Goal: Task Accomplishment & Management: Manage account settings

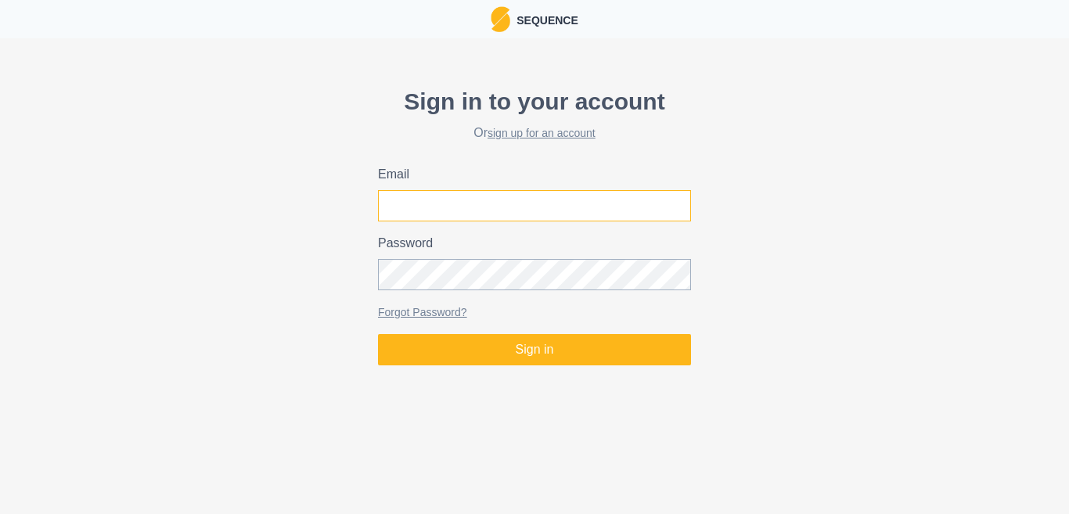
click at [454, 200] on input "Email" at bounding box center [534, 205] width 313 height 31
type input "[EMAIL_ADDRESS][DOMAIN_NAME]"
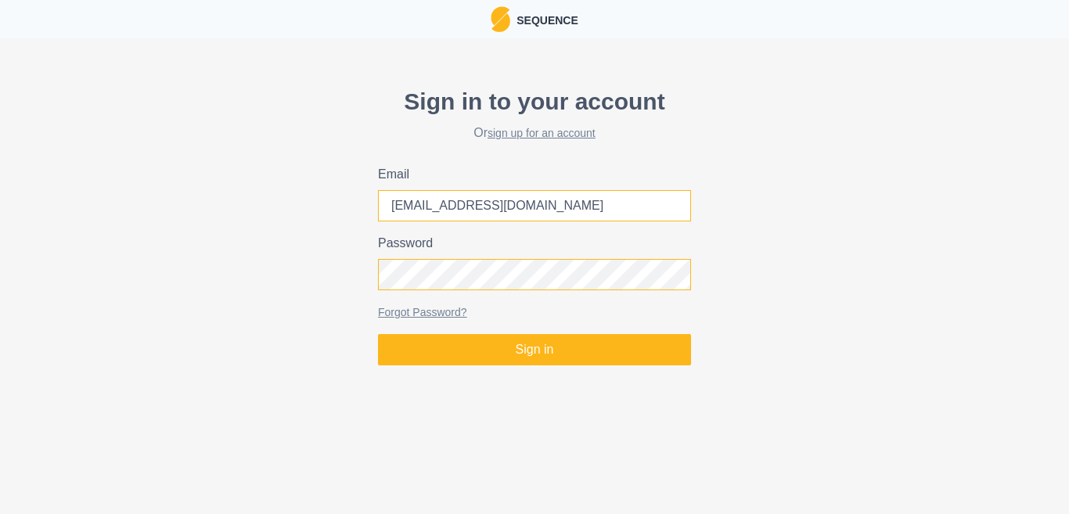
click at [378, 334] on button "Sign in" at bounding box center [534, 349] width 313 height 31
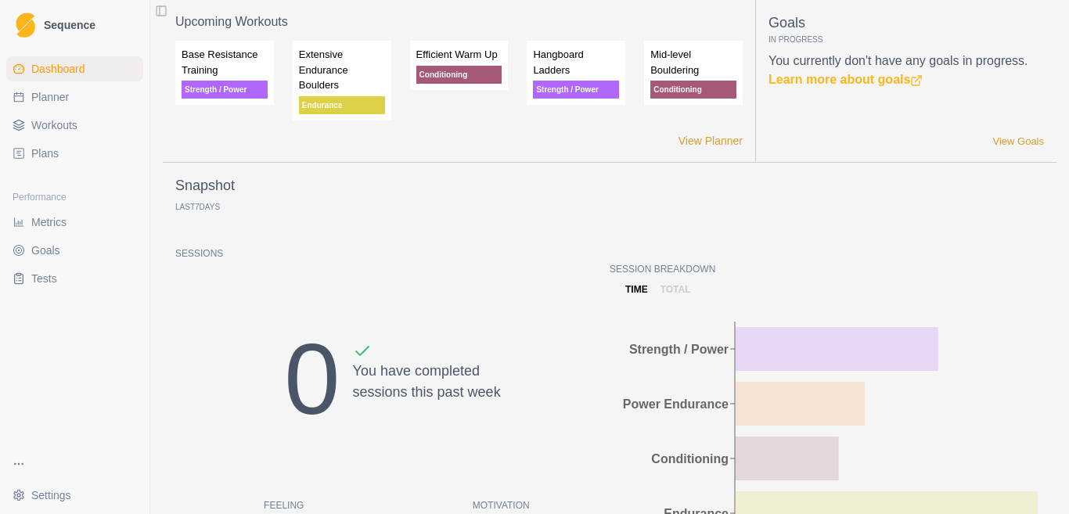
click at [57, 120] on span "Workouts" at bounding box center [54, 125] width 46 height 16
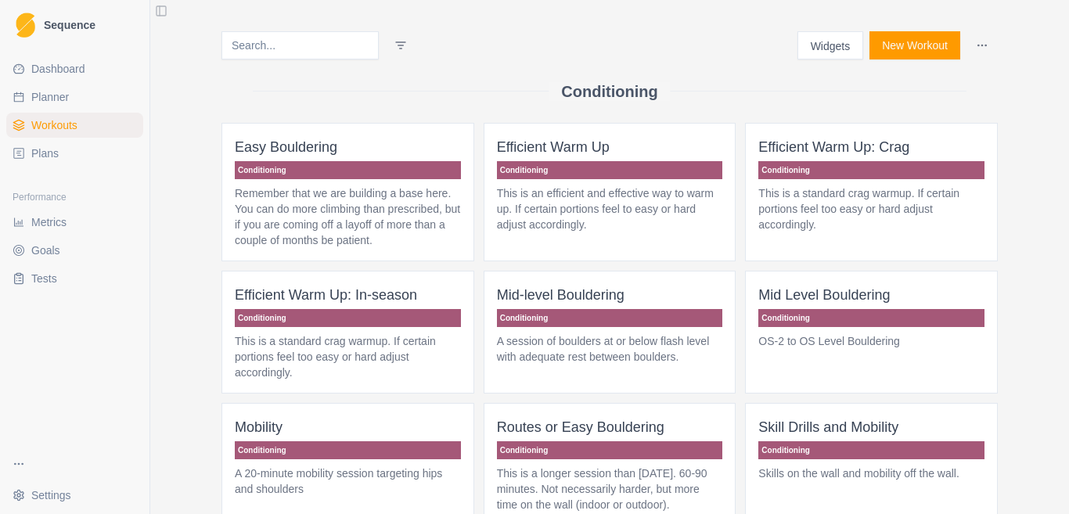
click at [49, 149] on span "Plans" at bounding box center [44, 154] width 27 height 16
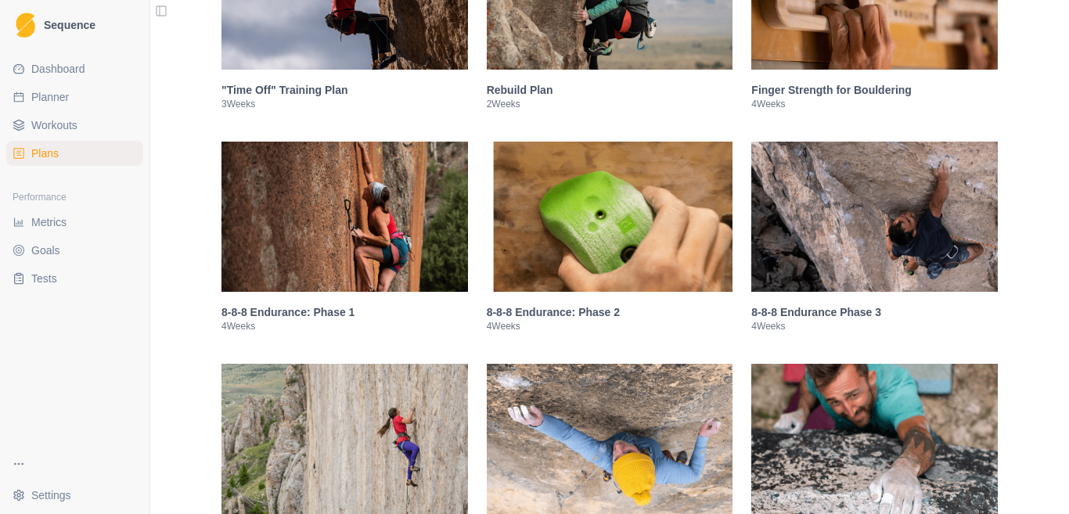
scroll to position [861, 0]
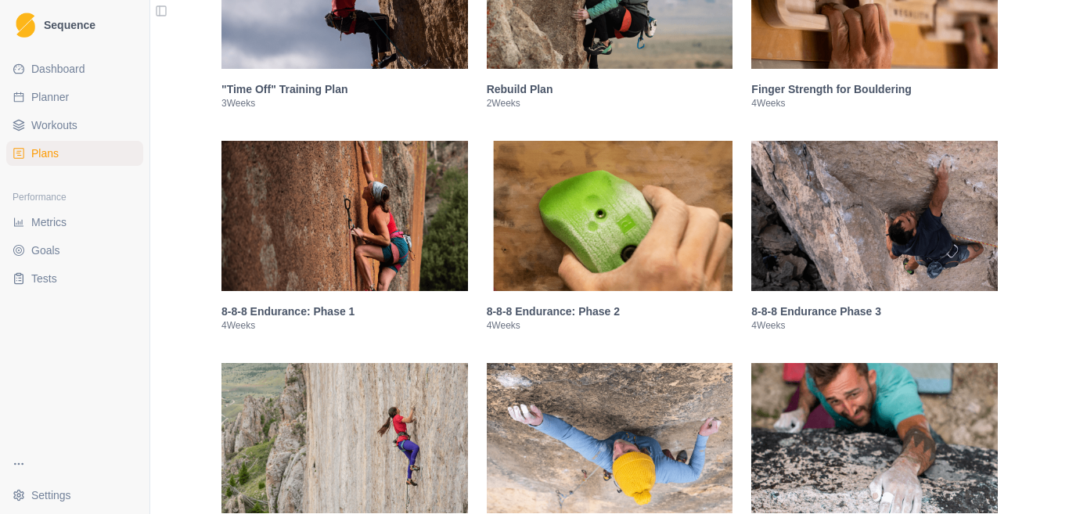
click at [366, 191] on img at bounding box center [344, 216] width 246 height 150
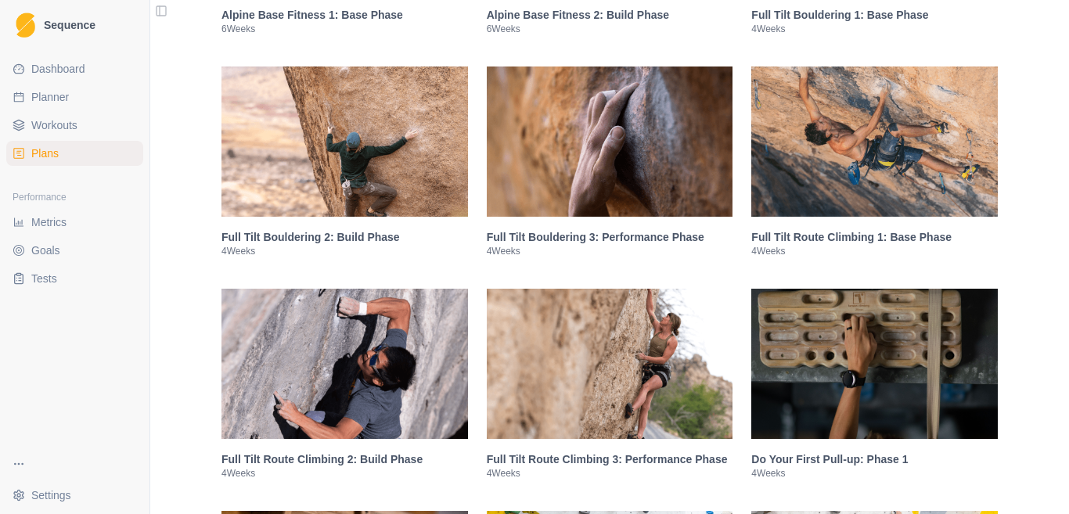
scroll to position [2867, 0]
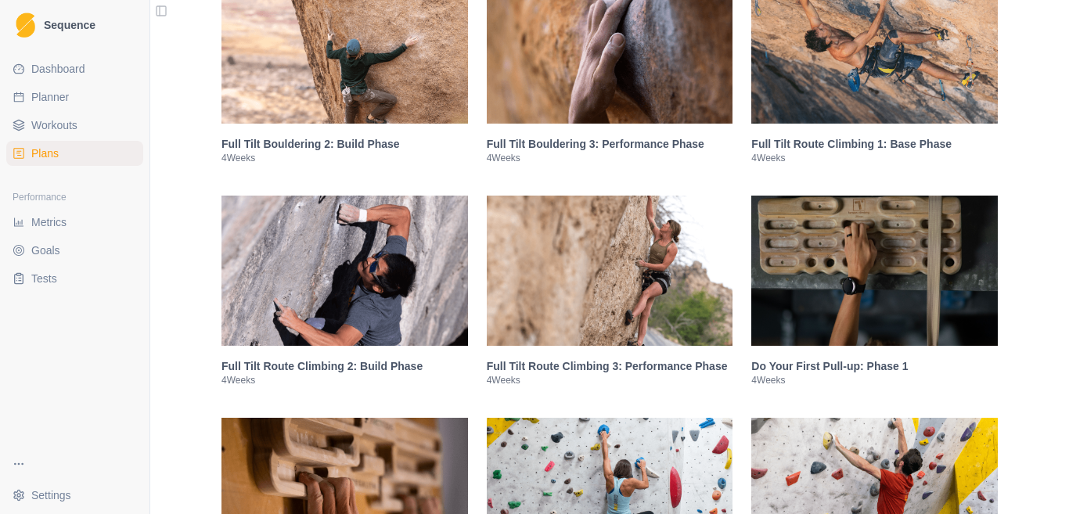
click at [833, 48] on img at bounding box center [874, 48] width 246 height 150
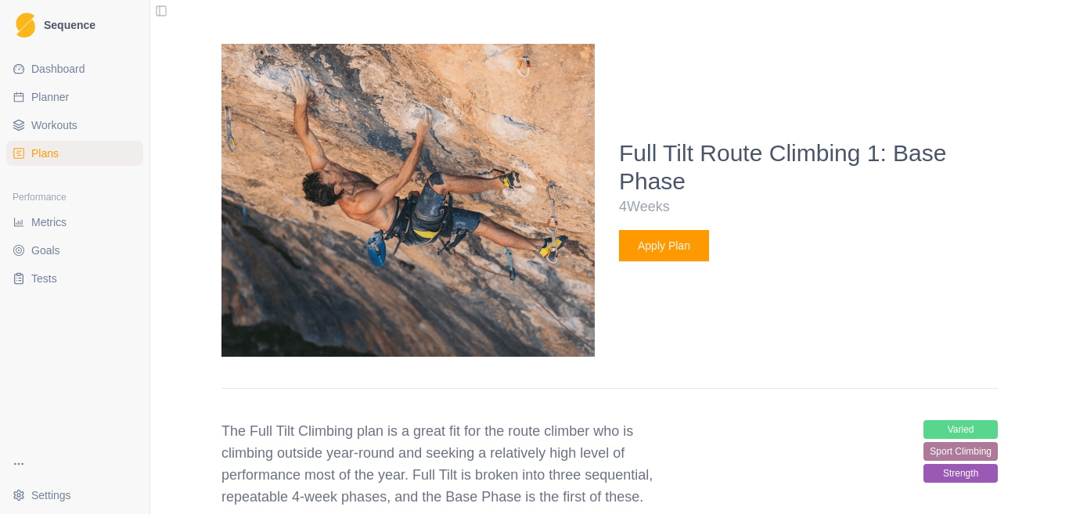
scroll to position [1668, 0]
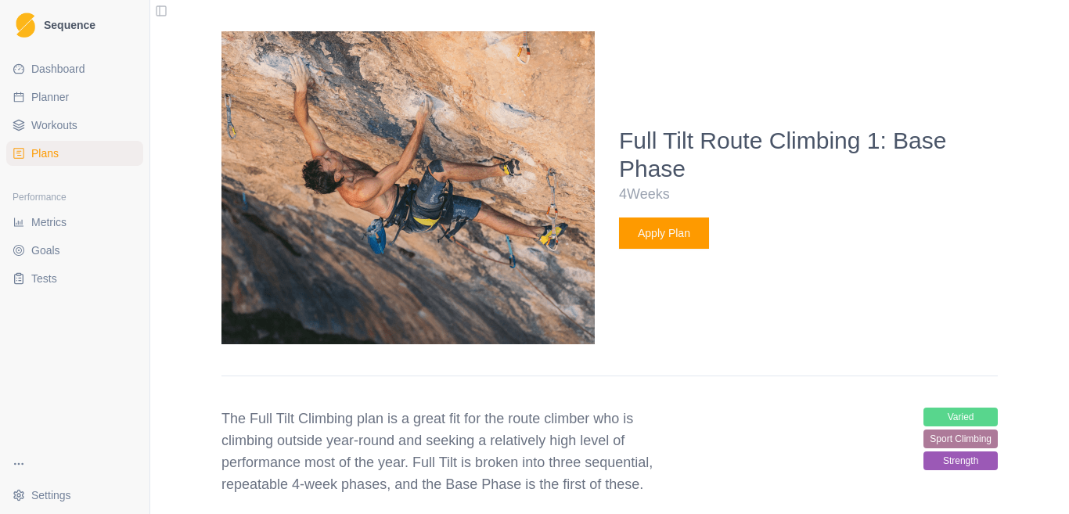
click at [674, 230] on button "Apply Plan" at bounding box center [664, 233] width 90 height 31
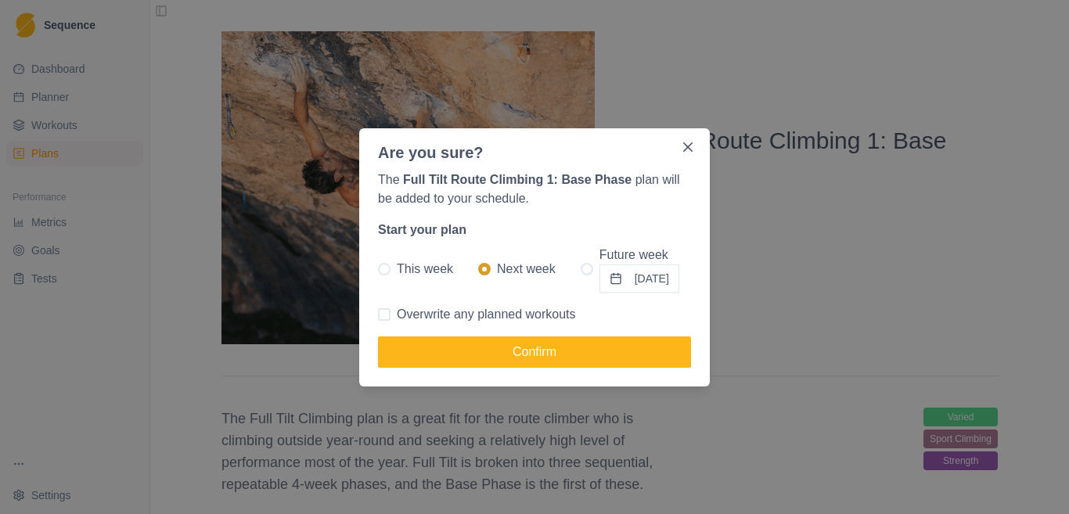
click at [393, 267] on label "This week" at bounding box center [415, 269] width 75 height 47
click at [378, 268] on input "This week" at bounding box center [377, 268] width 1 height 1
radio input "true"
click at [459, 313] on span "Overwrite any planned workouts" at bounding box center [486, 314] width 179 height 19
click at [378, 314] on input "Overwrite any planned workouts" at bounding box center [377, 314] width 1 height 1
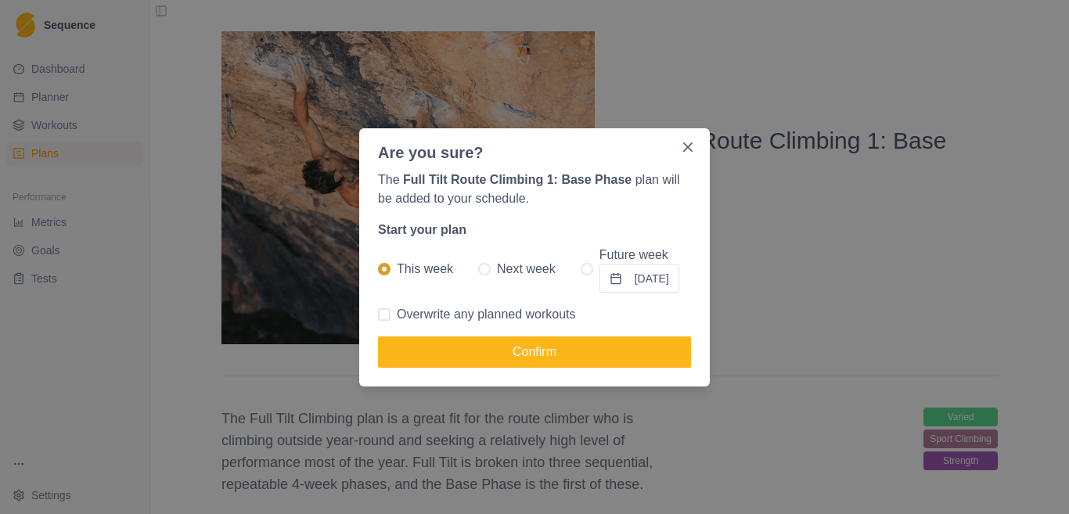
checkbox input "true"
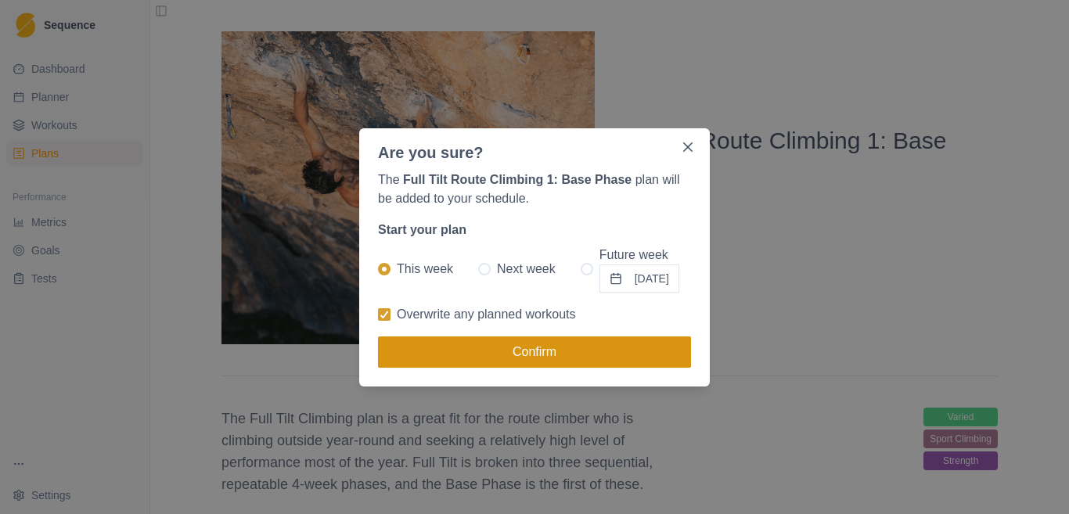
click at [608, 354] on button "Confirm" at bounding box center [534, 351] width 313 height 31
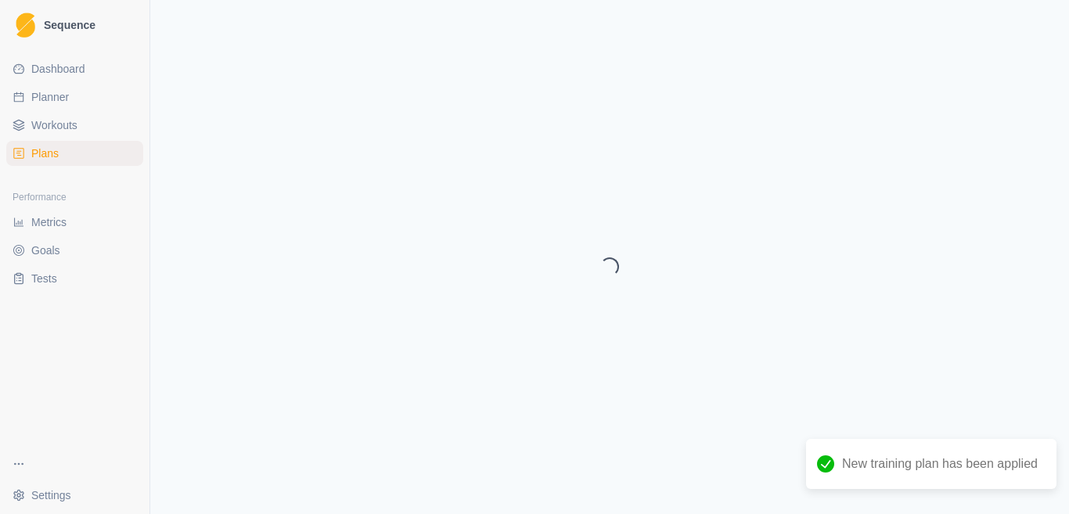
select select "month"
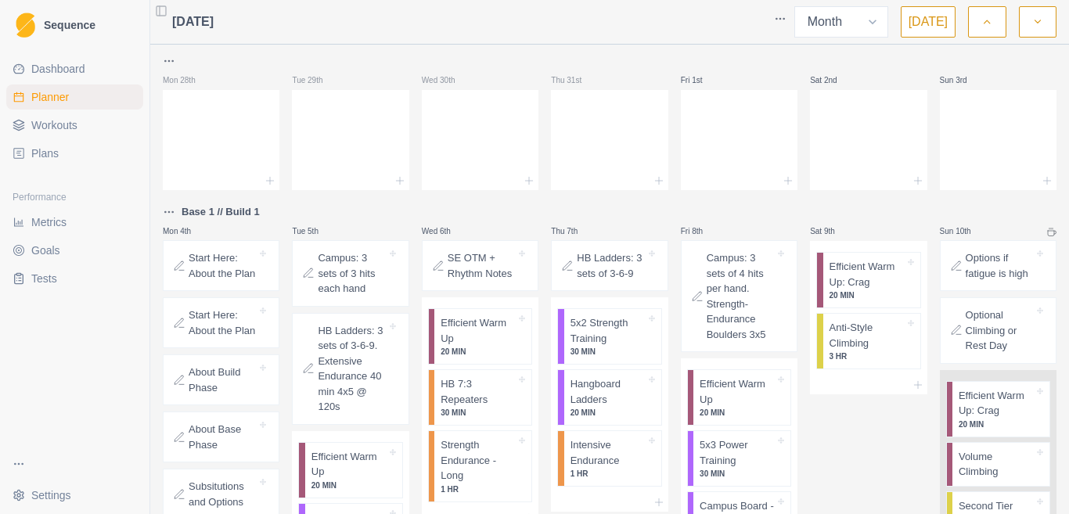
click at [77, 75] on span "Dashboard" at bounding box center [58, 69] width 54 height 16
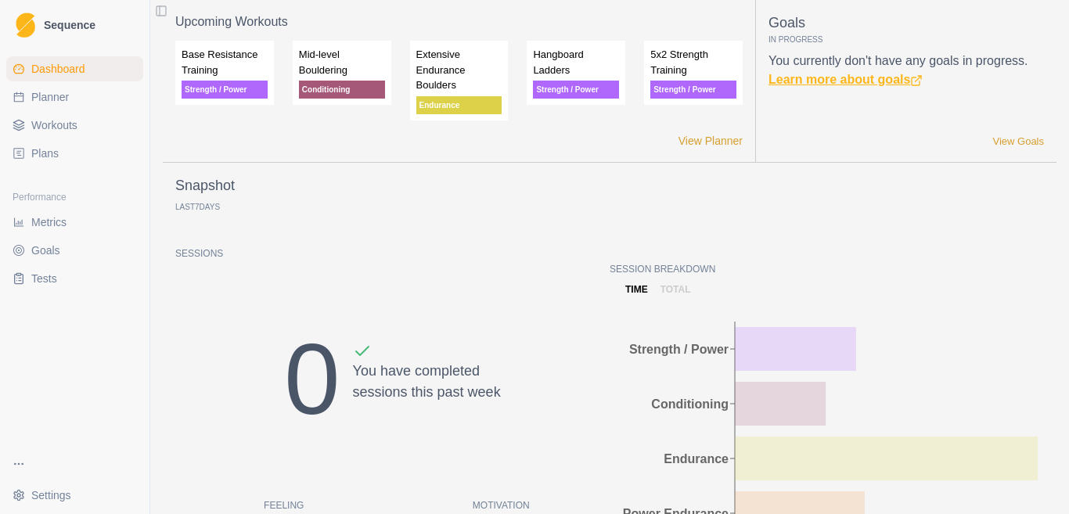
click at [840, 80] on link "Learn more about goals" at bounding box center [845, 79] width 154 height 13
click at [30, 98] on link "Planner" at bounding box center [74, 97] width 137 height 25
select select "month"
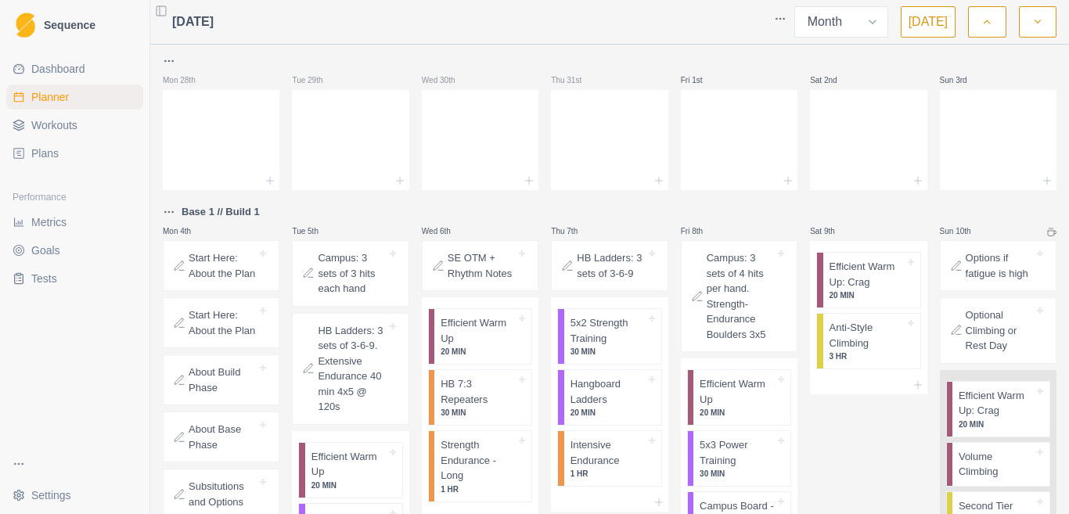
click at [782, 17] on html "Sequence Dashboard Planner Workouts Plans Performance Metrics Goals Tests Setti…" at bounding box center [534, 257] width 1069 height 514
click at [703, 78] on div "Clear Planner" at bounding box center [720, 75] width 149 height 25
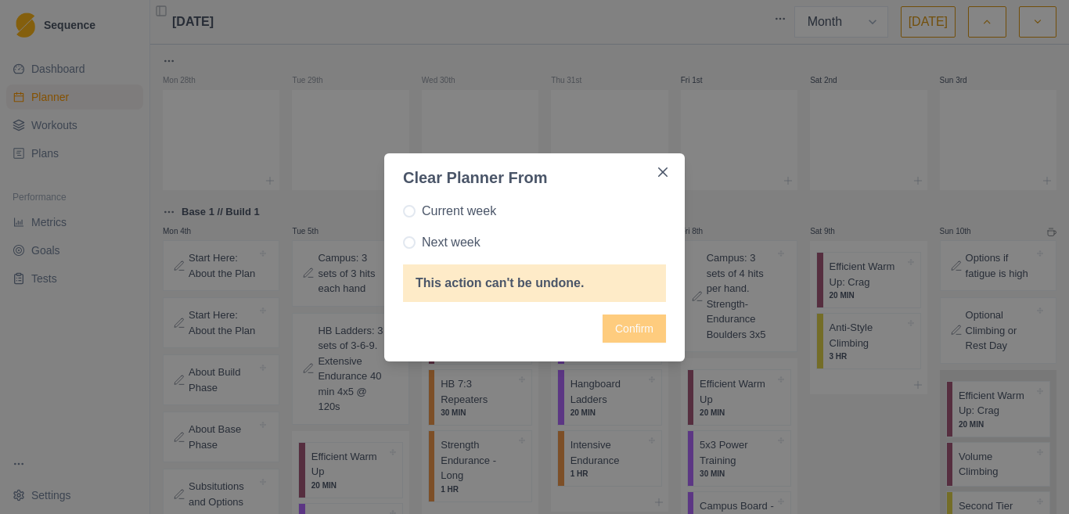
click at [411, 244] on span at bounding box center [409, 242] width 13 height 13
click at [403, 243] on input "Next week" at bounding box center [402, 242] width 1 height 1
radio input "true"
click at [405, 213] on span at bounding box center [409, 211] width 13 height 13
click at [403, 211] on input "Current week" at bounding box center [402, 210] width 1 height 1
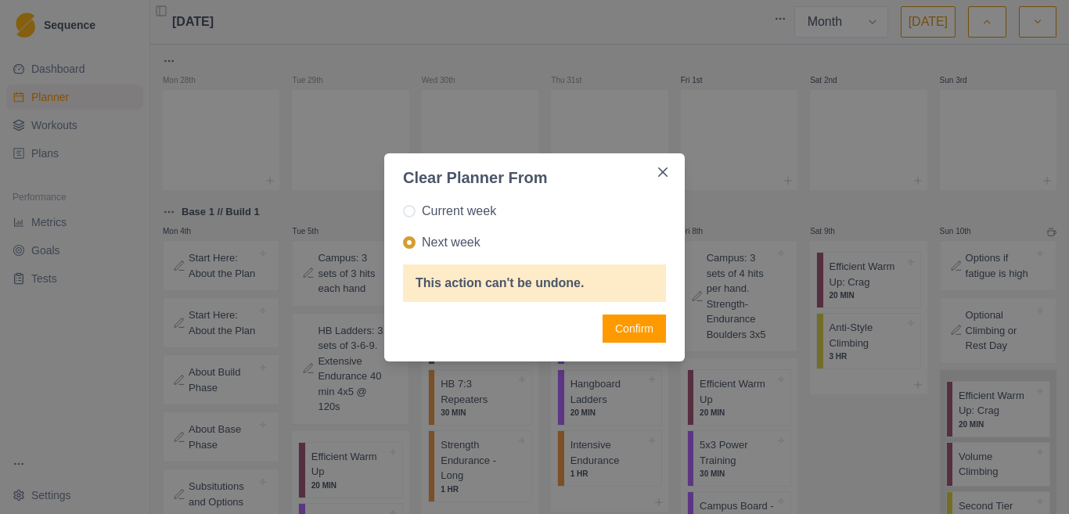
radio input "true"
click at [638, 332] on button "Confirm" at bounding box center [633, 329] width 63 height 28
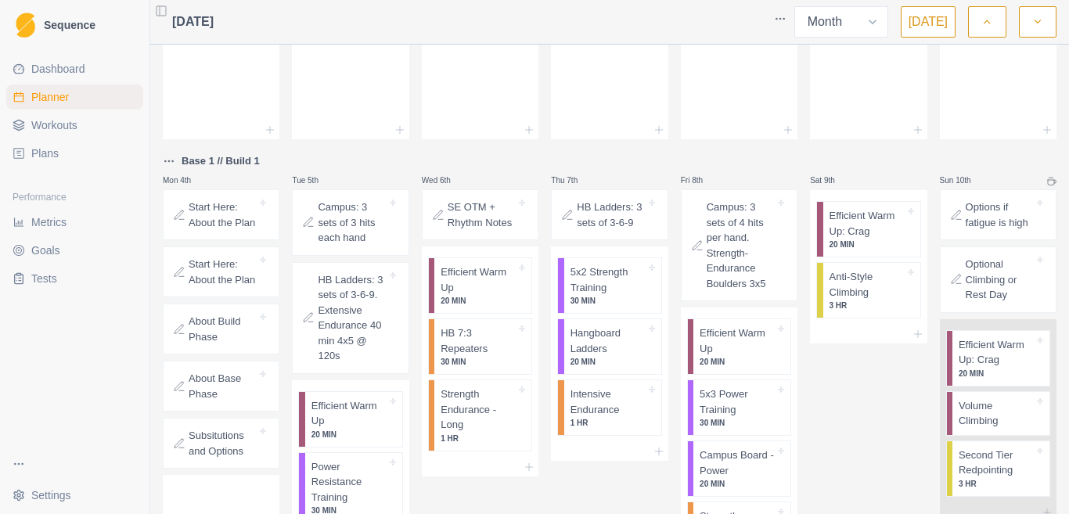
scroll to position [25, 0]
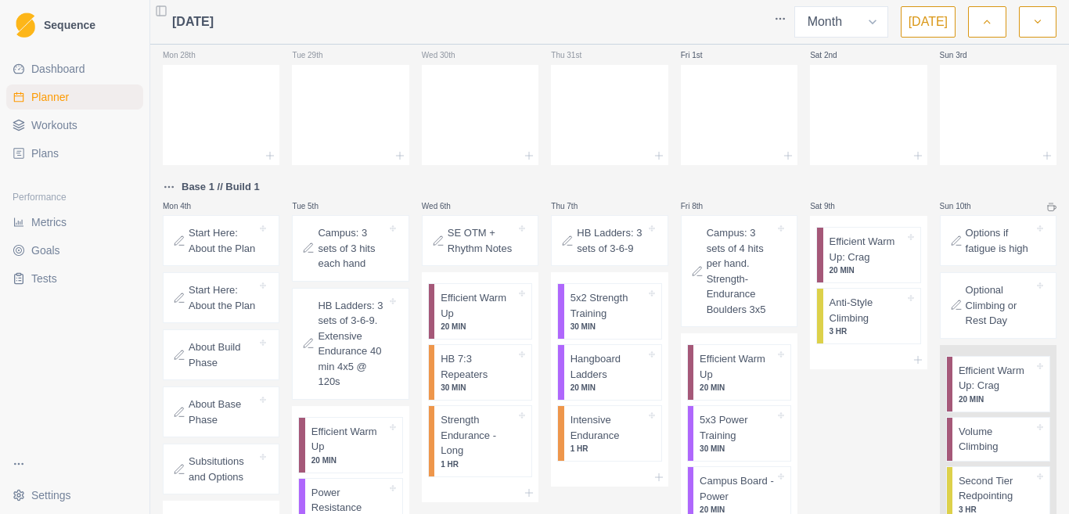
click at [165, 192] on html "Sequence Dashboard Planner Workouts Plans Performance Metrics Goals Tests Setti…" at bounding box center [534, 257] width 1069 height 514
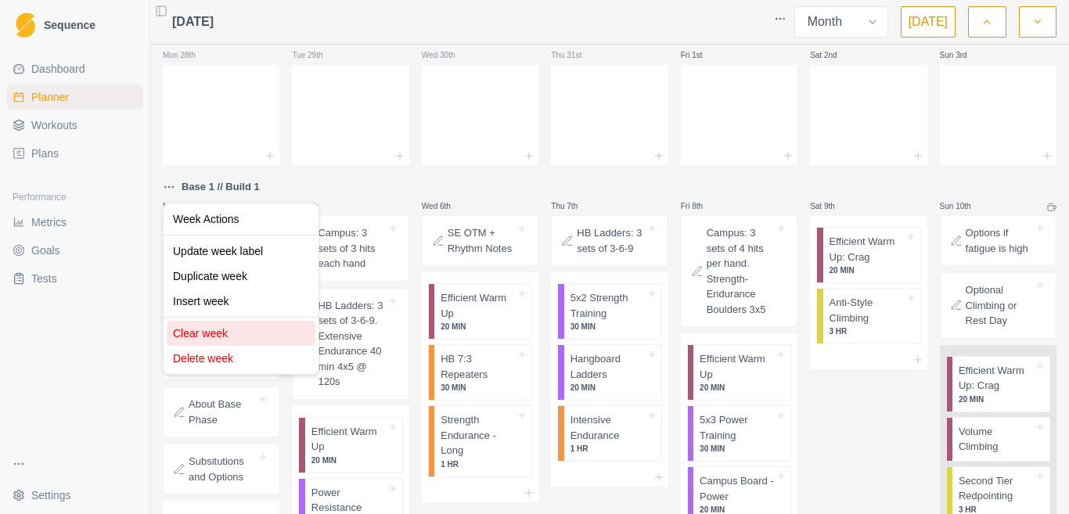
click at [211, 329] on div "Clear week" at bounding box center [241, 333] width 149 height 25
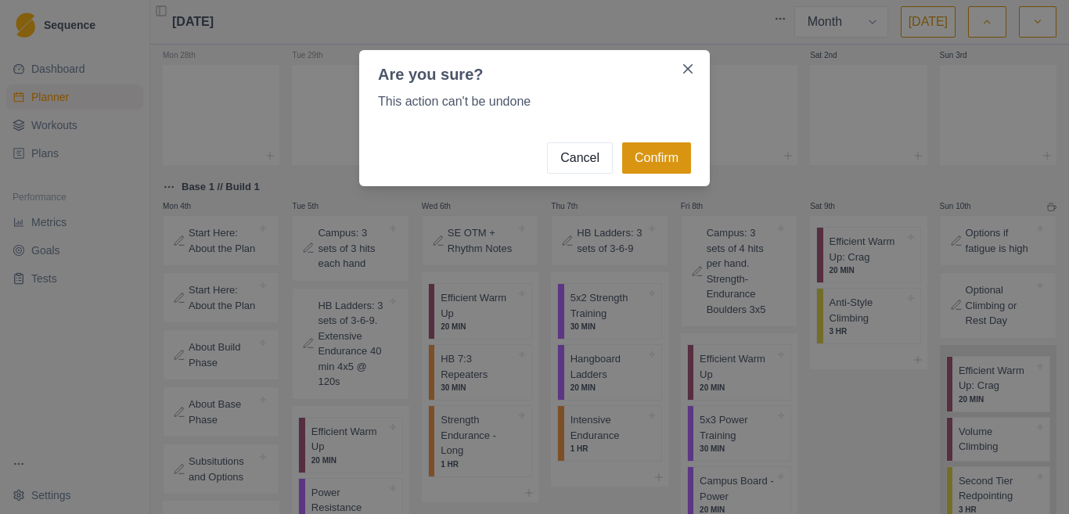
click at [649, 155] on button "Confirm" at bounding box center [656, 157] width 69 height 31
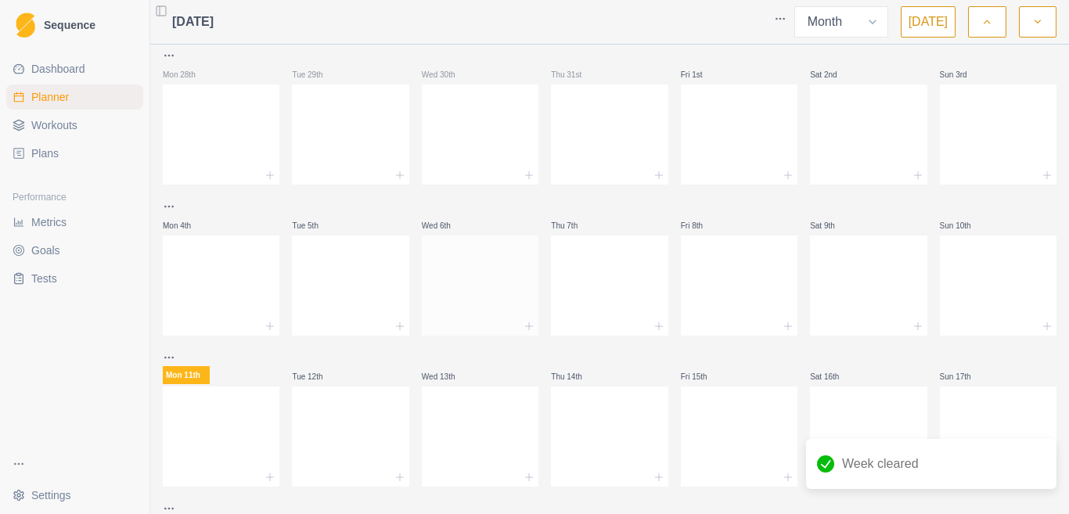
scroll to position [0, 0]
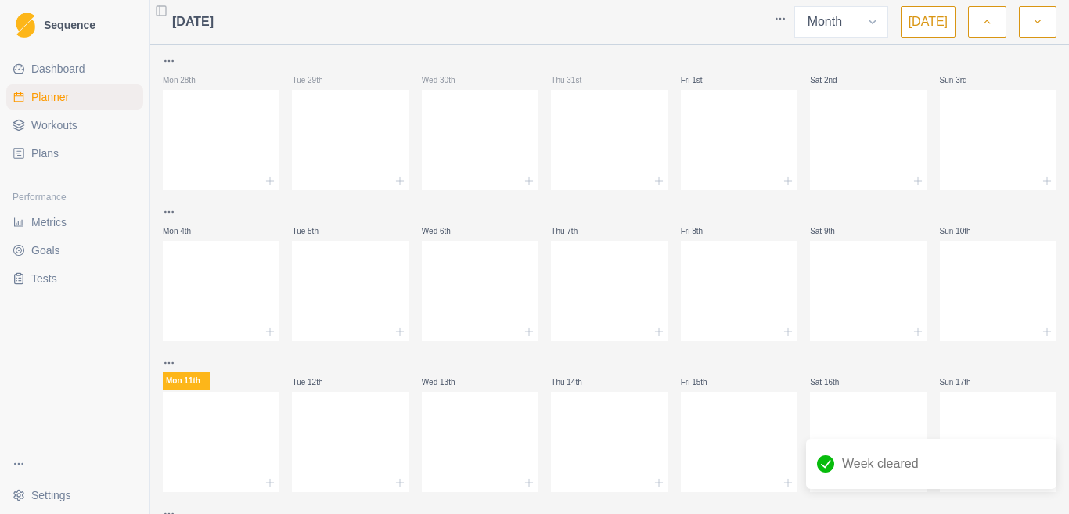
click at [47, 148] on span "Plans" at bounding box center [44, 154] width 27 height 16
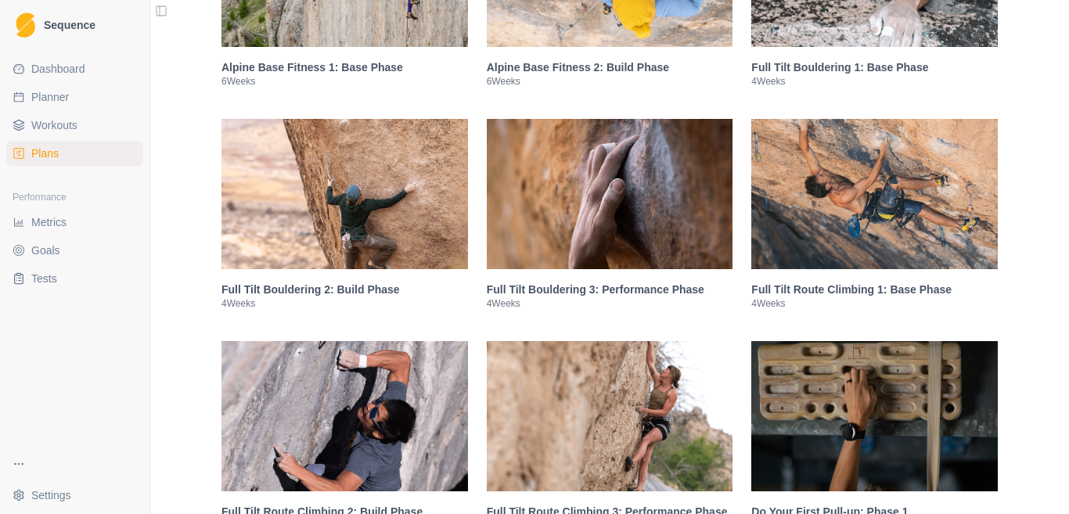
scroll to position [1330, 0]
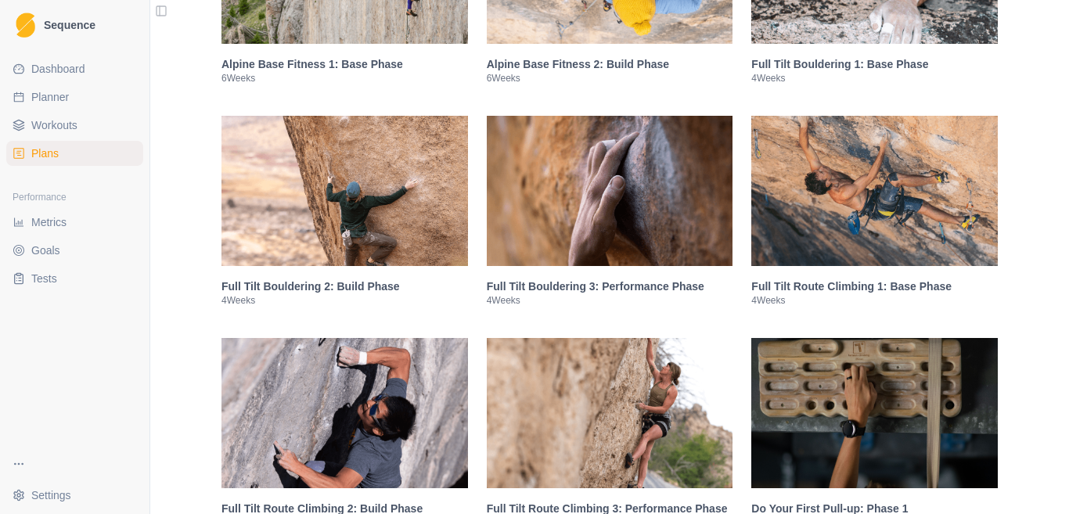
click at [800, 249] on img at bounding box center [874, 191] width 246 height 150
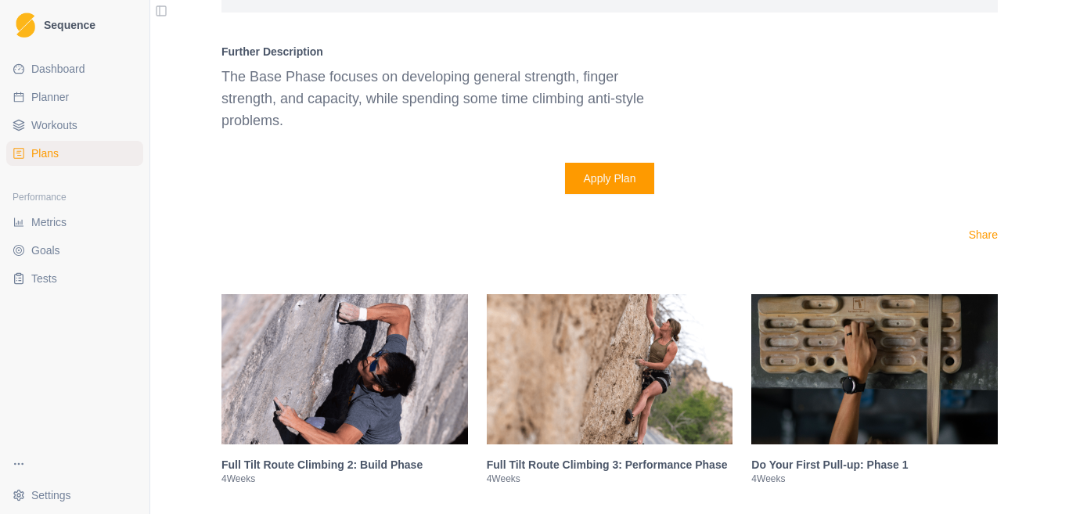
scroll to position [2685, 0]
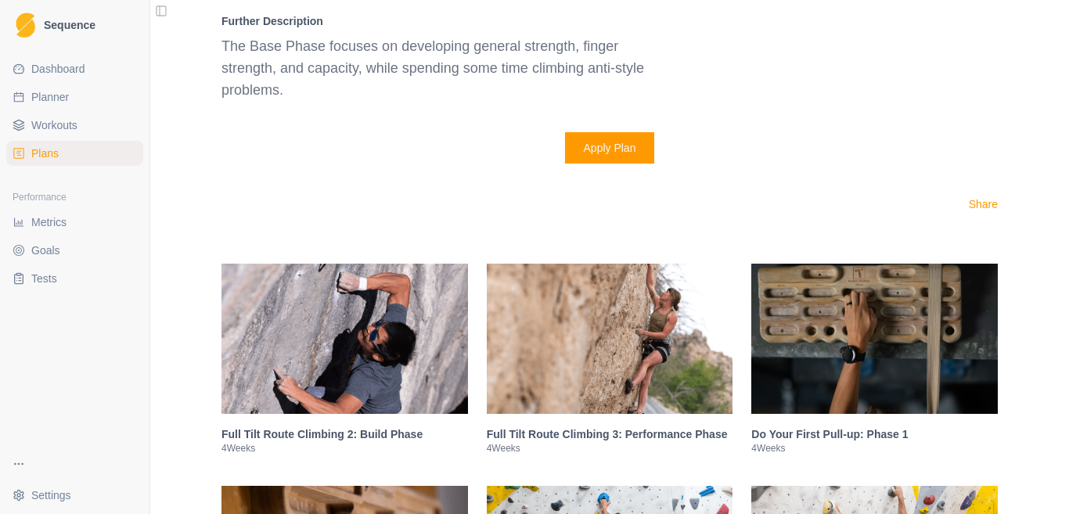
click at [602, 132] on button "Apply Plan" at bounding box center [610, 147] width 90 height 31
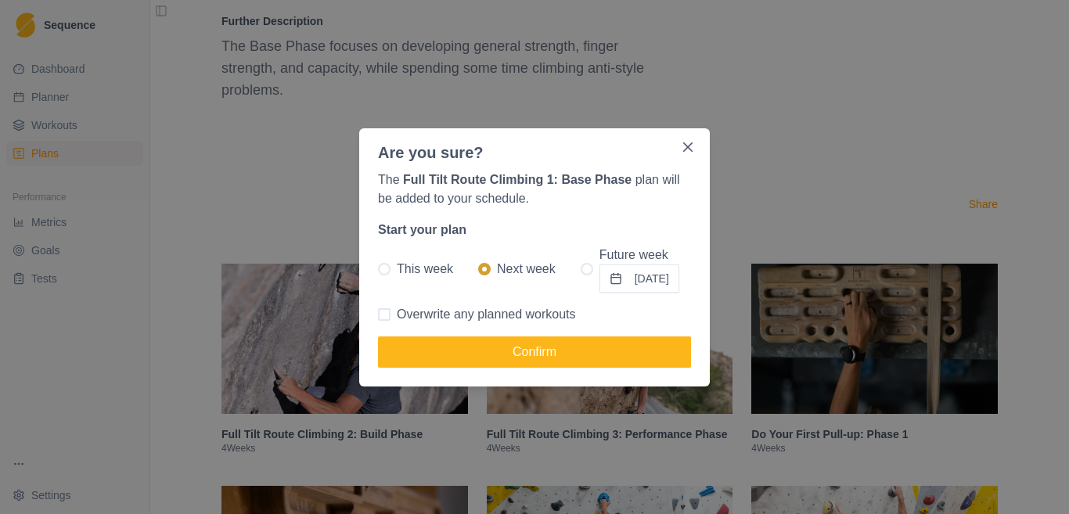
click at [404, 264] on span "This week" at bounding box center [425, 269] width 56 height 19
click at [378, 268] on input "This week" at bounding box center [377, 268] width 1 height 1
radio input "true"
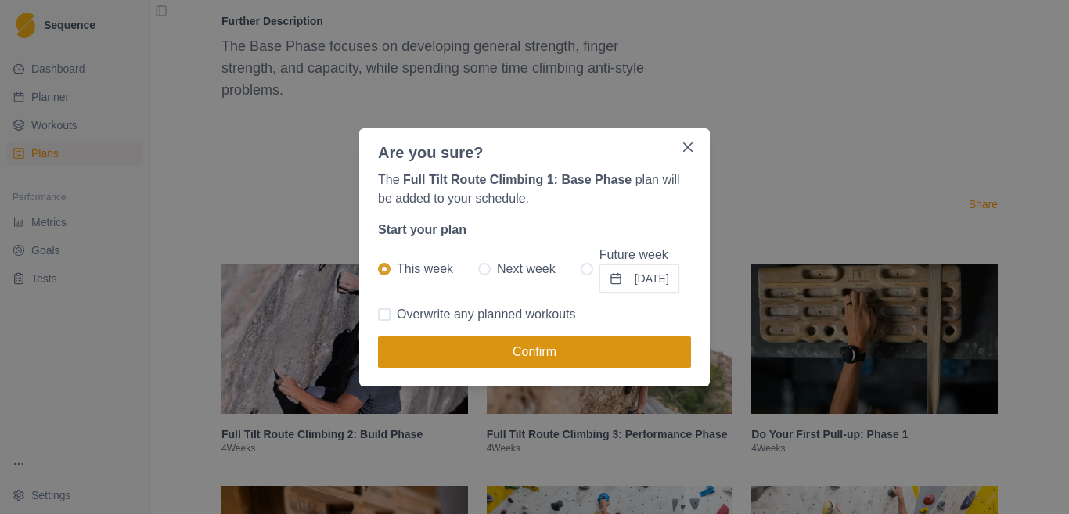
click at [494, 346] on button "Confirm" at bounding box center [534, 351] width 313 height 31
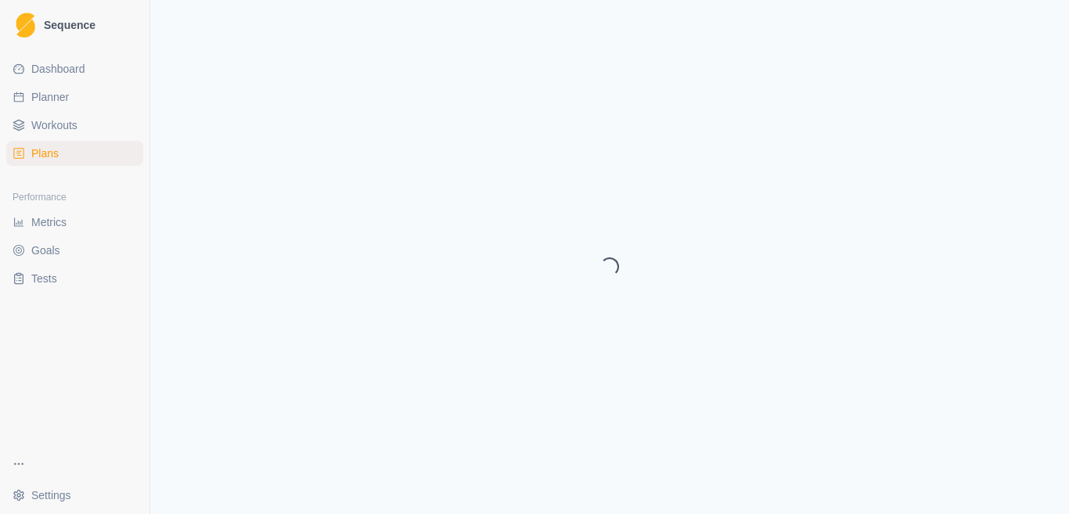
select select "month"
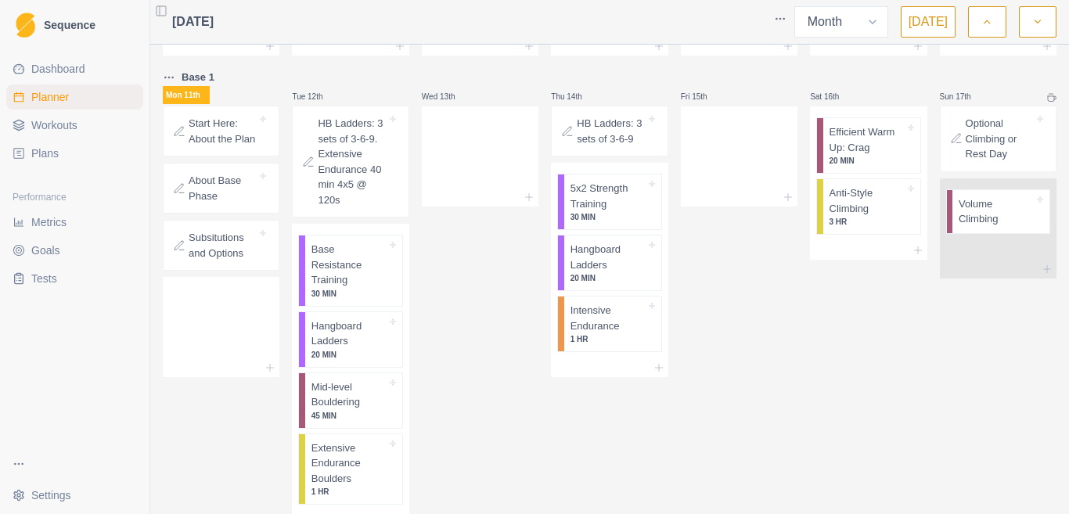
scroll to position [313, 0]
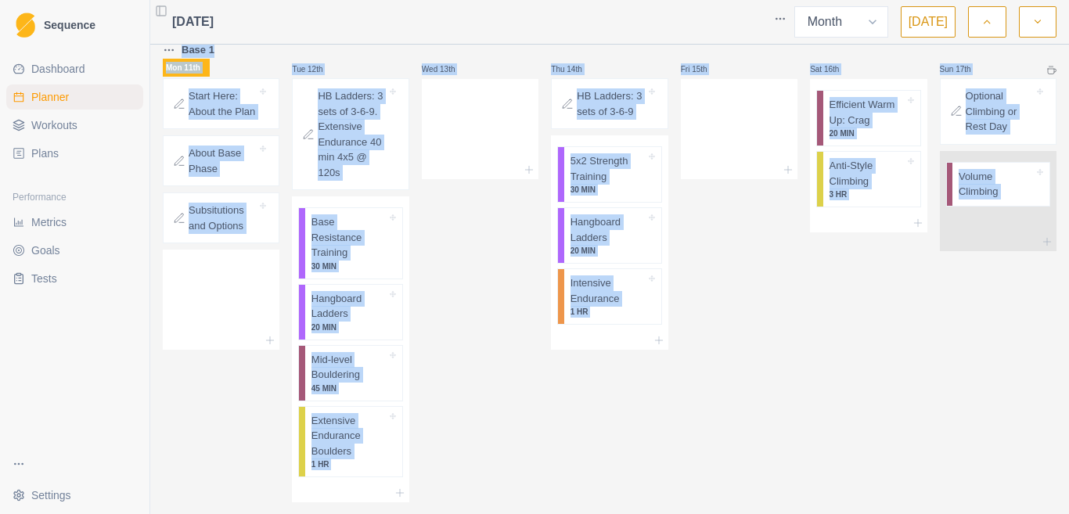
drag, startPoint x: 160, startPoint y: 57, endPoint x: 1068, endPoint y: 380, distance: 964.2
click at [1068, 380] on div "[DATE] Week Month [DATE] Mon 28th Tue 29th Wed 30th Thu 31st Fri 1st Sat 2nd Su…" at bounding box center [609, 257] width 919 height 514
copy div "Base 1 Mon 11th Start Here: About the Plan About Base Phase Subsitutions and Op…"
click at [810, 354] on div "Sat 16th Efficient Warm Up: Crag 20 MIN Anti-Style Climbing 3 HR" at bounding box center [868, 272] width 117 height 462
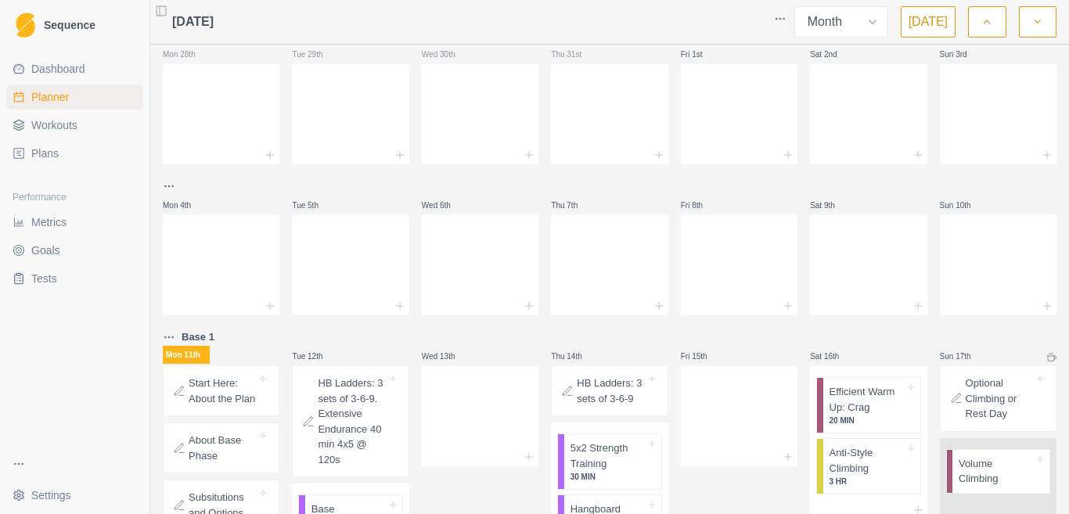
scroll to position [0, 0]
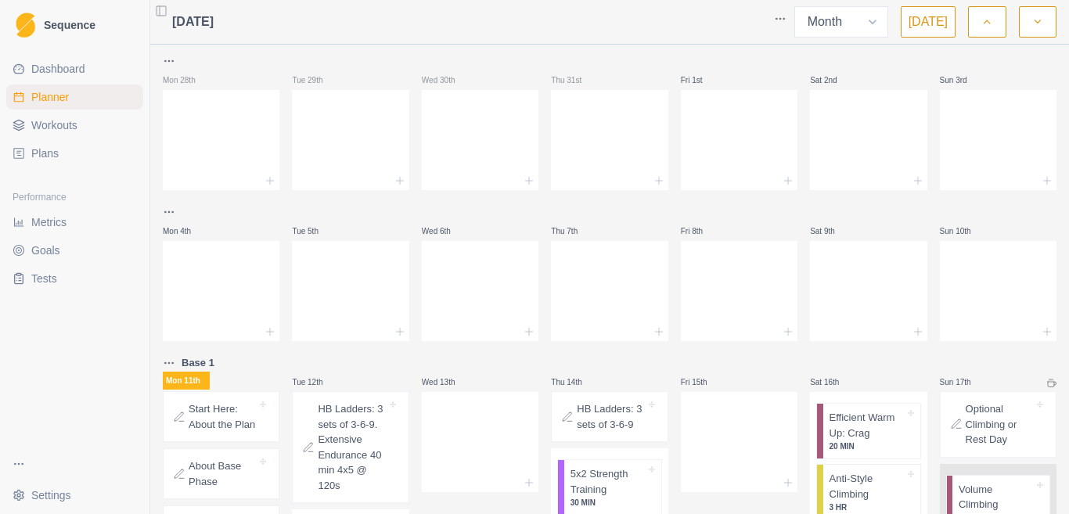
click at [1037, 25] on icon "button" at bounding box center [1037, 22] width 11 height 16
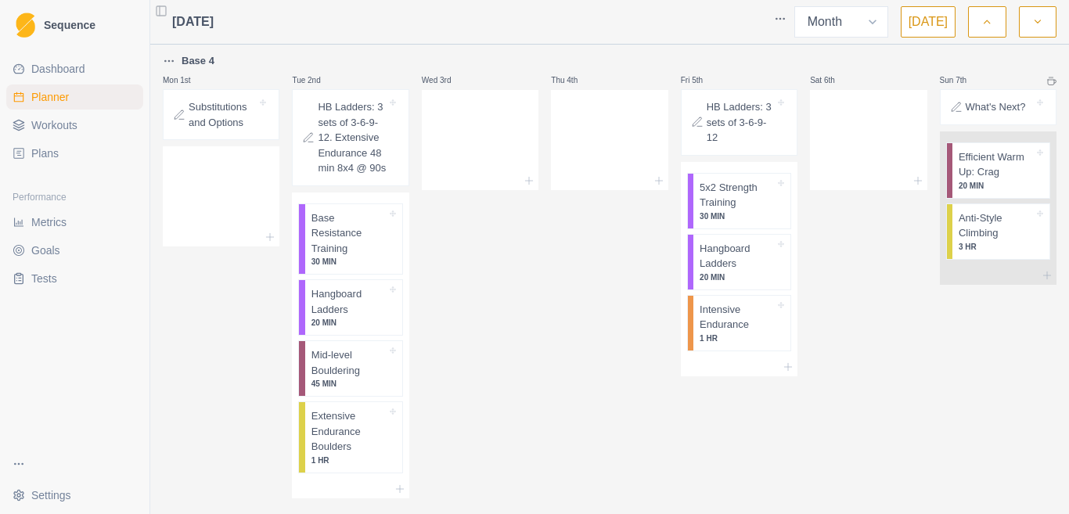
click at [584, 219] on div "Thu 4th" at bounding box center [609, 275] width 117 height 447
click at [59, 127] on span "Workouts" at bounding box center [54, 125] width 46 height 16
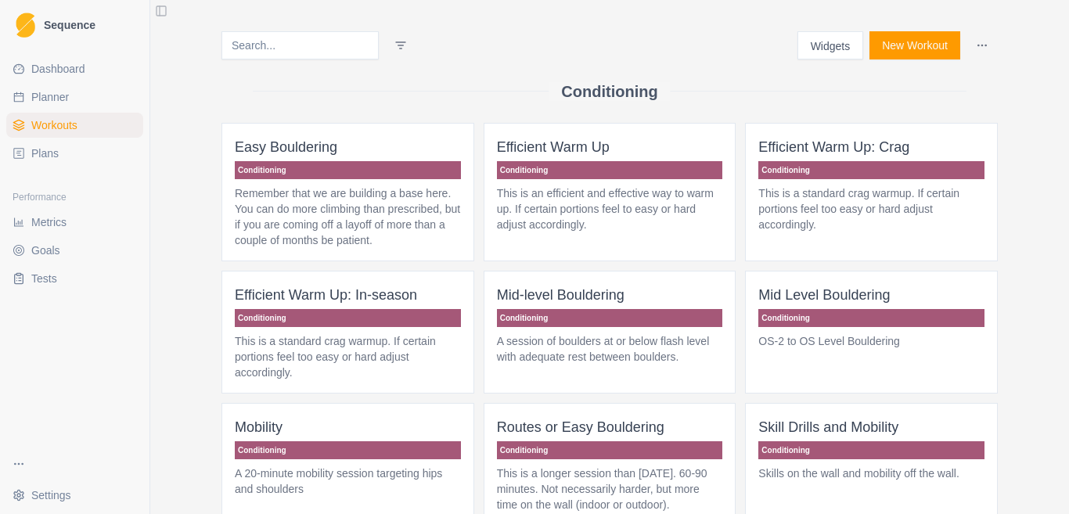
click at [42, 150] on span "Plans" at bounding box center [44, 154] width 27 height 16
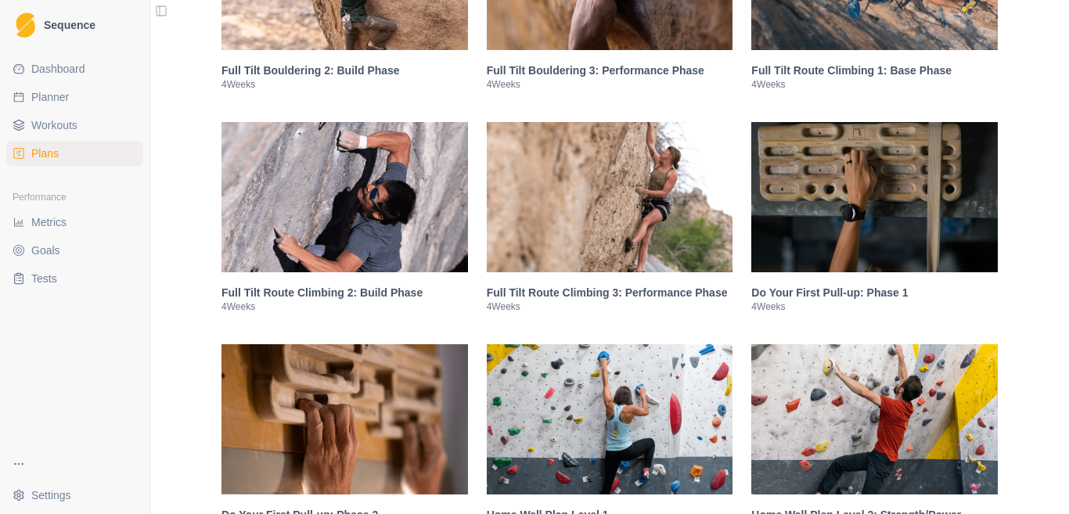
scroll to position [1565, 0]
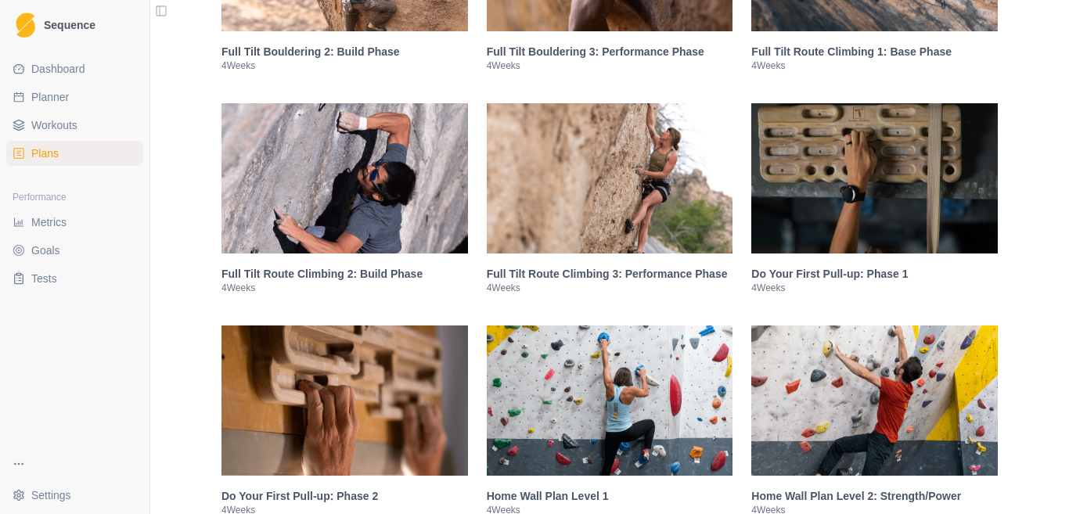
click at [390, 232] on img at bounding box center [344, 178] width 246 height 150
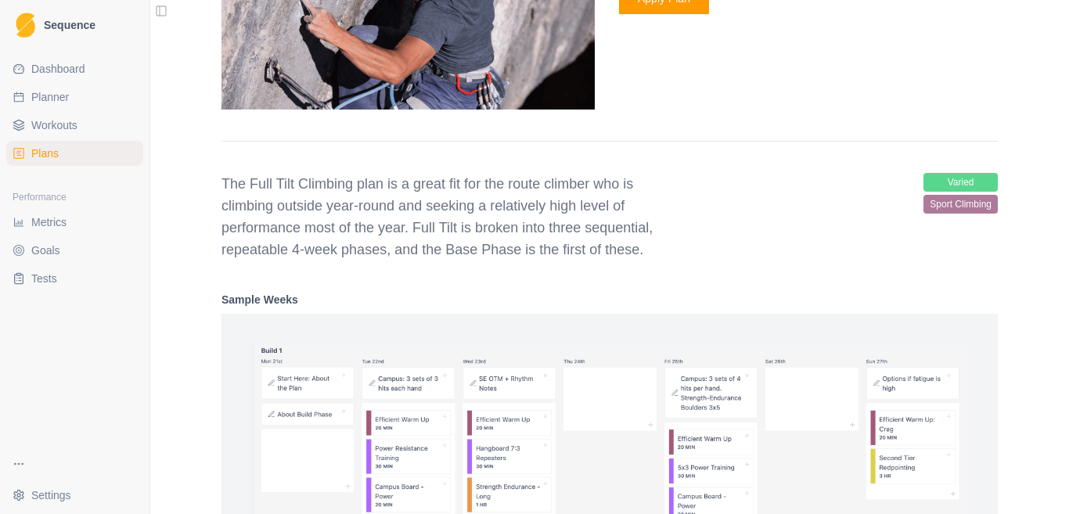
scroll to position [1969, 0]
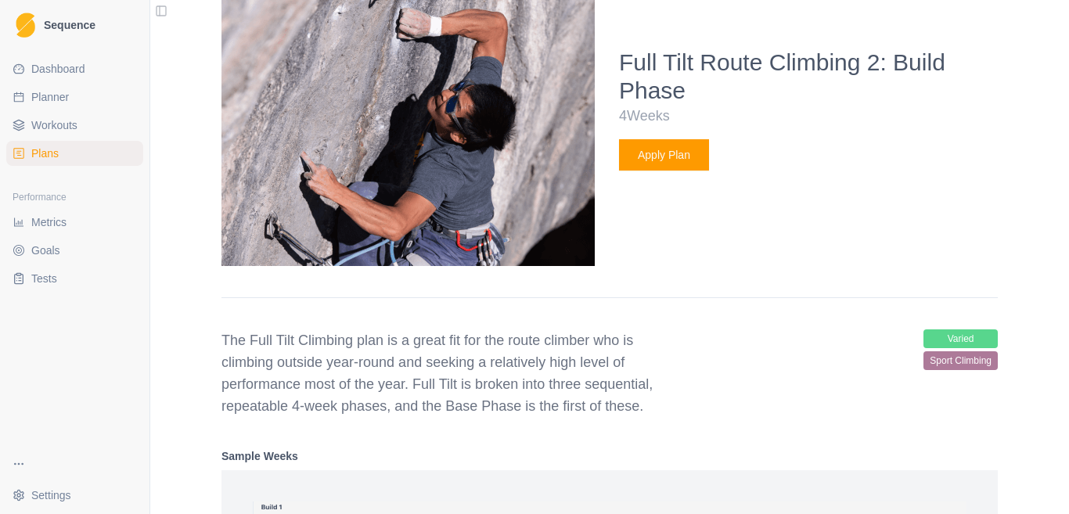
click at [645, 153] on button "Apply Plan" at bounding box center [664, 154] width 90 height 31
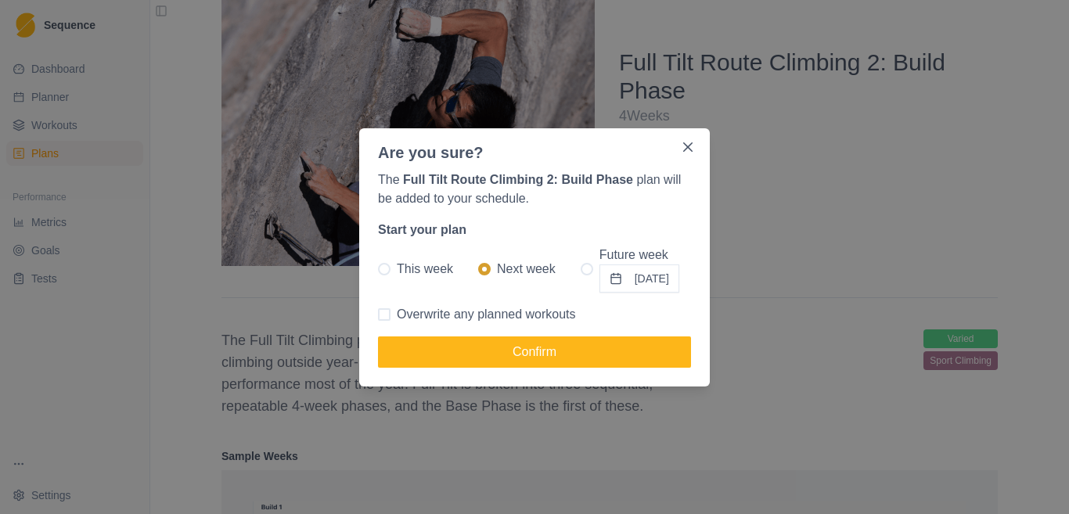
click at [416, 273] on span "This week" at bounding box center [425, 269] width 56 height 19
click at [378, 269] on input "This week" at bounding box center [377, 268] width 1 height 1
radio input "true"
click at [540, 319] on span "Overwrite any planned workouts" at bounding box center [486, 314] width 179 height 19
click at [378, 315] on input "Overwrite any planned workouts" at bounding box center [377, 314] width 1 height 1
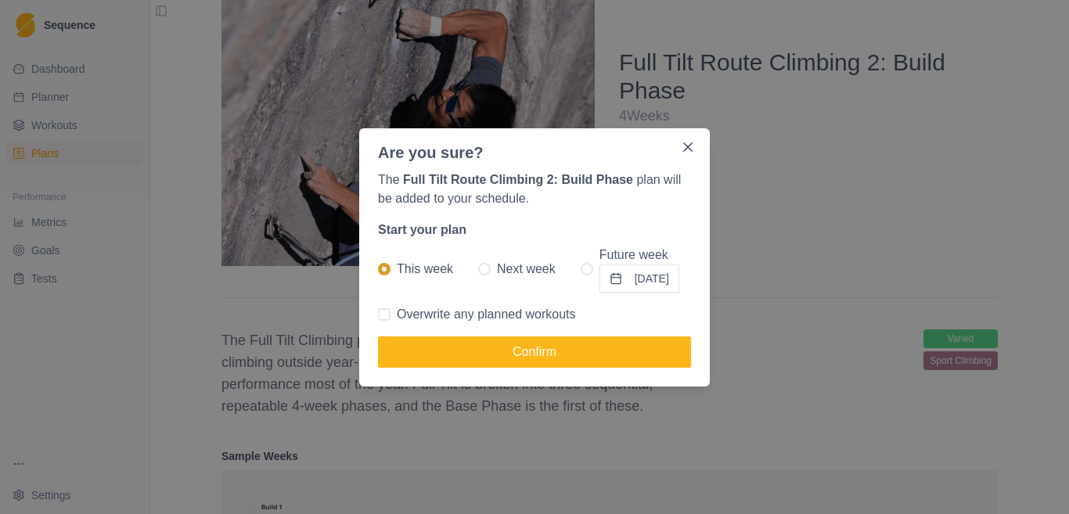
checkbox input "true"
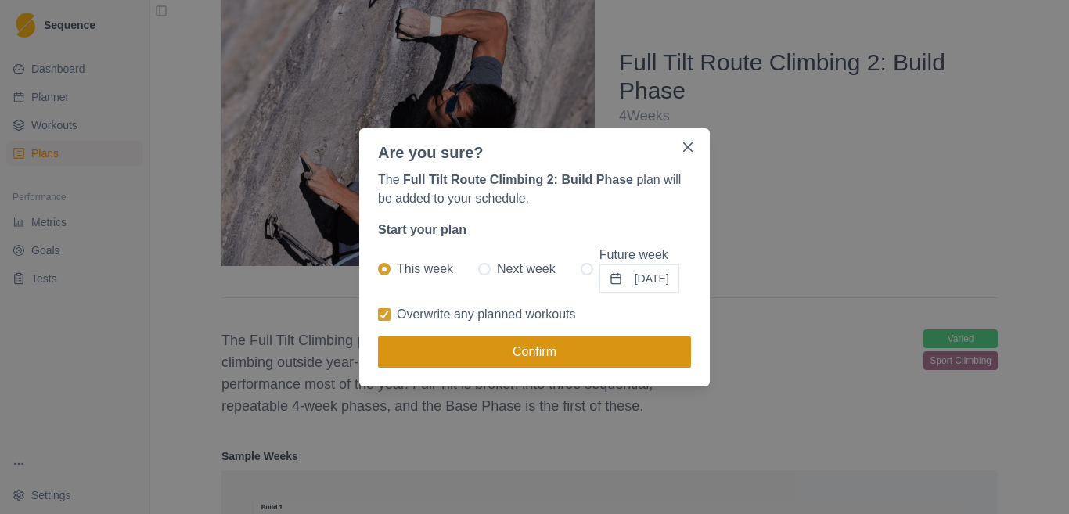
click at [539, 348] on button "Confirm" at bounding box center [534, 351] width 313 height 31
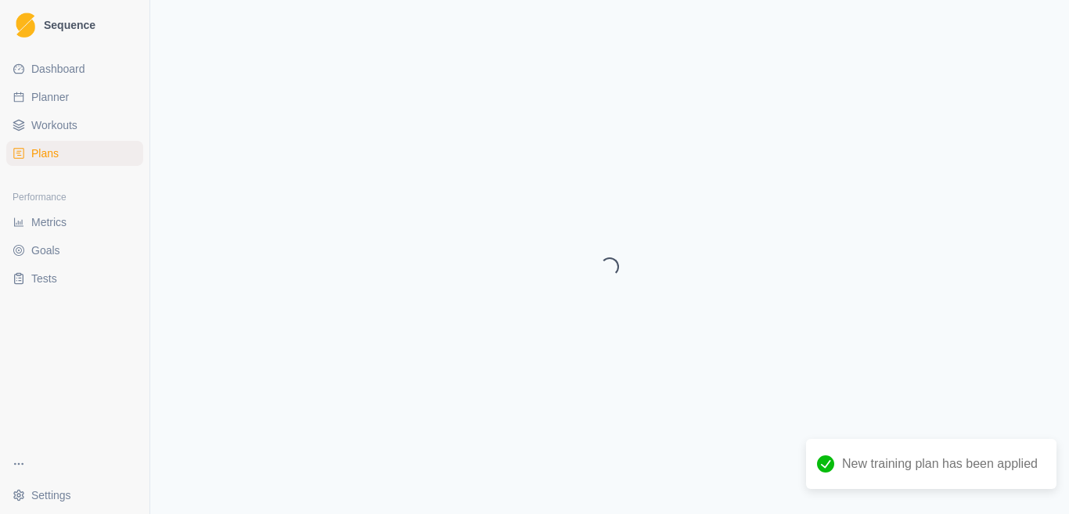
select select "month"
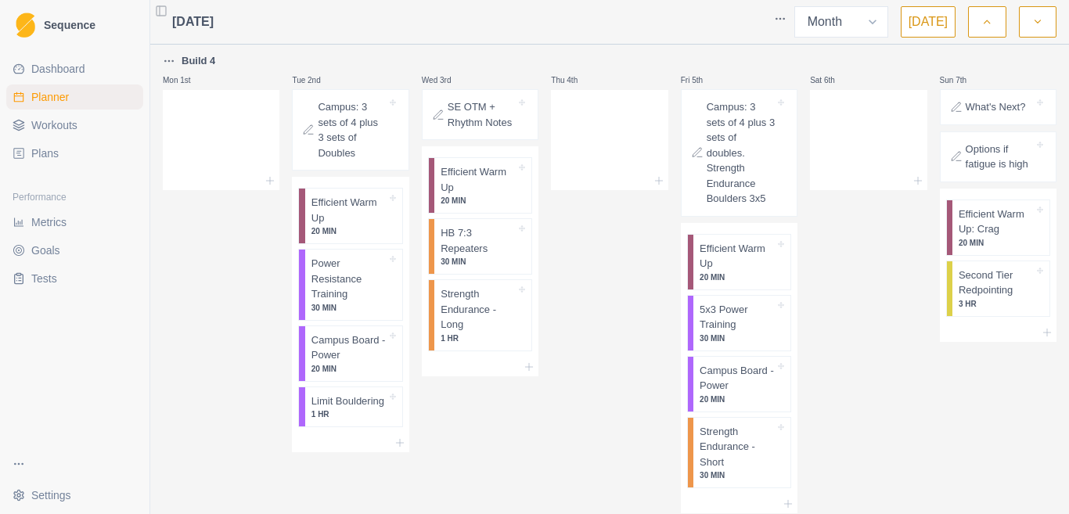
click at [974, 17] on button "button" at bounding box center [987, 21] width 38 height 31
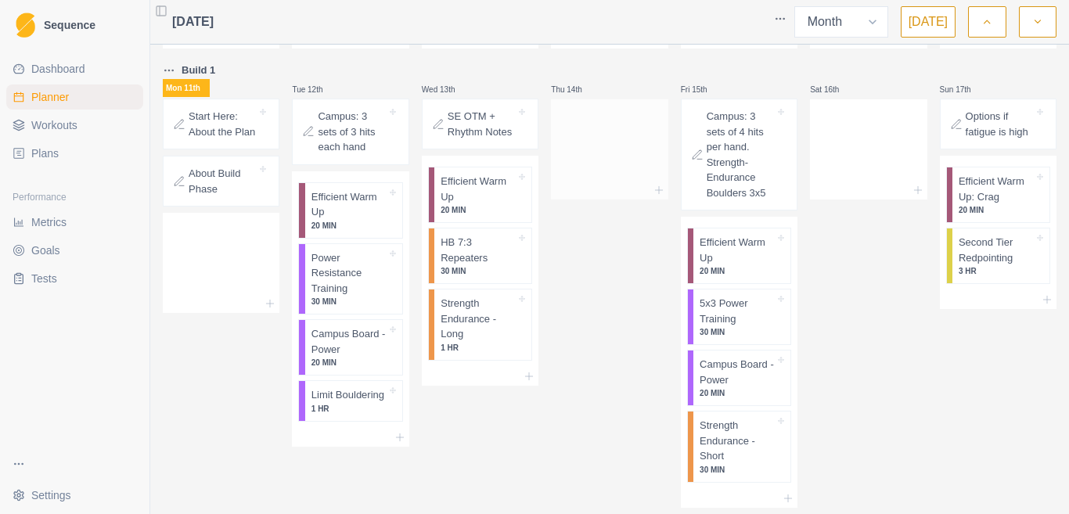
scroll to position [313, 0]
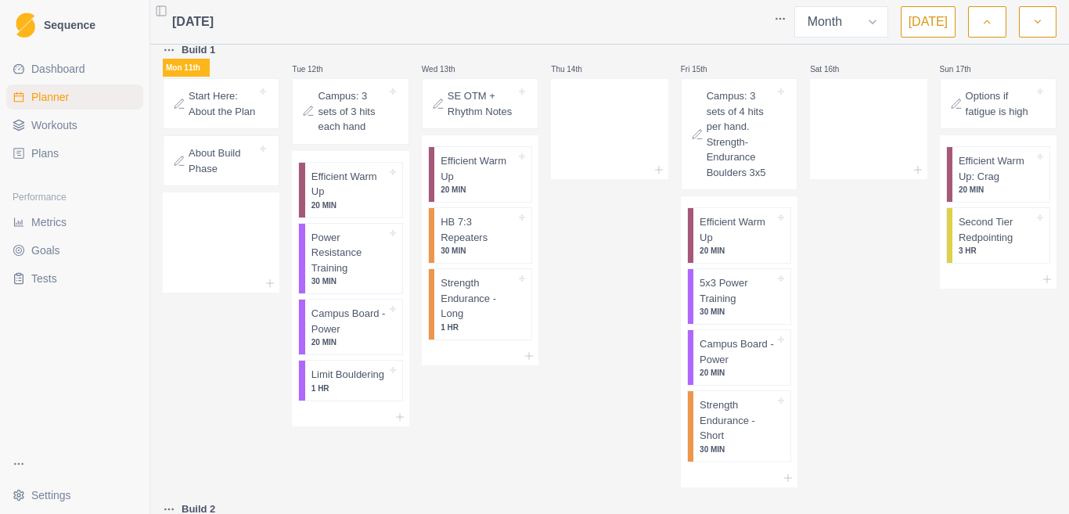
click at [356, 127] on p "Campus: 3 sets of 3 hits each hand" at bounding box center [352, 111] width 68 height 46
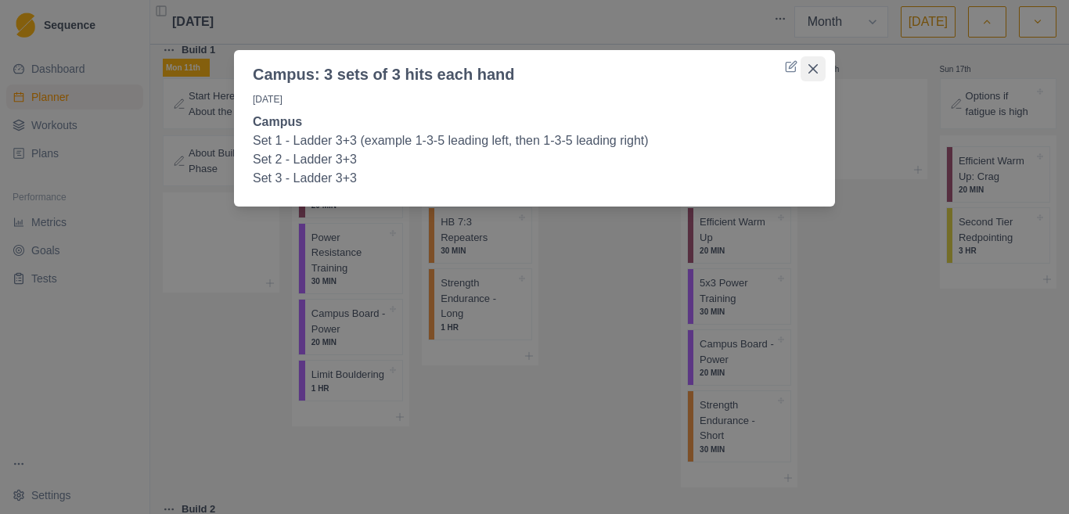
click at [818, 72] on button "Close" at bounding box center [812, 68] width 25 height 25
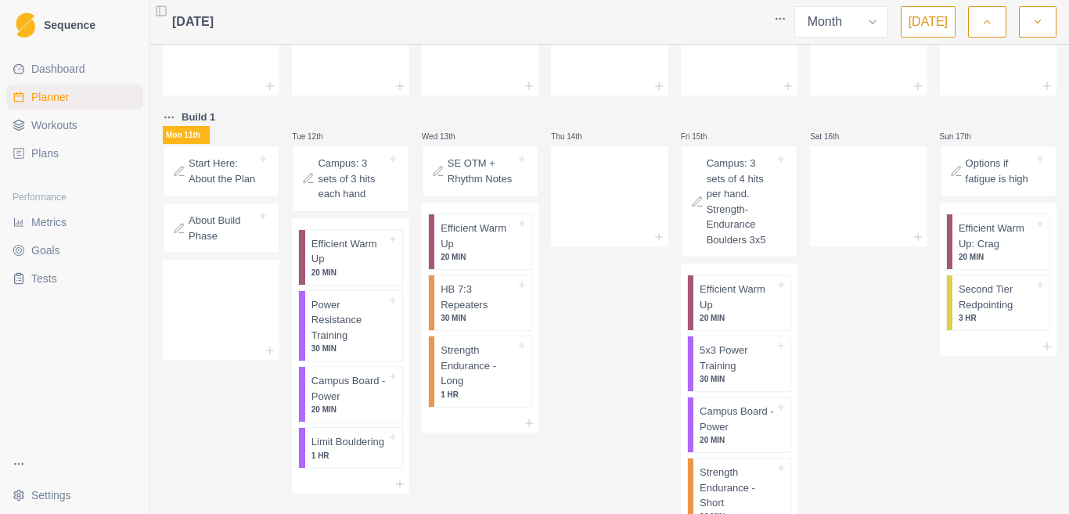
scroll to position [324, 0]
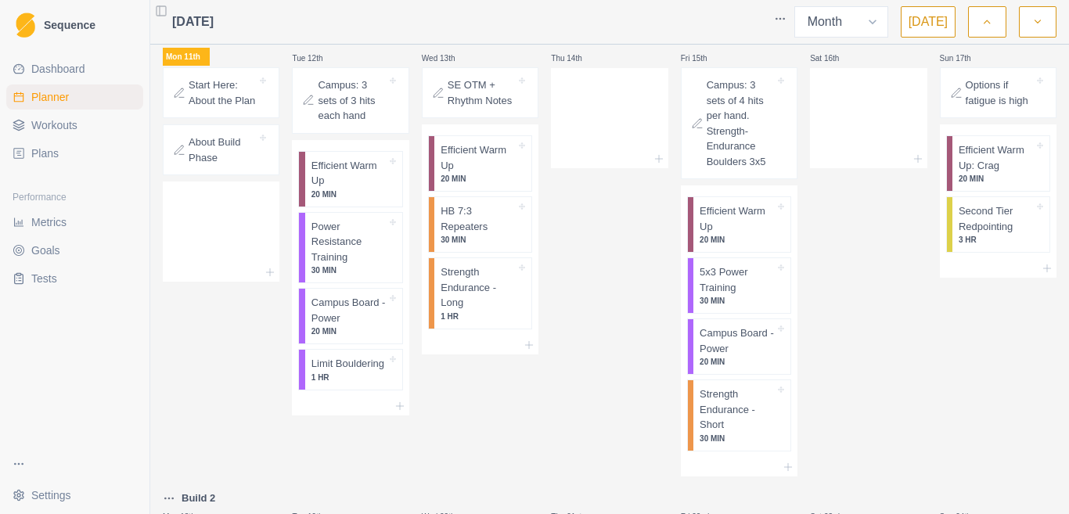
click at [52, 149] on span "Plans" at bounding box center [44, 154] width 27 height 16
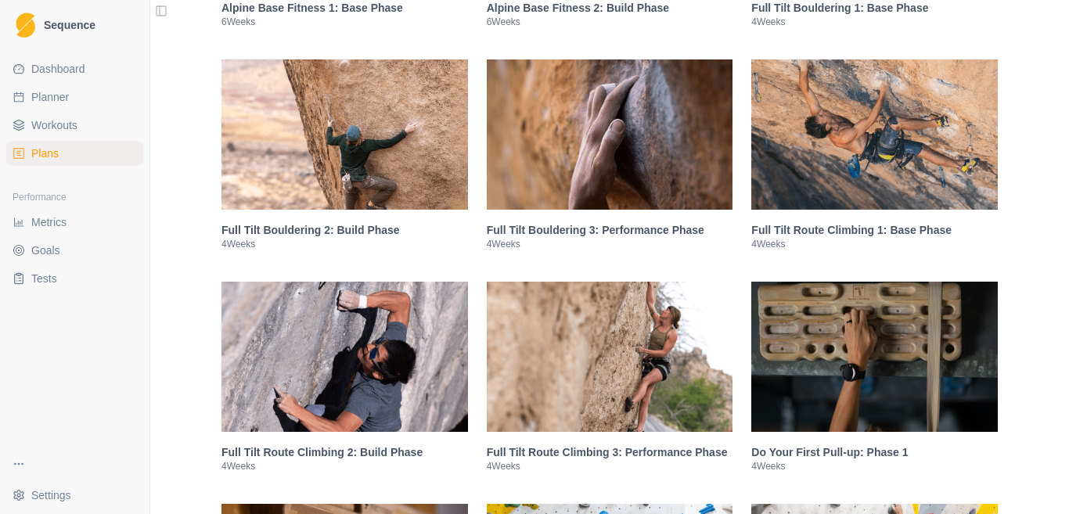
scroll to position [1408, 0]
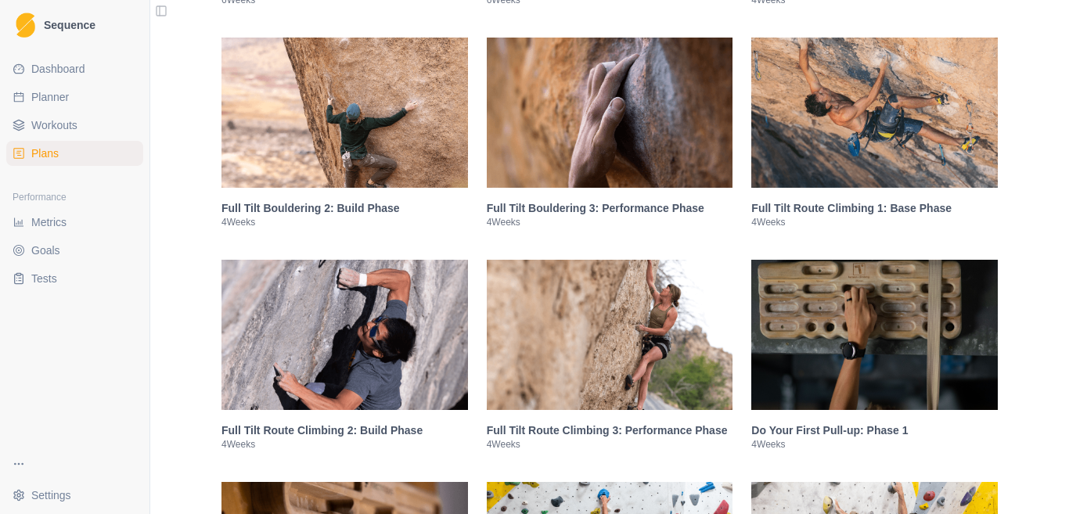
click at [633, 153] on img at bounding box center [610, 113] width 246 height 150
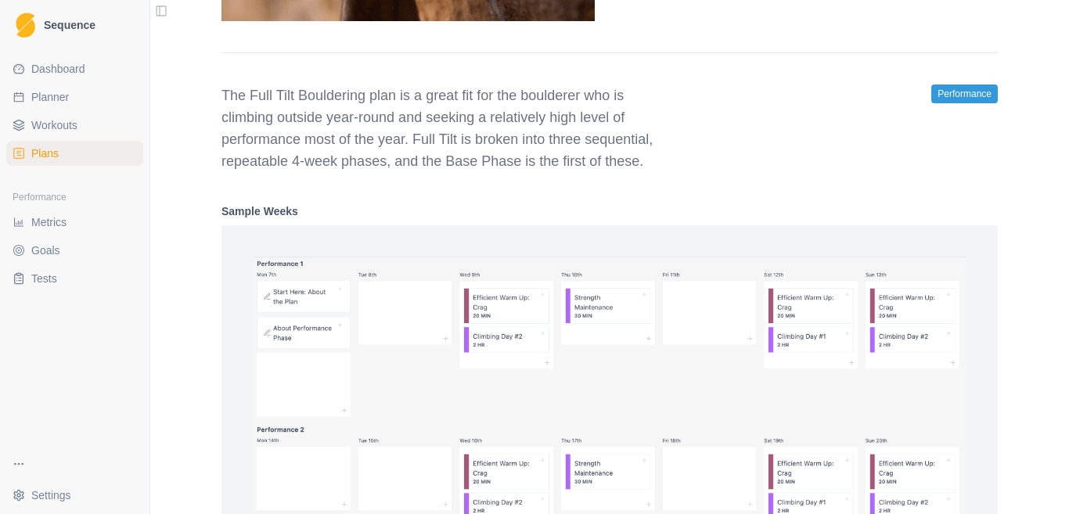
scroll to position [2138, 0]
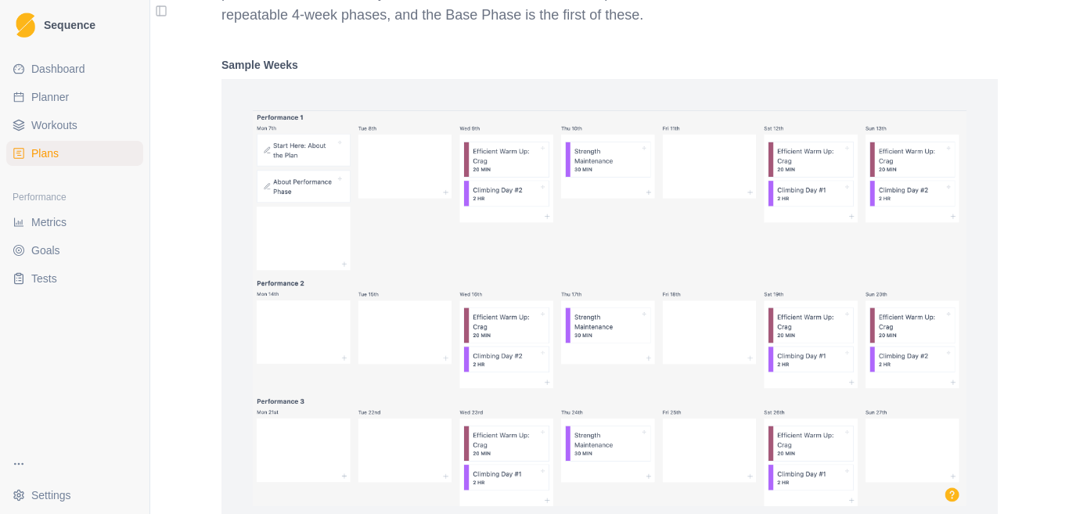
select select "month"
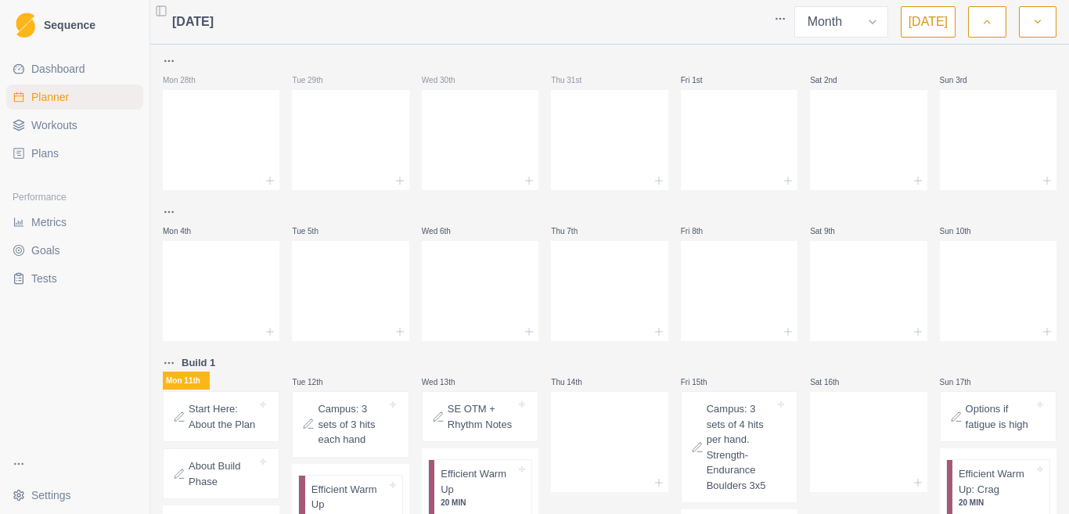
click at [50, 148] on span "Plans" at bounding box center [44, 154] width 27 height 16
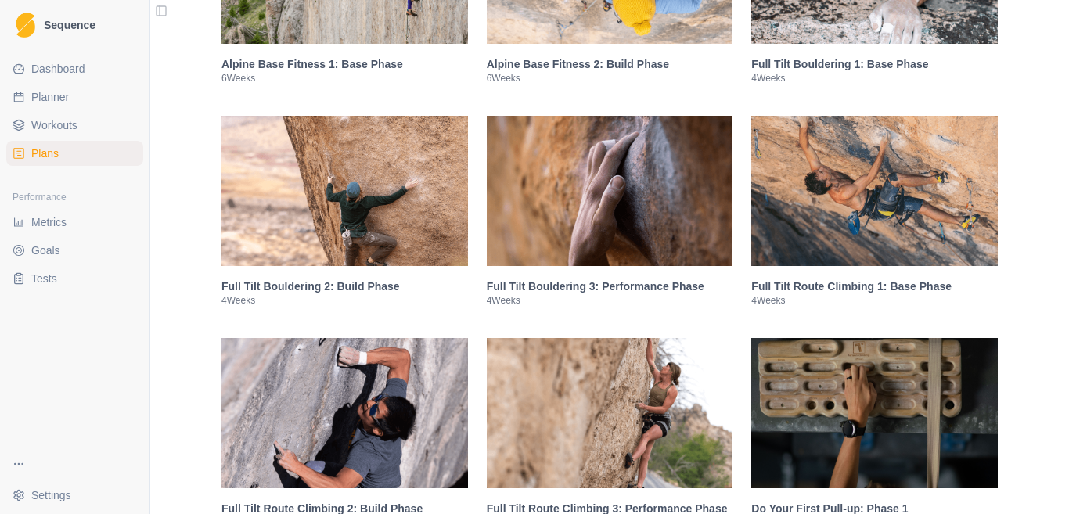
scroll to position [1487, 0]
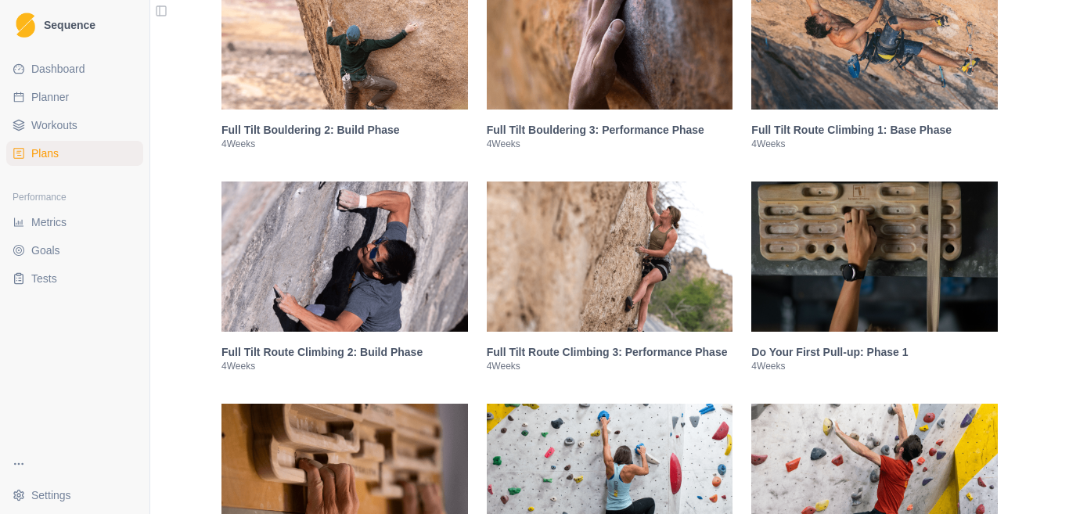
click at [637, 242] on img at bounding box center [610, 257] width 246 height 150
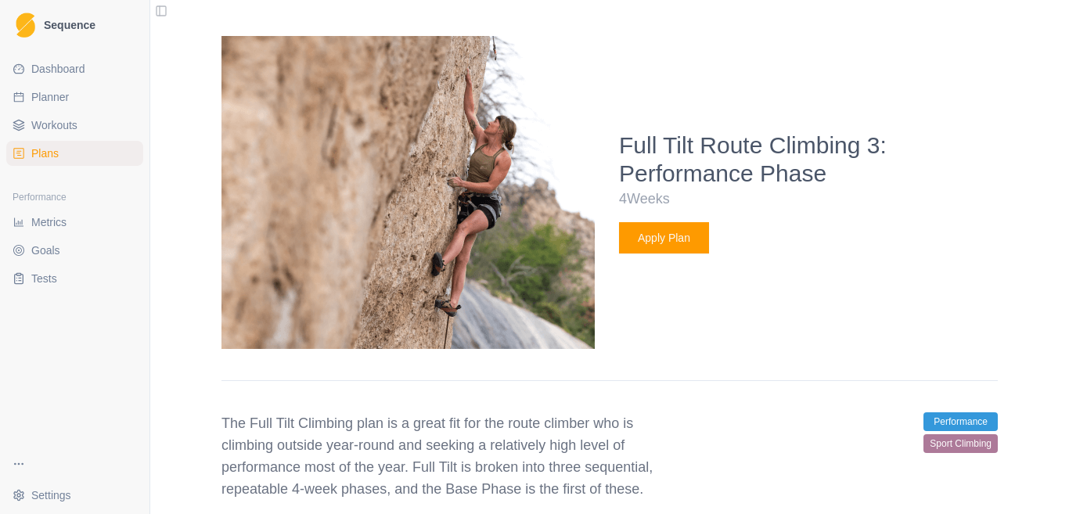
scroll to position [1890, 0]
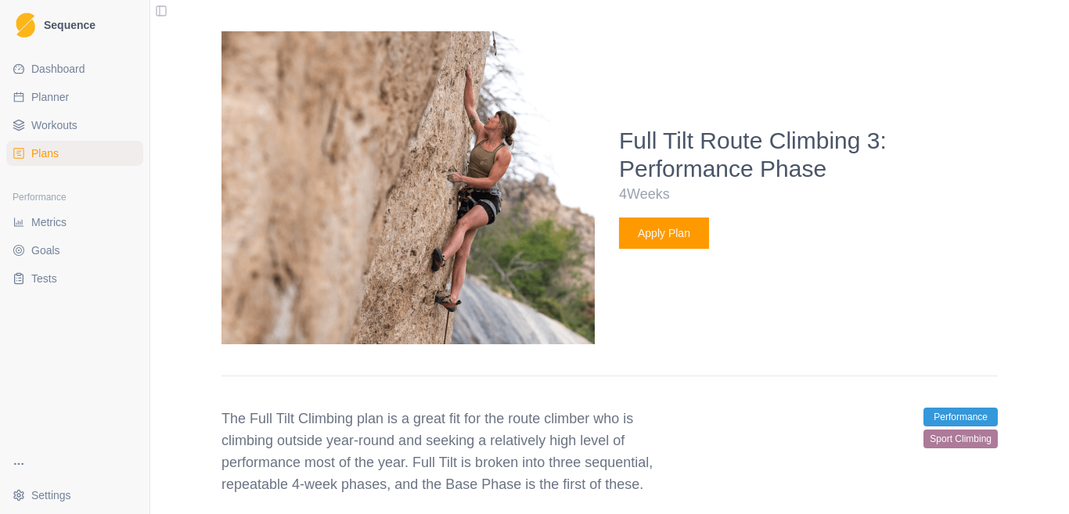
click at [664, 233] on button "Apply Plan" at bounding box center [664, 233] width 90 height 31
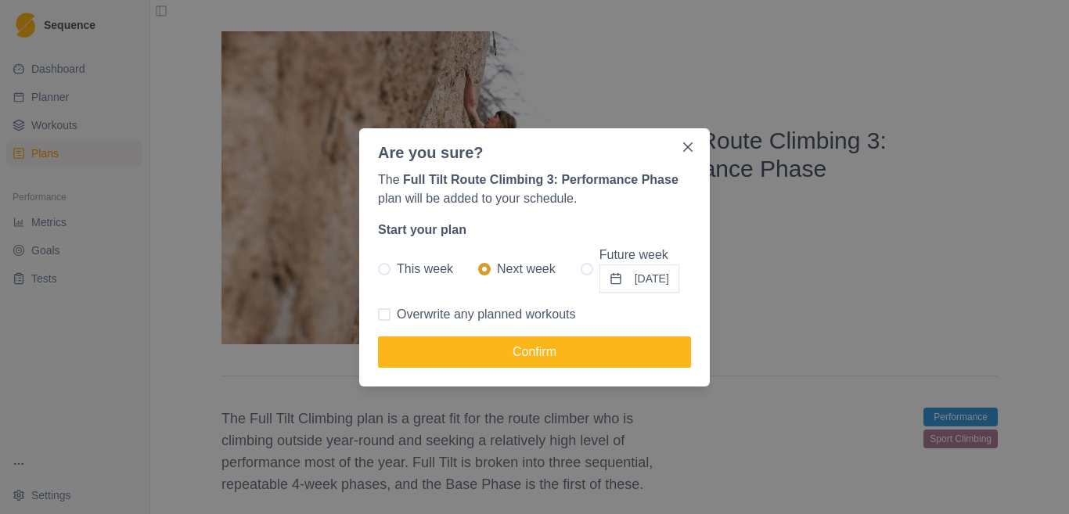
click at [412, 260] on span "This week" at bounding box center [425, 269] width 56 height 19
click at [378, 268] on input "This week" at bounding box center [377, 268] width 1 height 1
radio input "true"
click at [402, 314] on span "Overwrite any planned workouts" at bounding box center [486, 314] width 179 height 19
click at [378, 314] on input "Overwrite any planned workouts" at bounding box center [377, 314] width 1 height 1
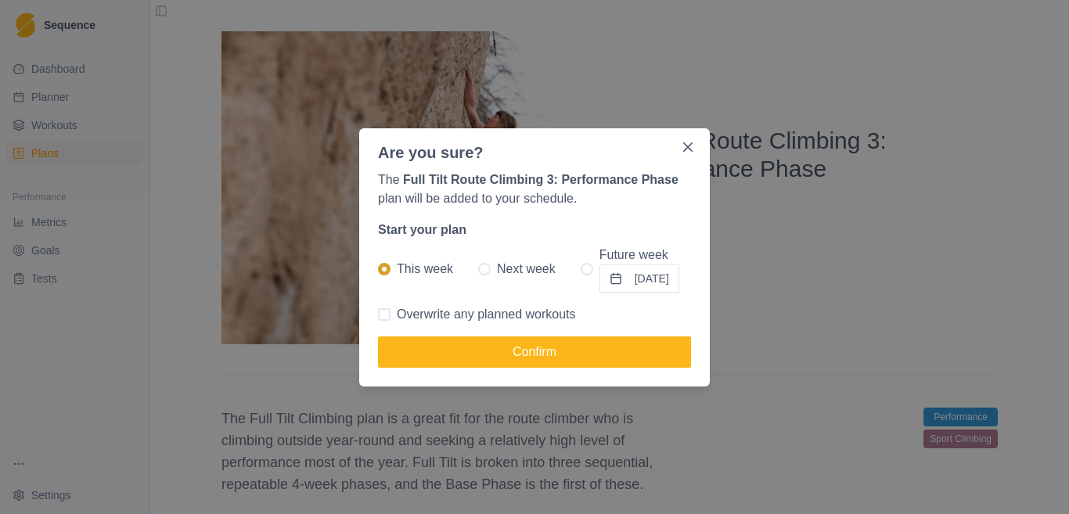
checkbox input "true"
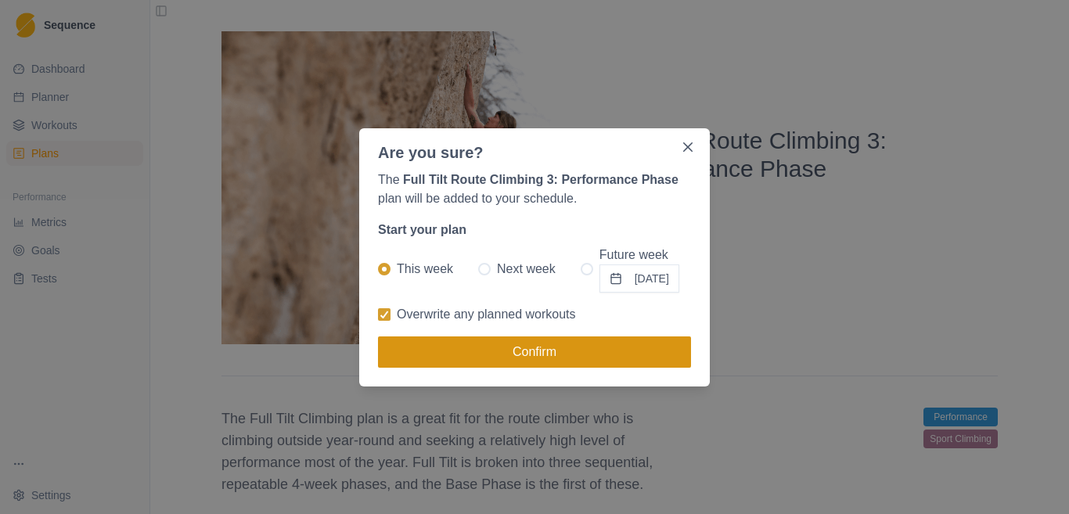
click at [485, 357] on button "Confirm" at bounding box center [534, 351] width 313 height 31
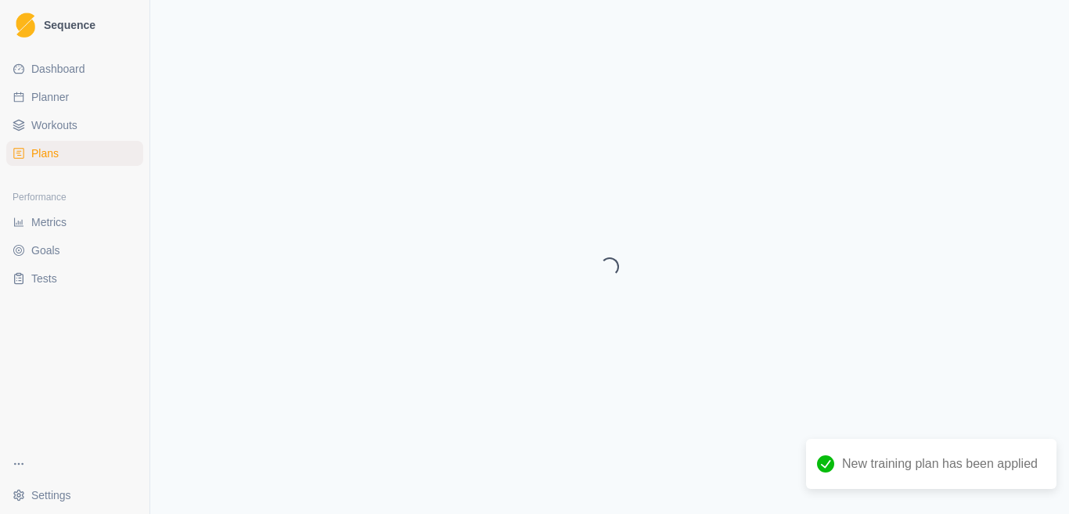
select select "month"
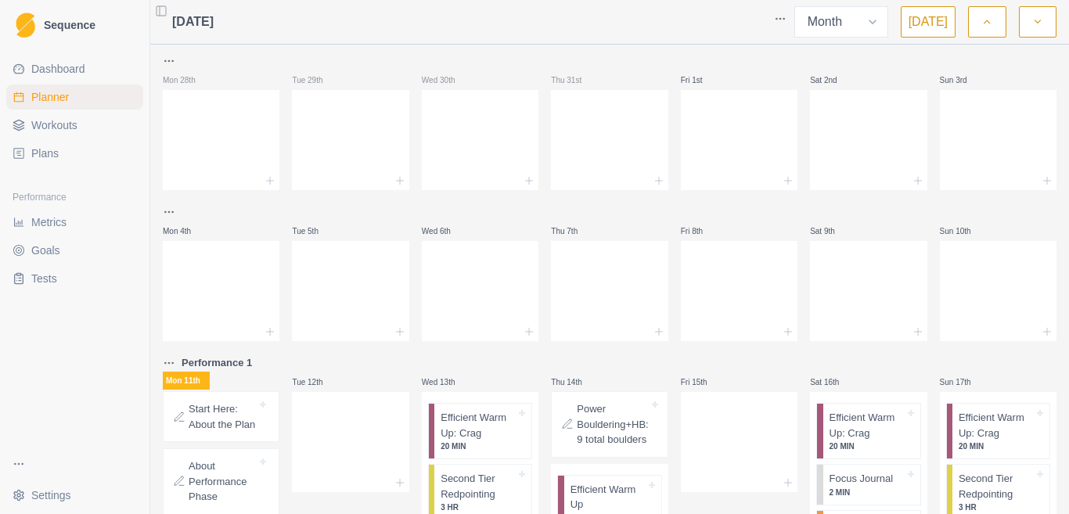
click at [48, 149] on span "Plans" at bounding box center [44, 154] width 27 height 16
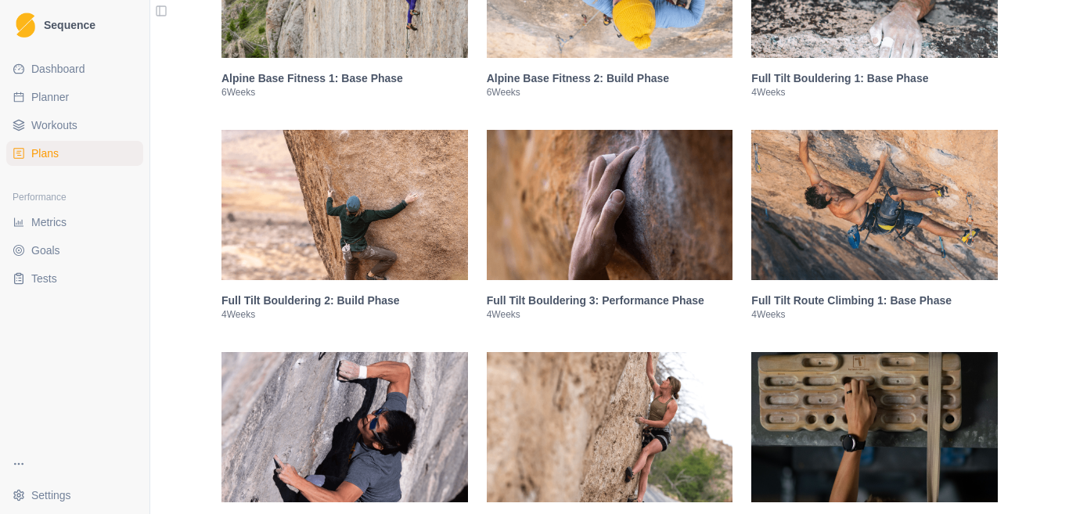
scroll to position [1330, 0]
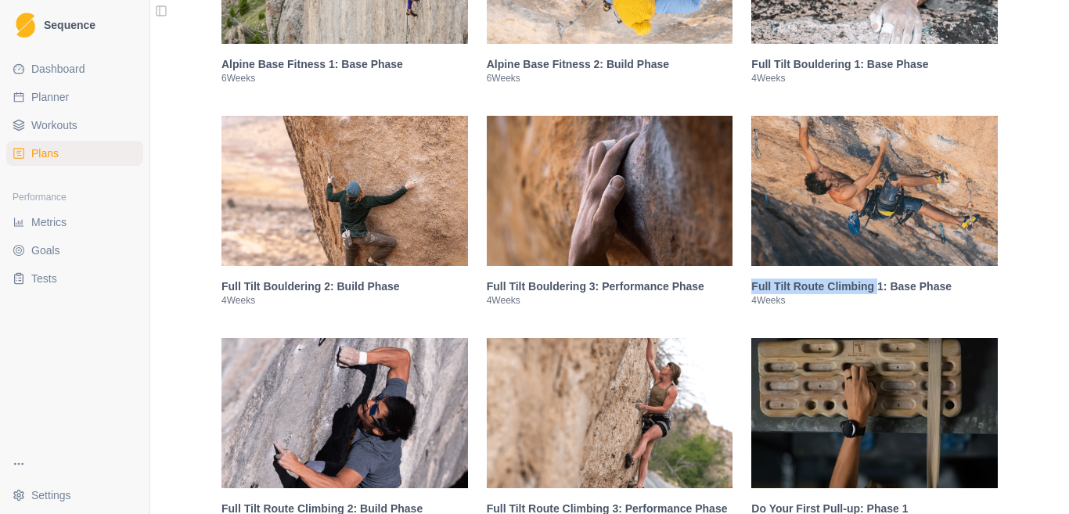
drag, startPoint x: 745, startPoint y: 285, endPoint x: 863, endPoint y: 289, distance: 118.2
click at [863, 289] on h3 "Full Tilt Route Climbing 1: Base Phase" at bounding box center [874, 287] width 246 height 16
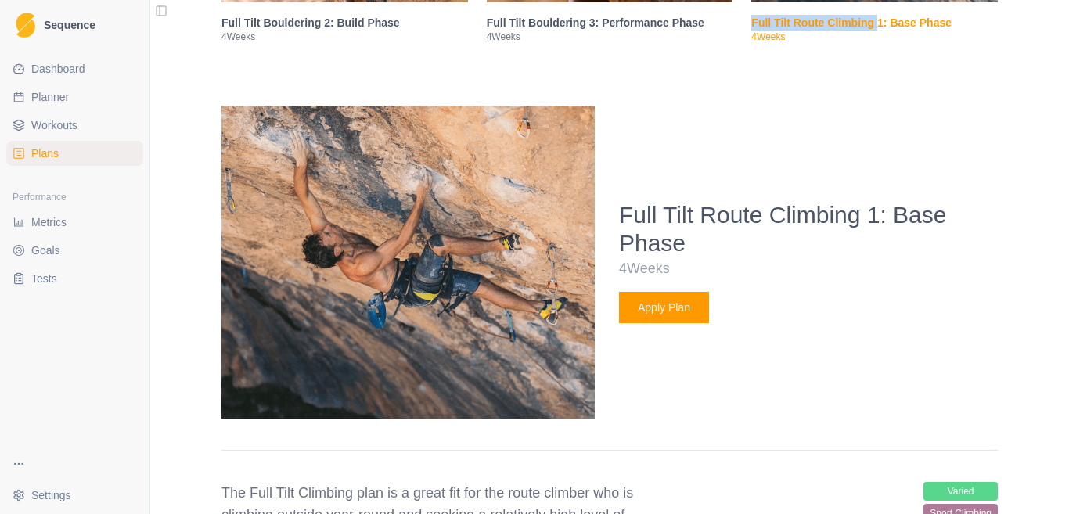
scroll to position [1668, 0]
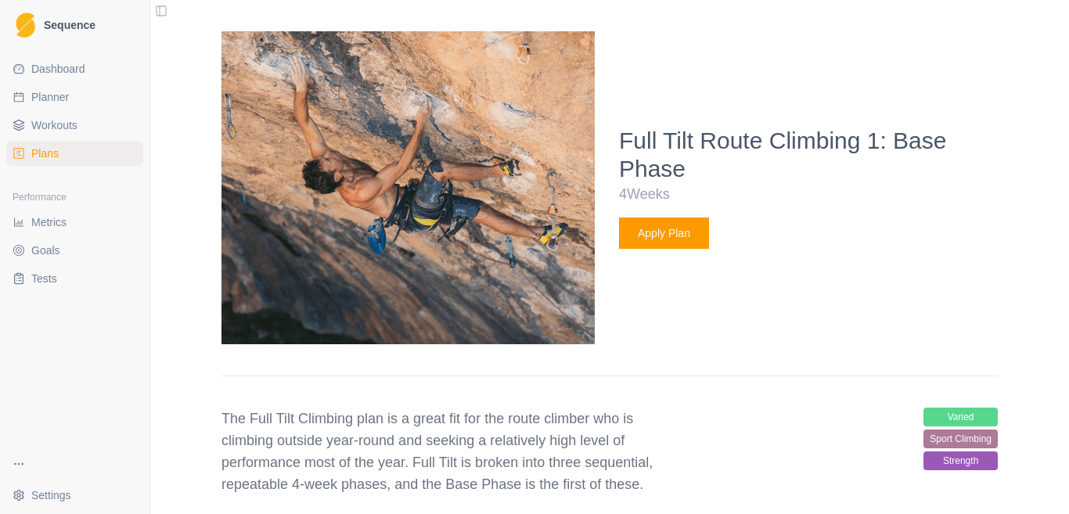
copy h3 "Full Tilt Route Climbing"
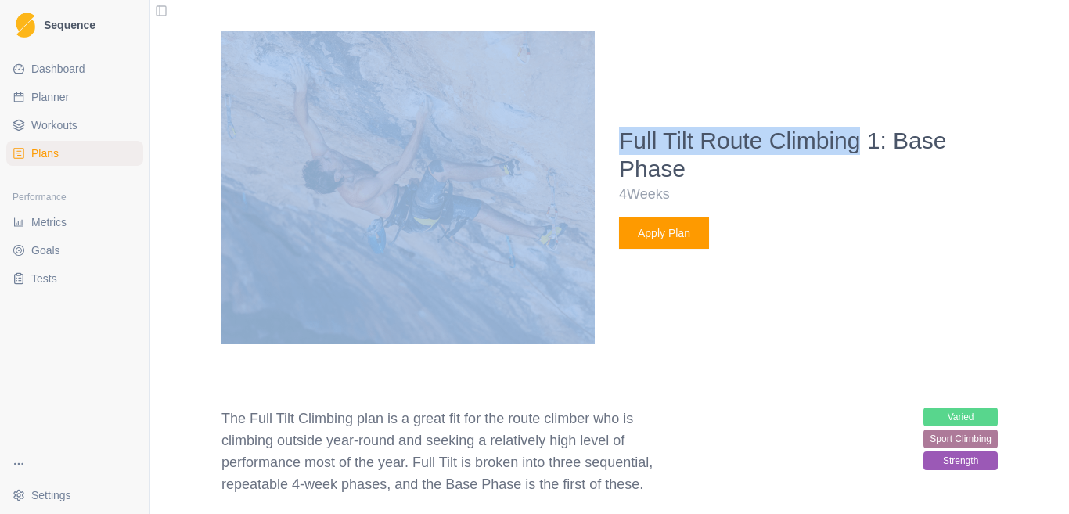
drag, startPoint x: 849, startPoint y: 146, endPoint x: 545, endPoint y: 152, distance: 304.4
click at [545, 152] on div "Full Tilt Route Climbing 1: Base Phase 4 Weeks Apply Plan" at bounding box center [609, 203] width 776 height 345
copy div "Full Tilt Route Climbing"
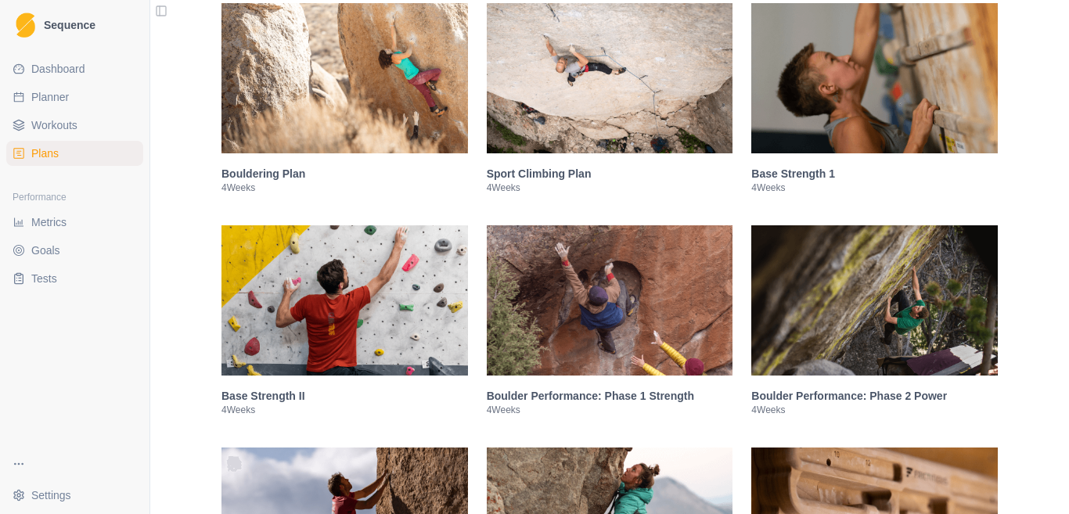
scroll to position [103, 0]
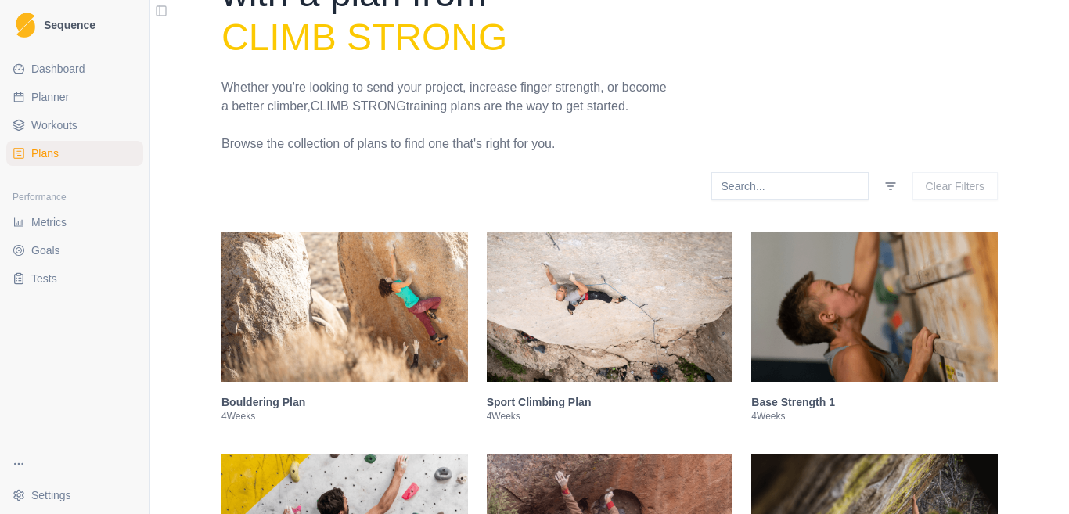
click at [599, 351] on img at bounding box center [610, 307] width 246 height 150
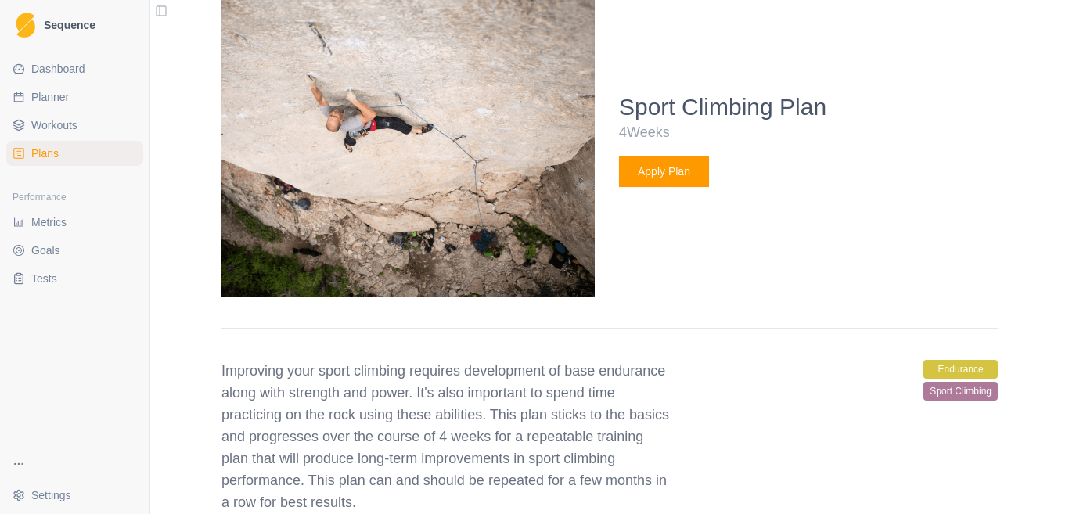
scroll to position [635, 0]
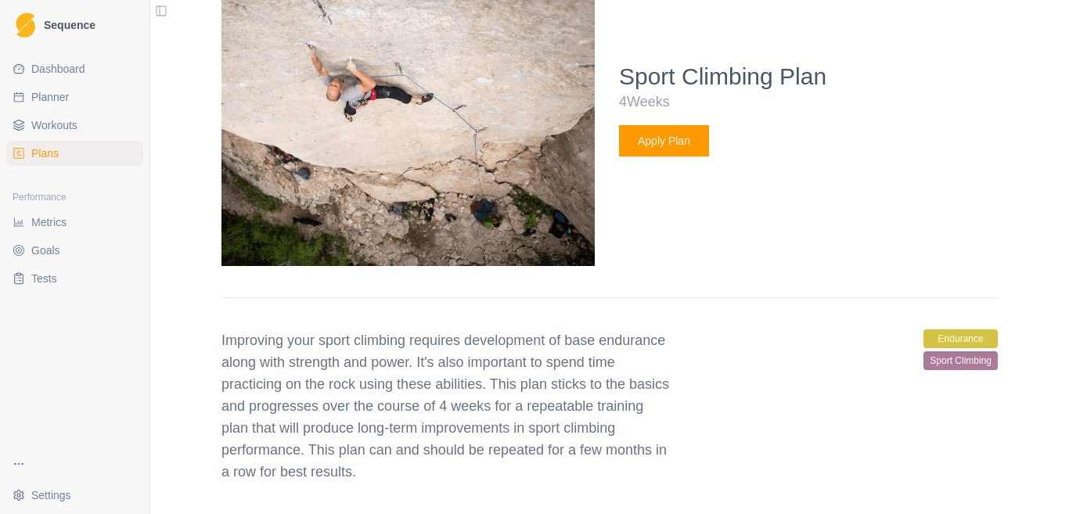
click at [673, 136] on button "Apply Plan" at bounding box center [664, 140] width 90 height 31
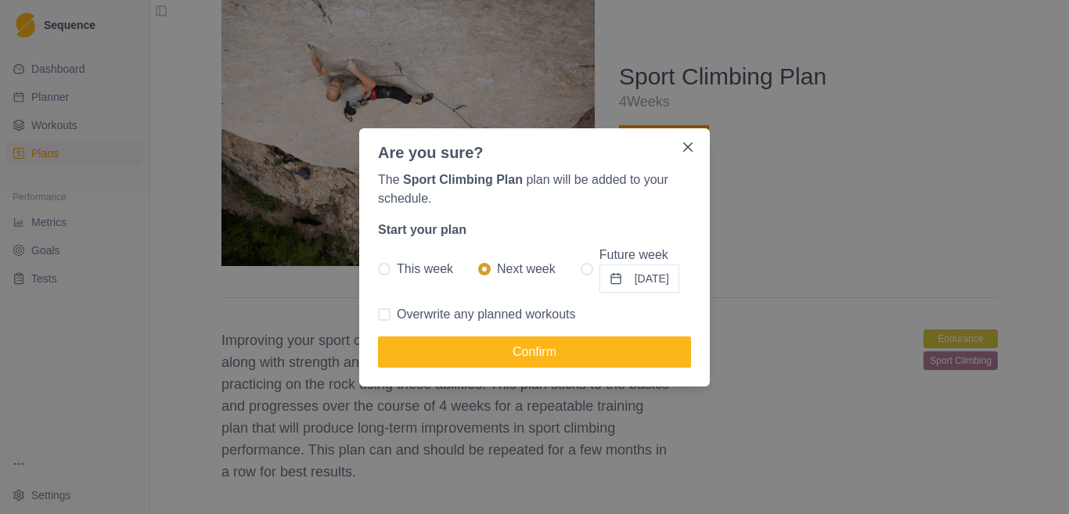
click at [409, 270] on span "This week" at bounding box center [425, 269] width 56 height 19
click at [378, 269] on input "This week" at bounding box center [377, 268] width 1 height 1
radio input "true"
click at [453, 315] on span "Overwrite any planned workouts" at bounding box center [486, 314] width 179 height 19
click at [378, 315] on input "Overwrite any planned workouts" at bounding box center [377, 314] width 1 height 1
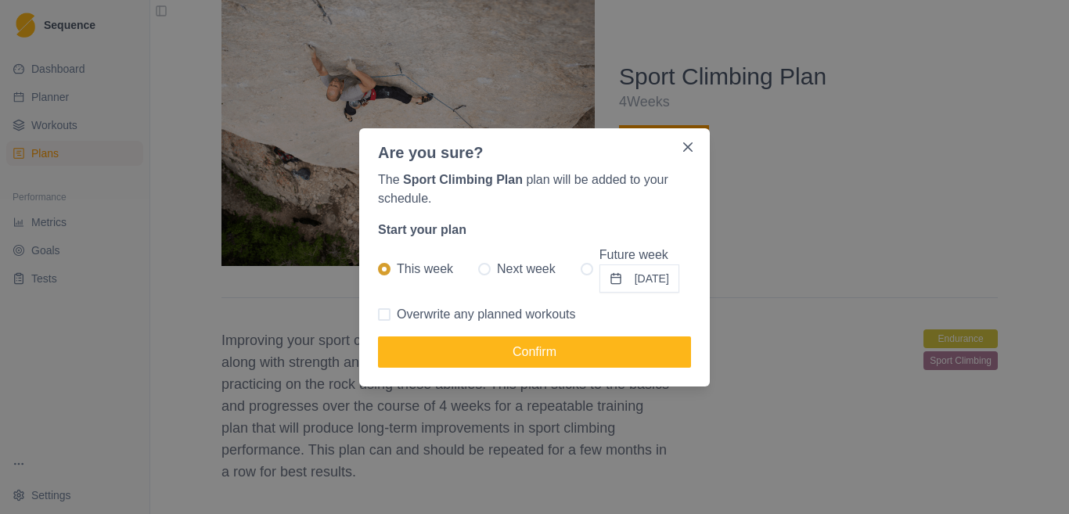
checkbox input "true"
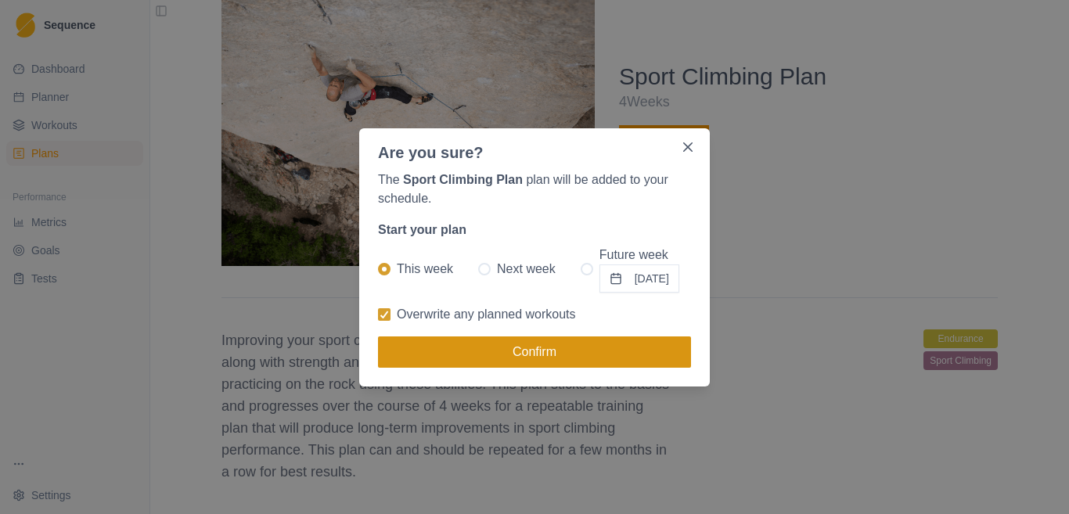
click at [508, 347] on button "Confirm" at bounding box center [534, 351] width 313 height 31
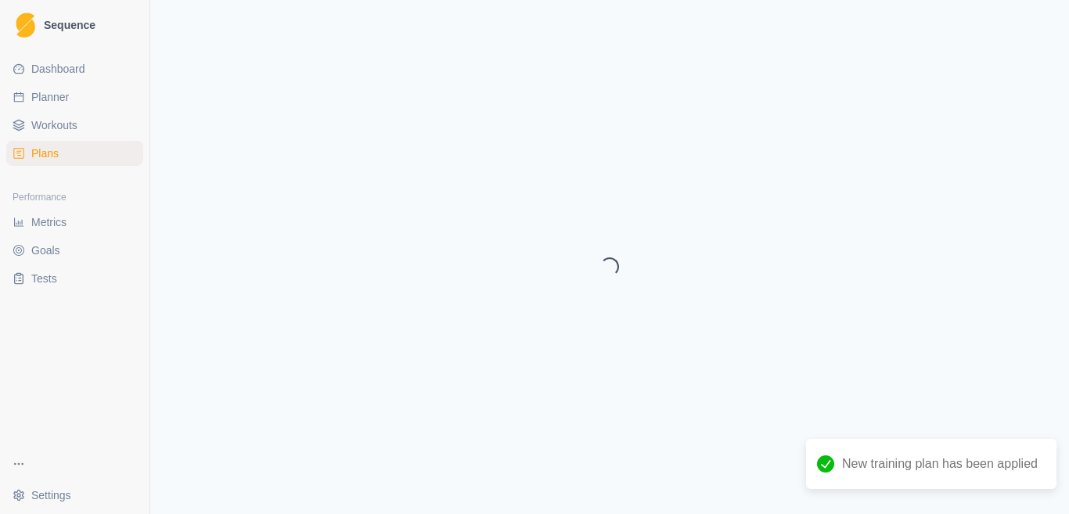
select select "month"
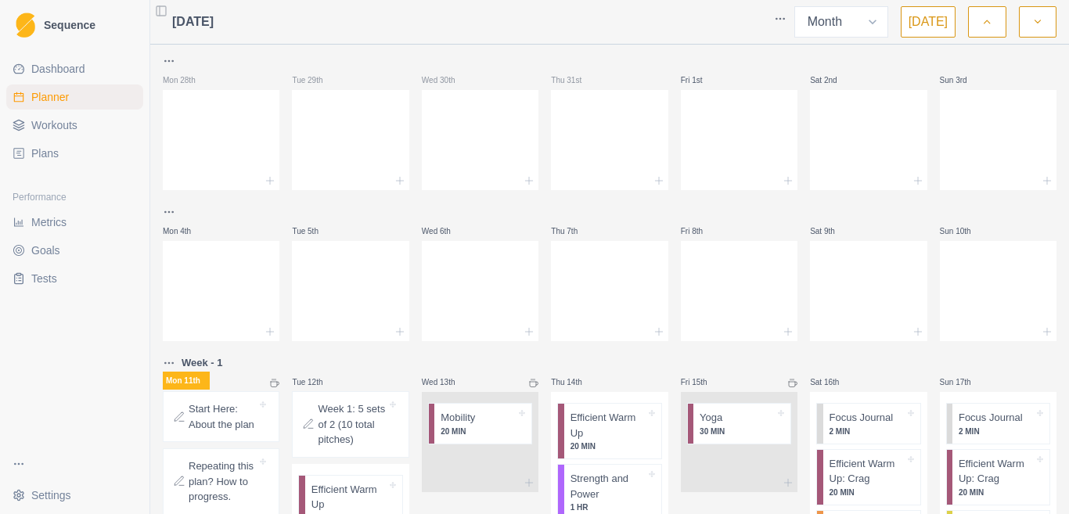
click at [1035, 21] on polyline "button" at bounding box center [1036, 21] width 5 height 3
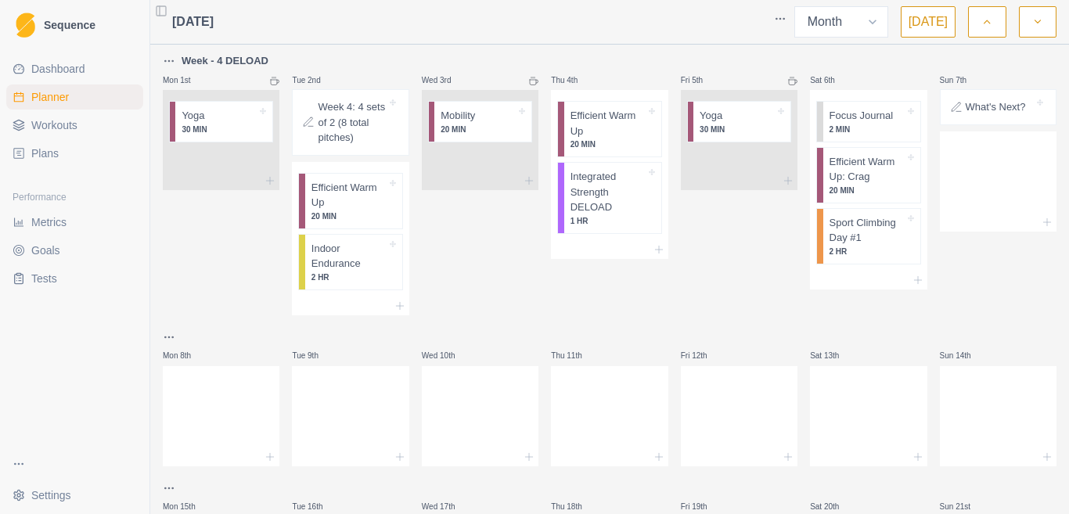
click at [985, 17] on icon "button" at bounding box center [986, 22] width 11 height 16
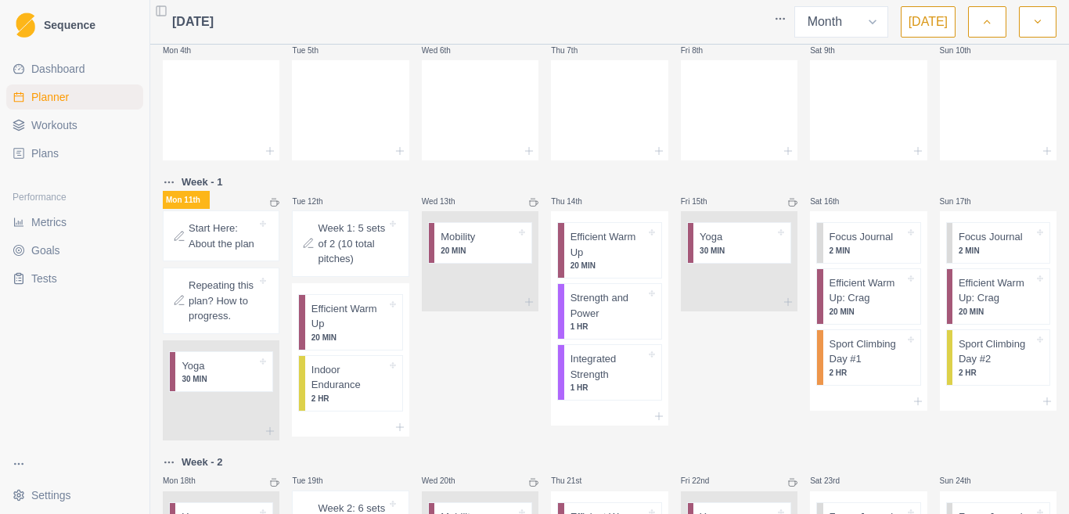
scroll to position [235, 0]
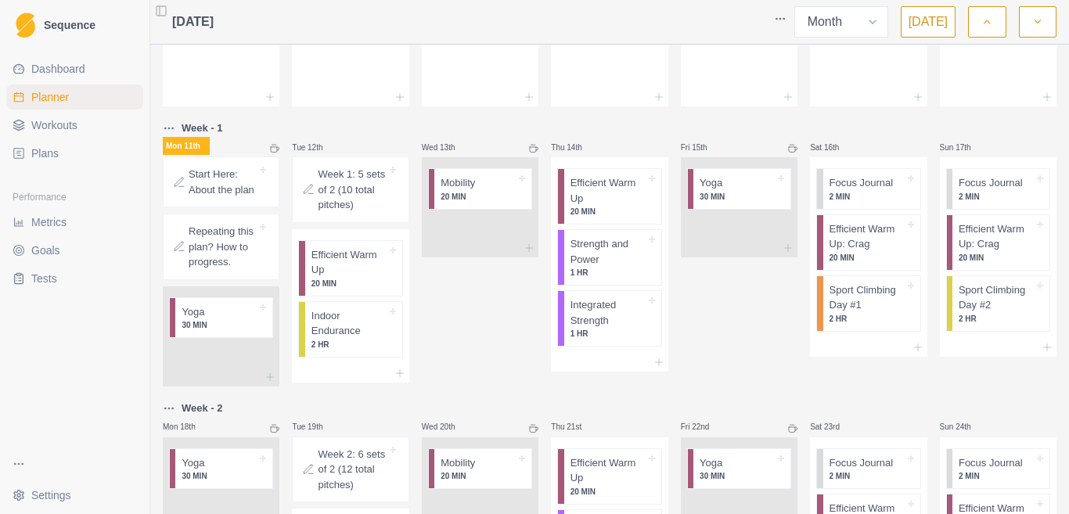
click at [59, 148] on link "Plans" at bounding box center [74, 153] width 137 height 25
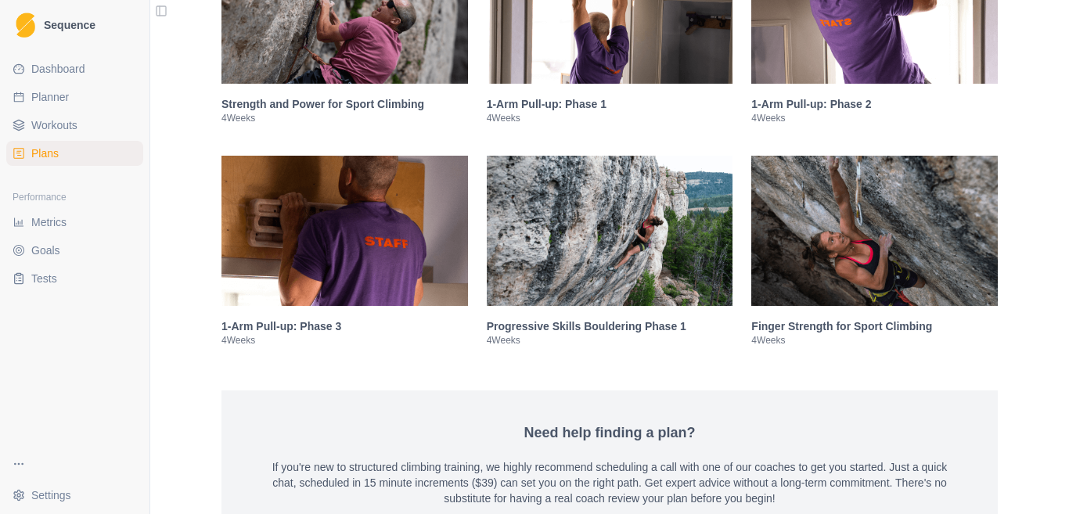
scroll to position [2426, 0]
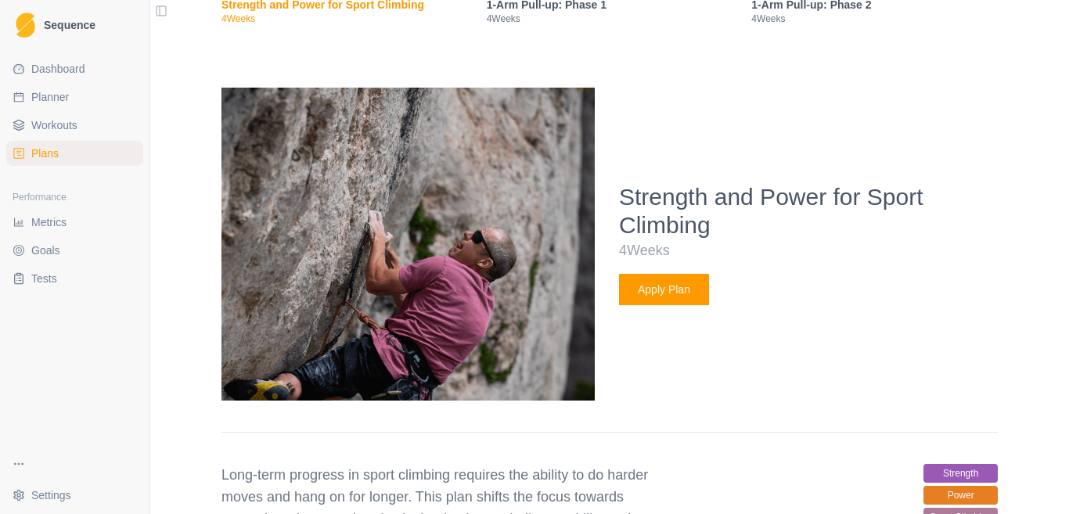
scroll to position [2557, 0]
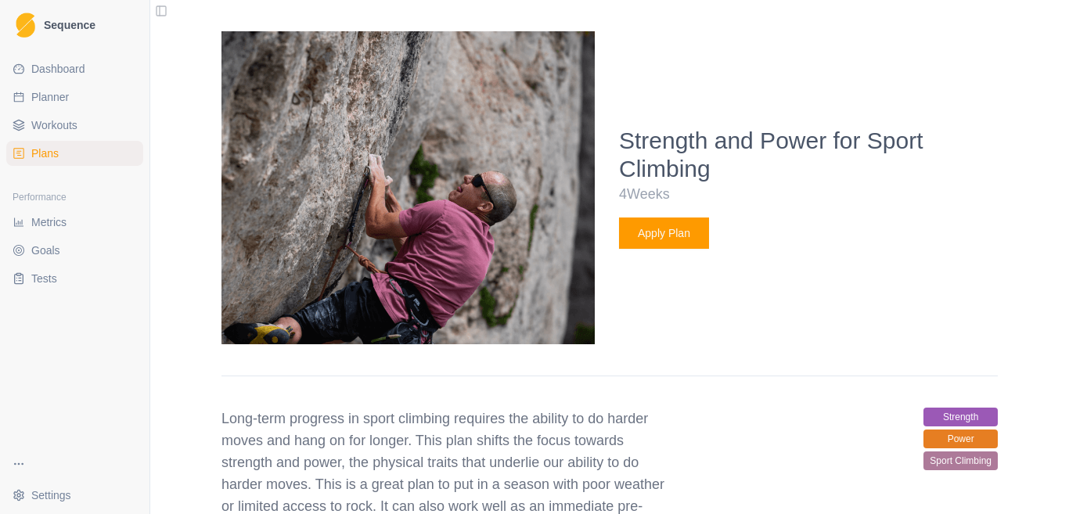
click at [664, 237] on button "Apply Plan" at bounding box center [664, 233] width 90 height 31
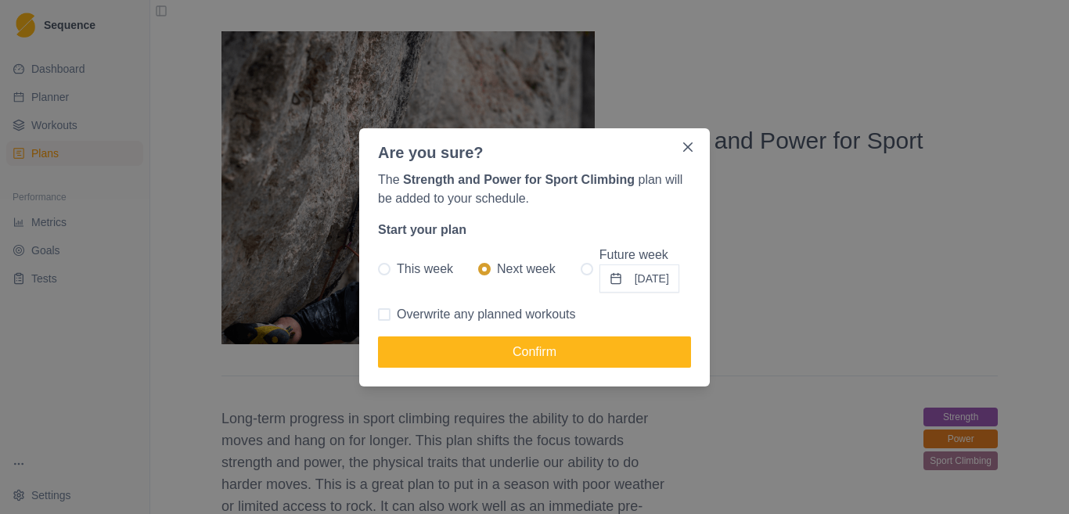
click at [404, 268] on span "This week" at bounding box center [425, 269] width 56 height 19
click at [378, 268] on input "This week" at bounding box center [377, 268] width 1 height 1
radio input "true"
click at [449, 316] on span "Overwrite any planned workouts" at bounding box center [486, 314] width 179 height 19
click at [378, 315] on input "Overwrite any planned workouts" at bounding box center [377, 314] width 1 height 1
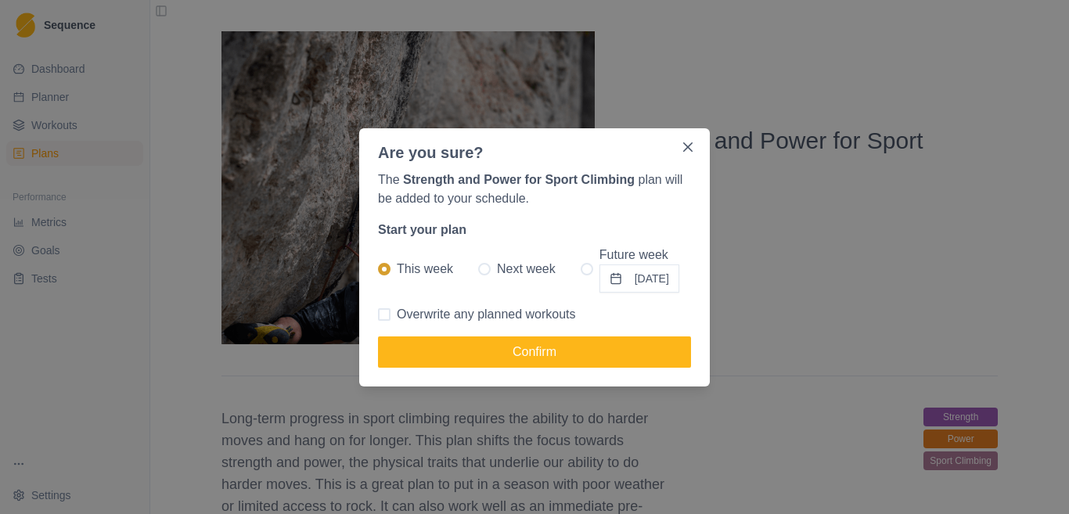
checkbox input "true"
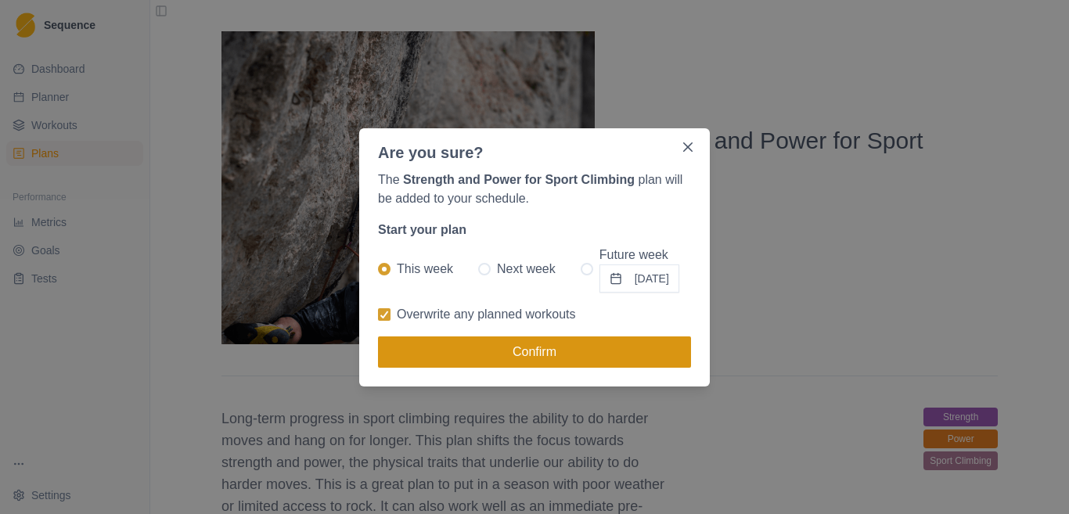
click at [491, 351] on button "Confirm" at bounding box center [534, 351] width 313 height 31
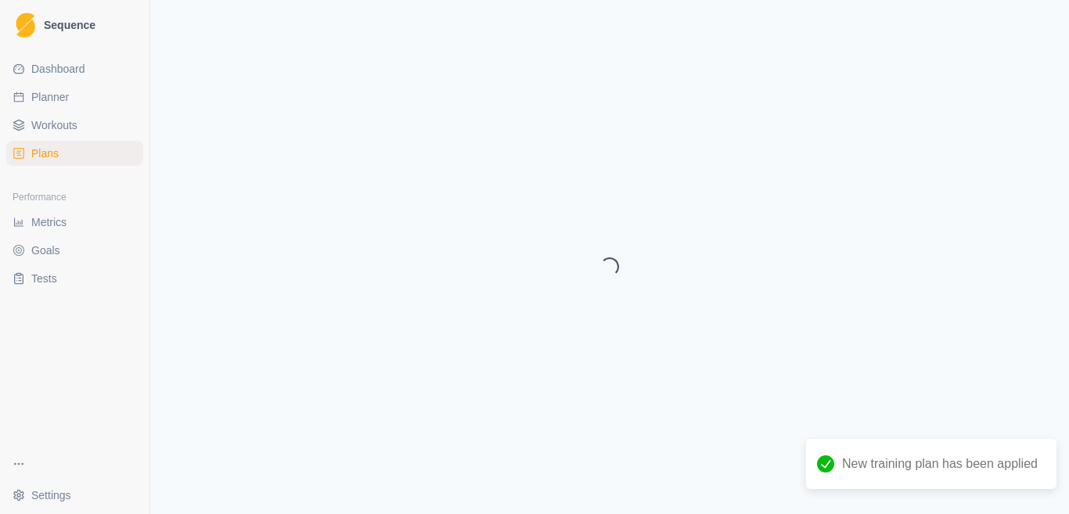
select select "month"
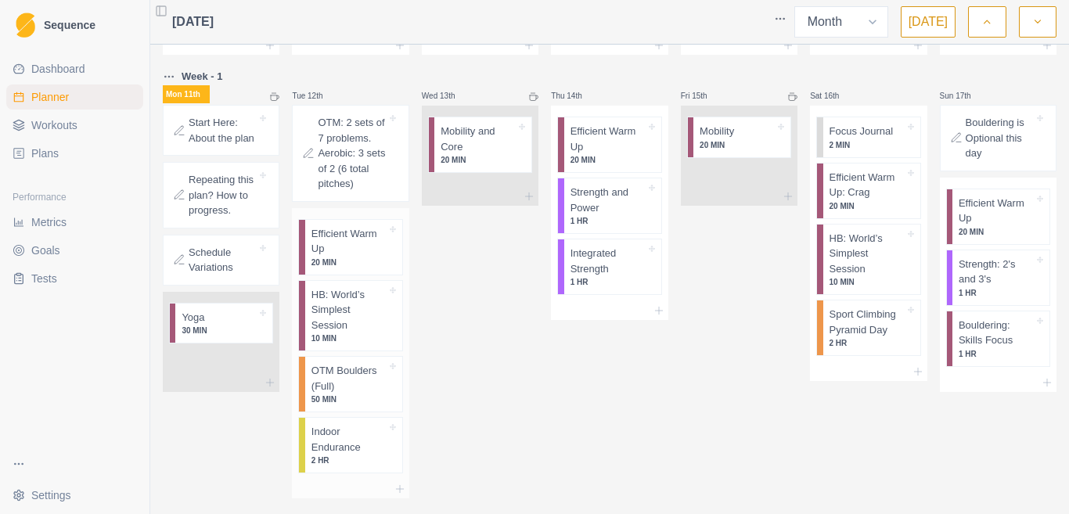
scroll to position [313, 0]
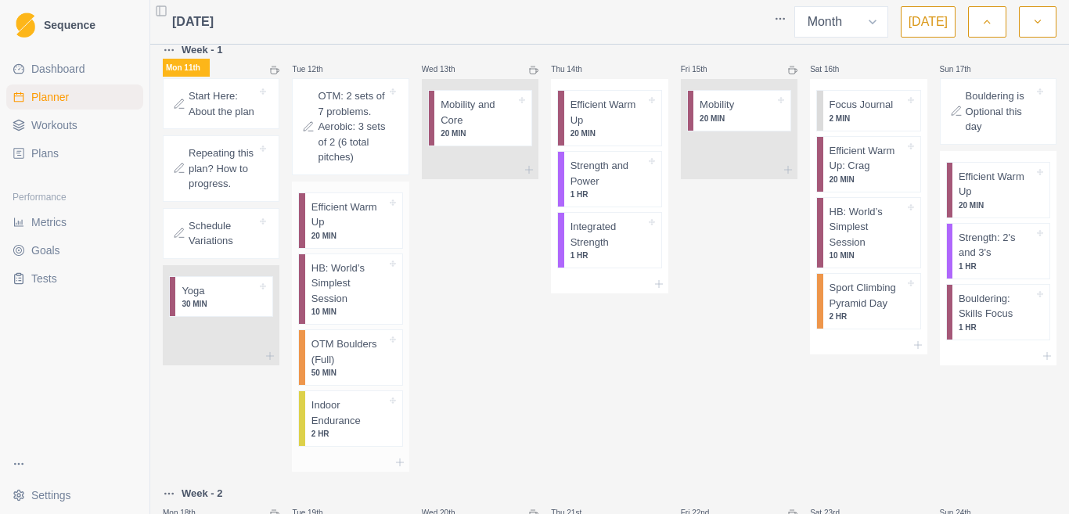
click at [359, 413] on p "Indoor Endurance" at bounding box center [348, 412] width 75 height 31
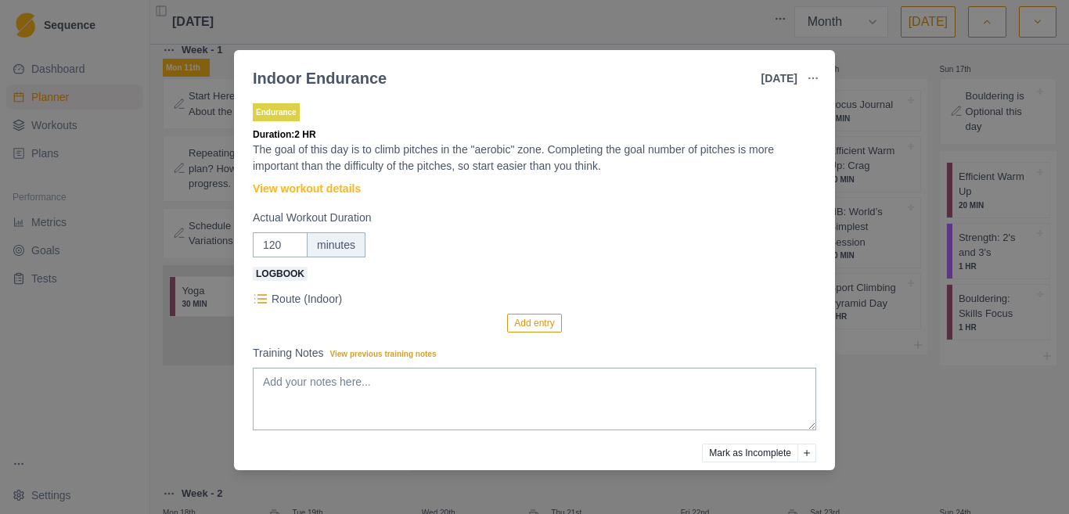
click at [860, 386] on div "Indoor Endurance [DATE] Link To Goal View Workout Metrics Edit Original Workout…" at bounding box center [534, 257] width 1069 height 514
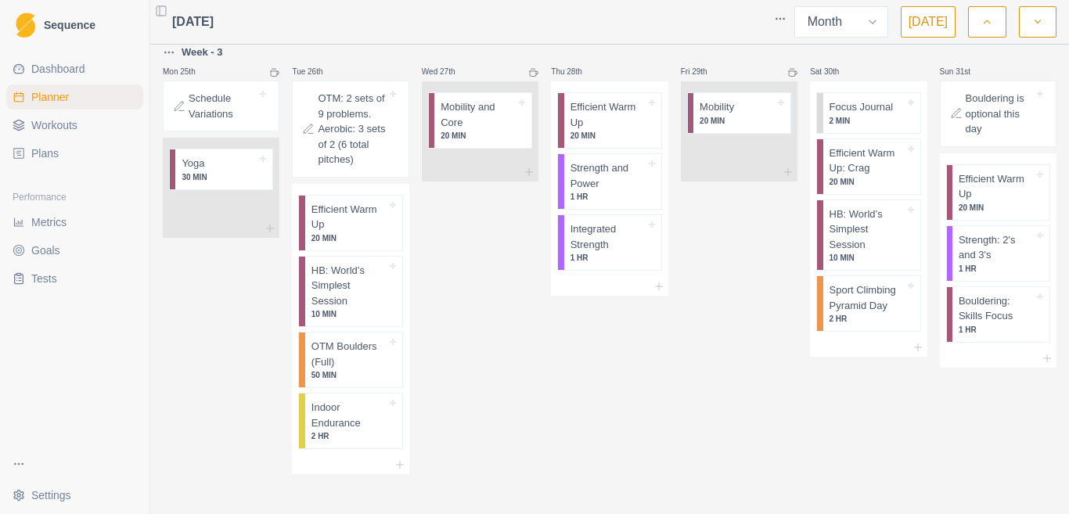
scroll to position [1202, 0]
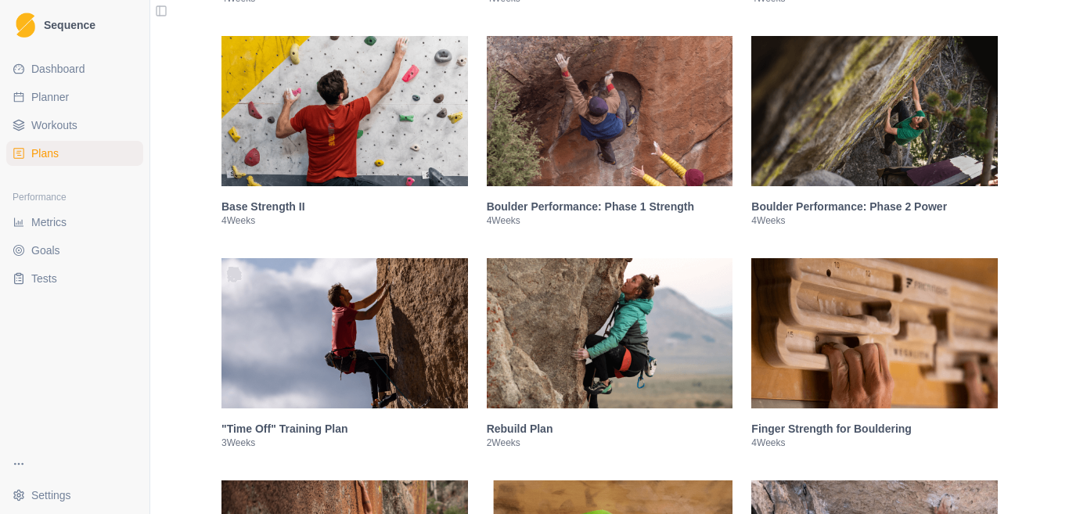
scroll to position [548, 0]
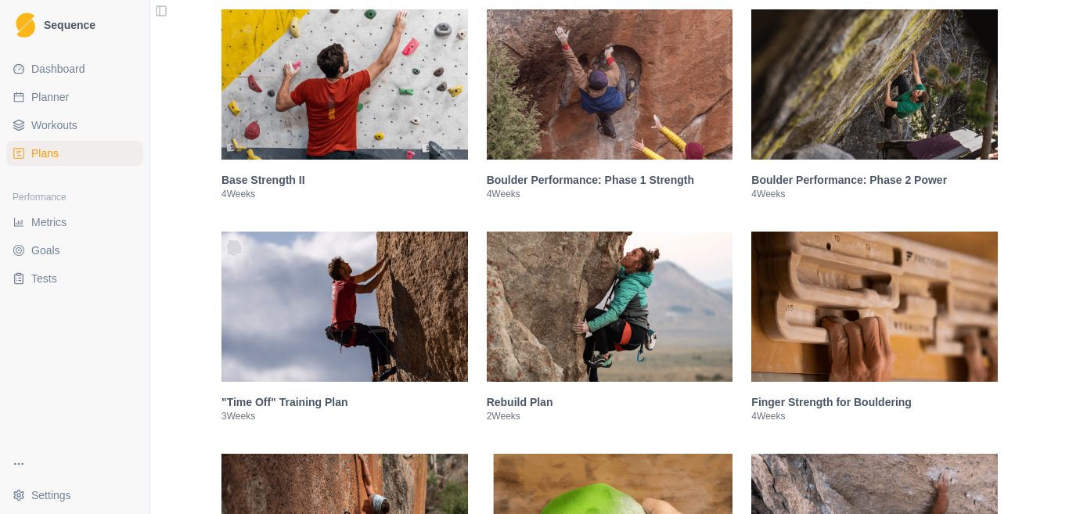
click at [898, 314] on img at bounding box center [874, 307] width 246 height 150
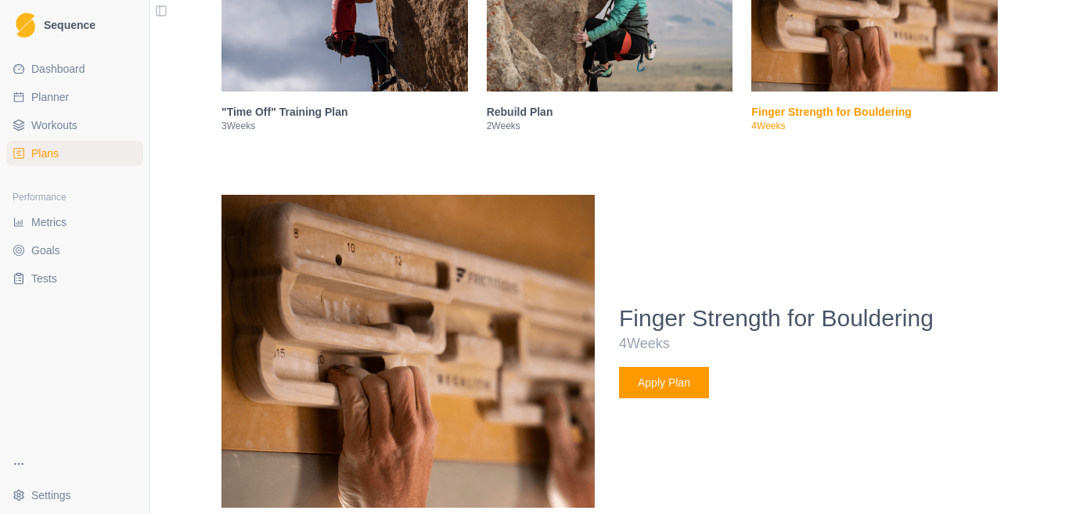
scroll to position [1002, 0]
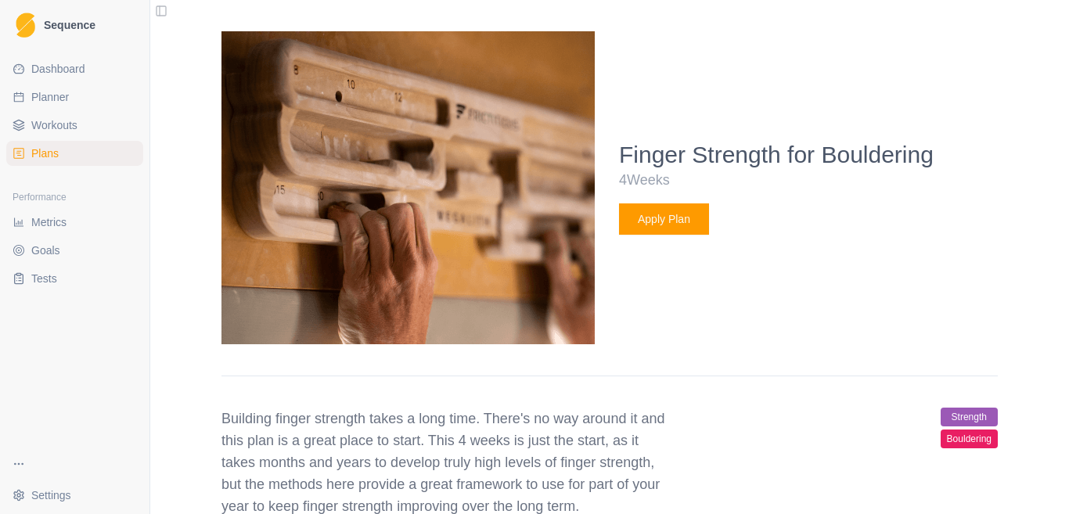
click at [56, 146] on span "Plans" at bounding box center [44, 154] width 27 height 16
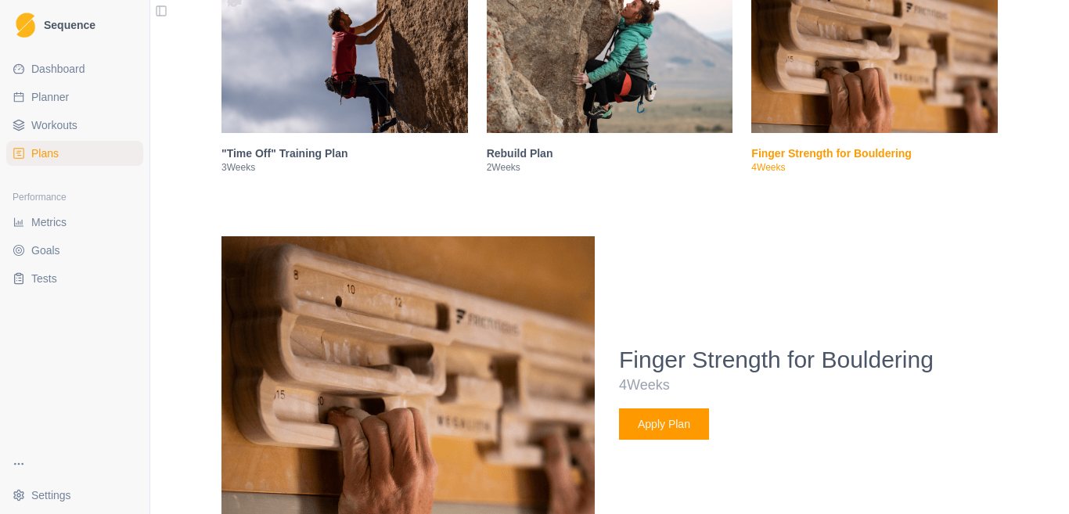
scroll to position [610, 0]
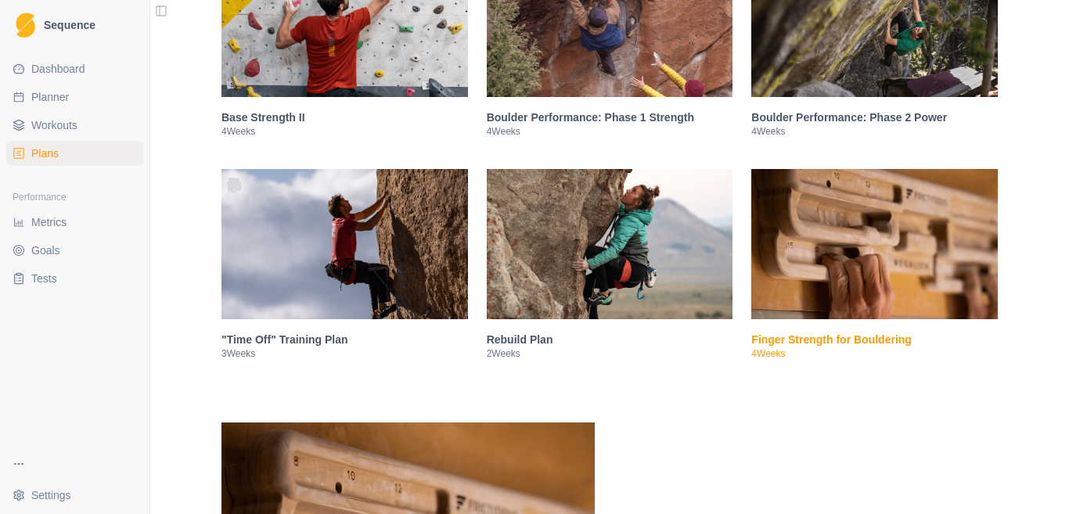
click at [899, 279] on img at bounding box center [874, 244] width 246 height 150
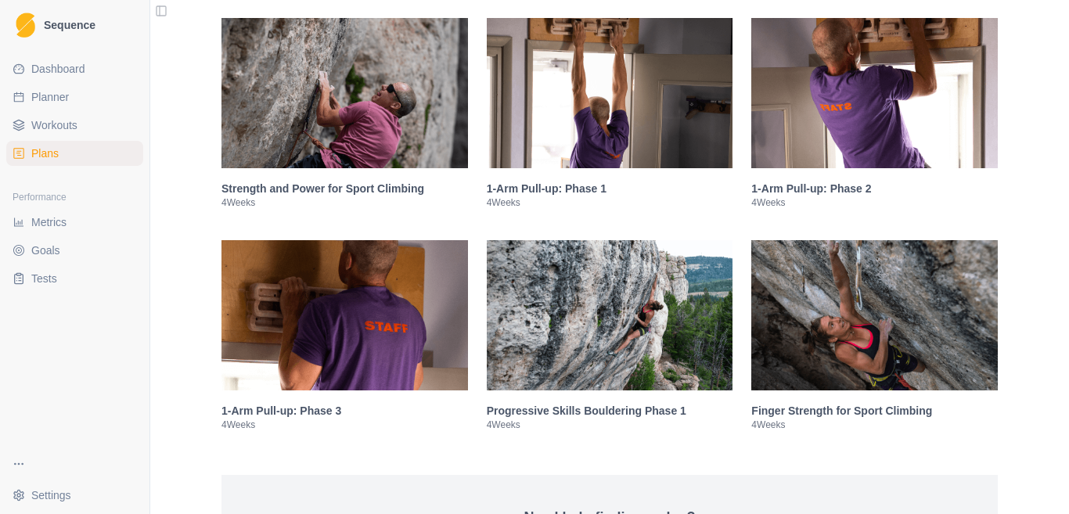
scroll to position [2332, 0]
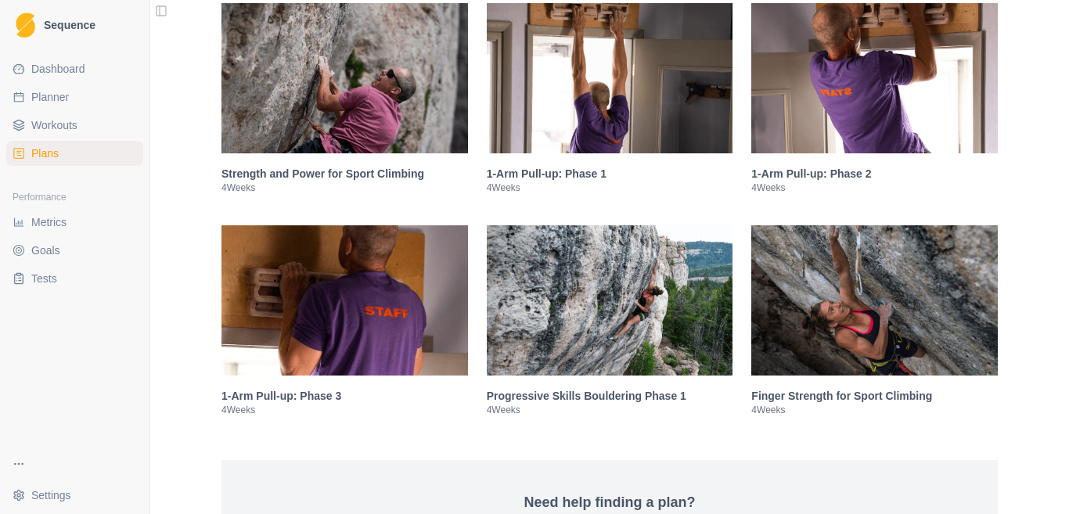
click at [929, 293] on img at bounding box center [874, 300] width 246 height 150
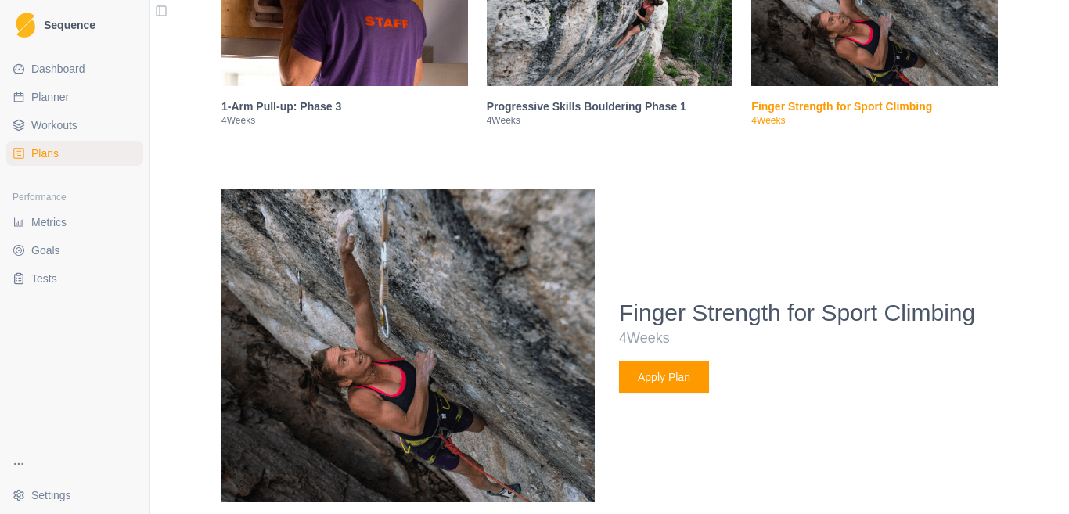
scroll to position [2779, 0]
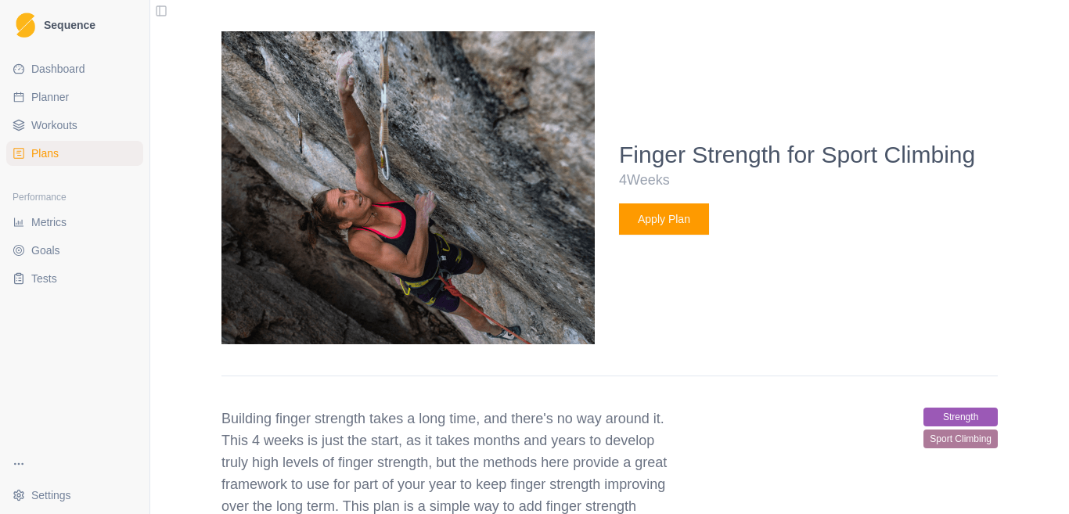
click at [687, 207] on button "Apply Plan" at bounding box center [664, 218] width 90 height 31
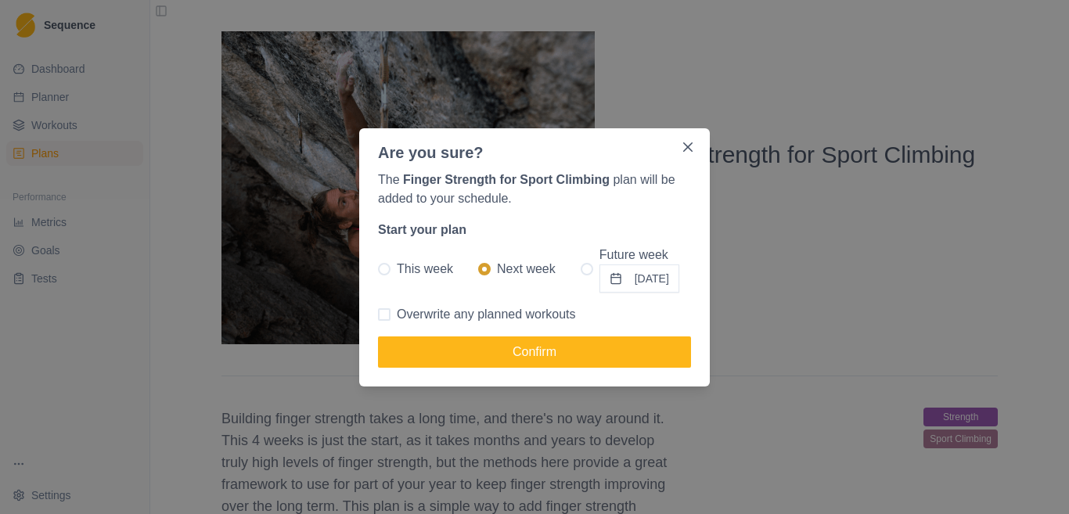
click at [395, 312] on label "Overwrite any planned workouts" at bounding box center [477, 314] width 198 height 19
click at [378, 314] on input "Overwrite any planned workouts" at bounding box center [377, 314] width 1 height 1
checkbox input "true"
click at [408, 277] on span "This week" at bounding box center [425, 269] width 56 height 19
click at [378, 269] on input "This week" at bounding box center [377, 268] width 1 height 1
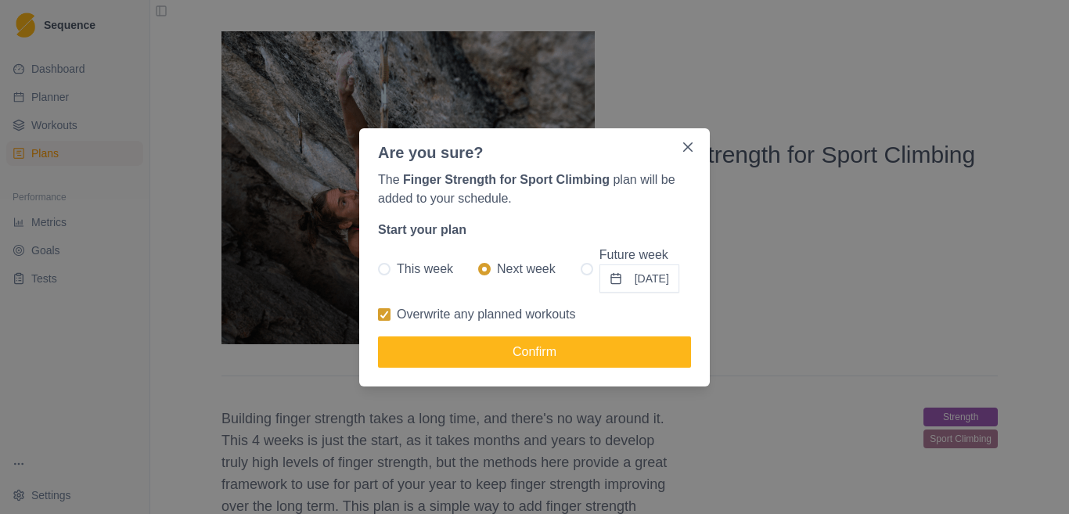
radio input "true"
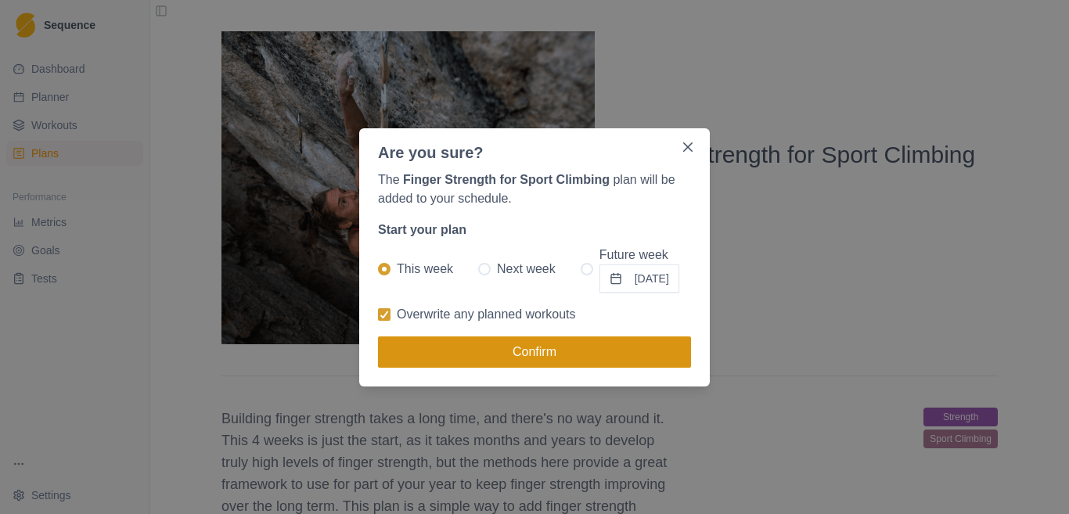
click at [472, 358] on button "Confirm" at bounding box center [534, 351] width 313 height 31
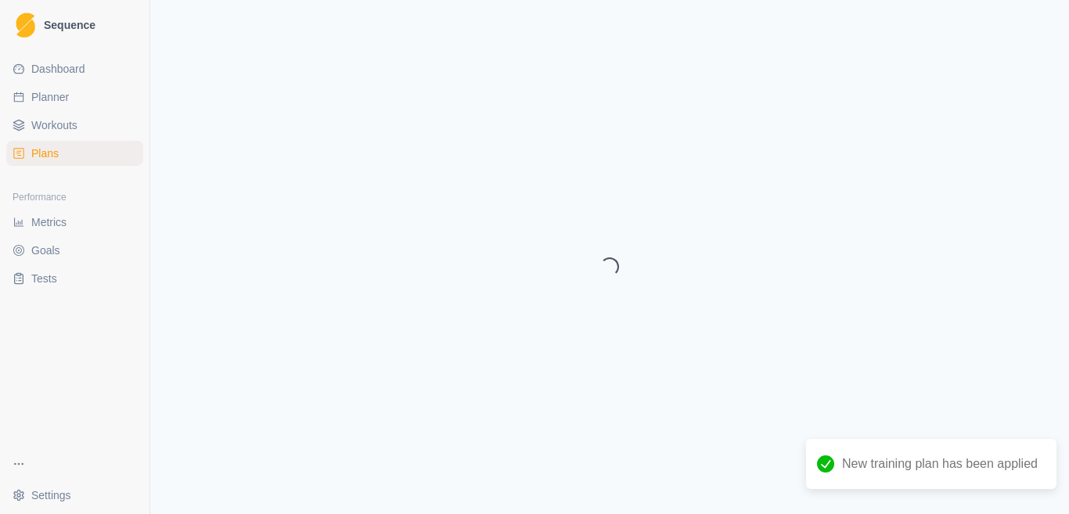
select select "month"
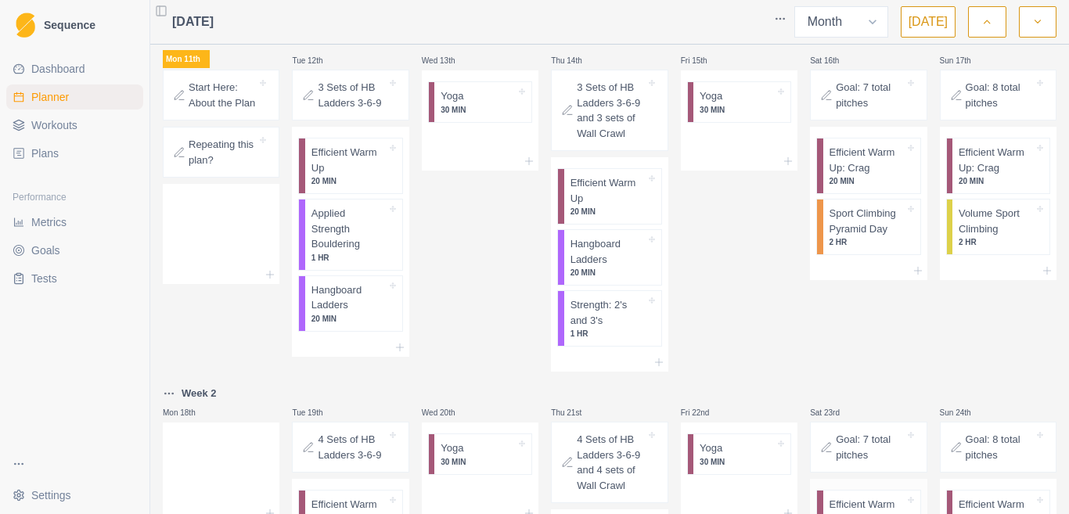
scroll to position [548, 0]
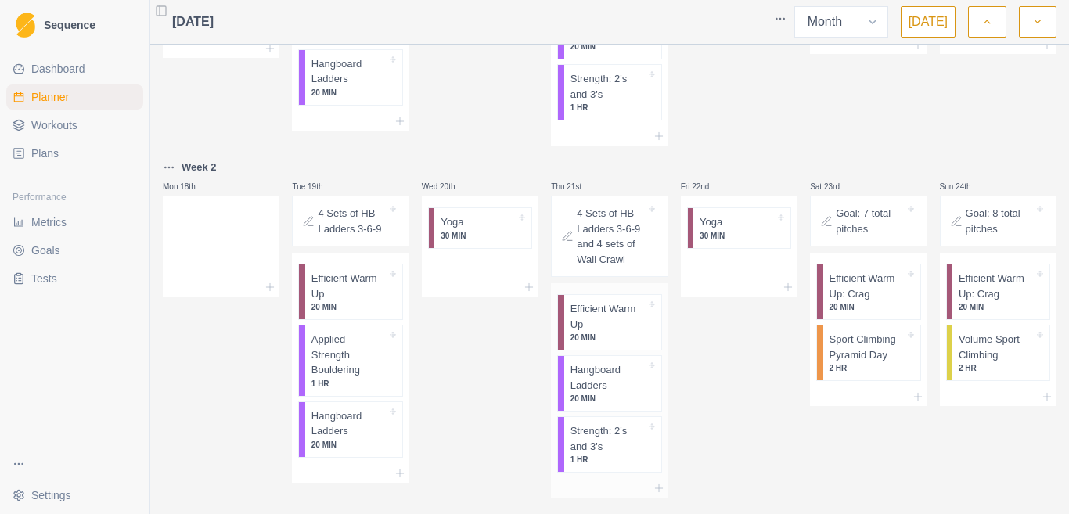
click at [606, 441] on p "Strength: 2's and 3's" at bounding box center [607, 438] width 75 height 31
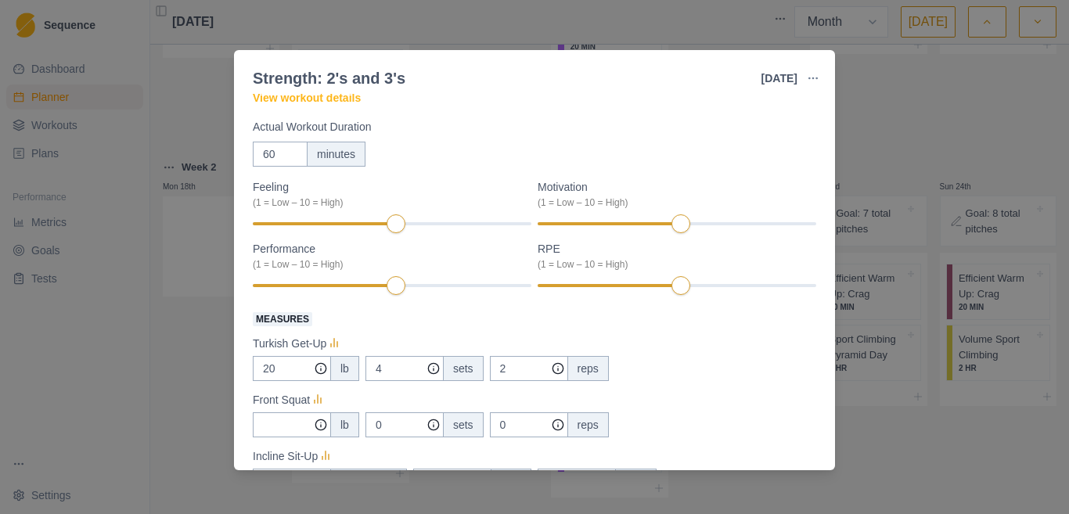
scroll to position [0, 0]
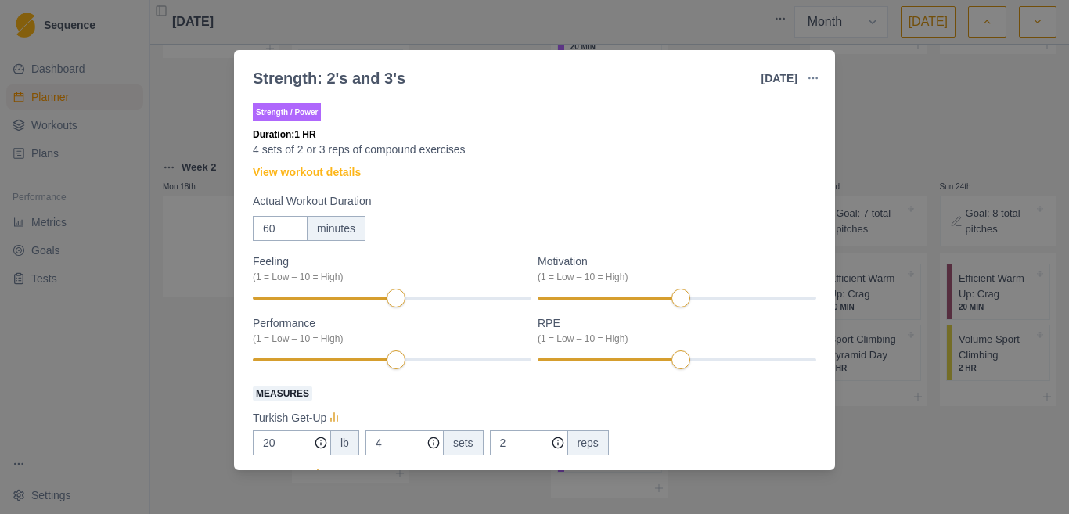
click at [901, 117] on div "Strength: 2's and 3's [DATE] Link To Goal View Workout Metrics Edit Original Wo…" at bounding box center [534, 257] width 1069 height 514
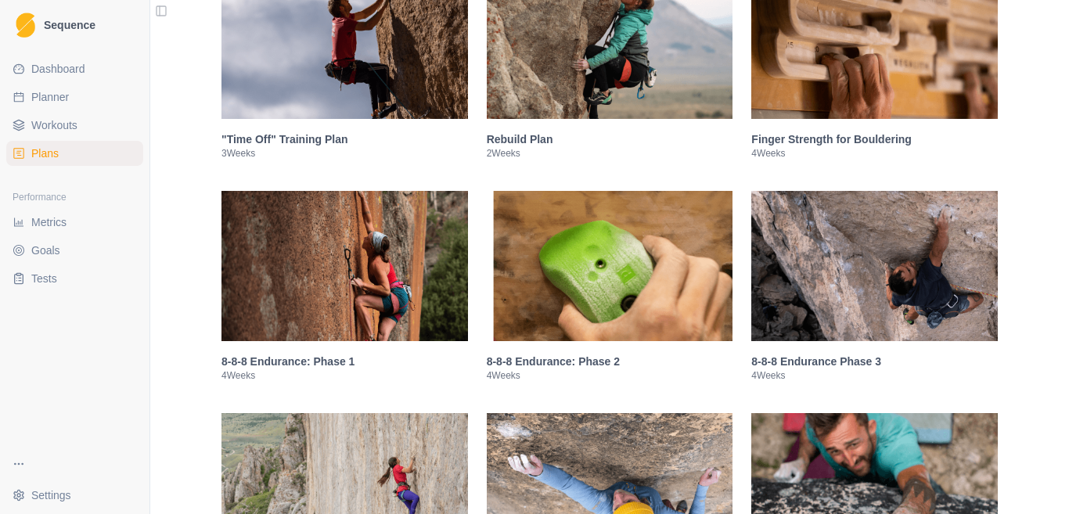
scroll to position [1017, 0]
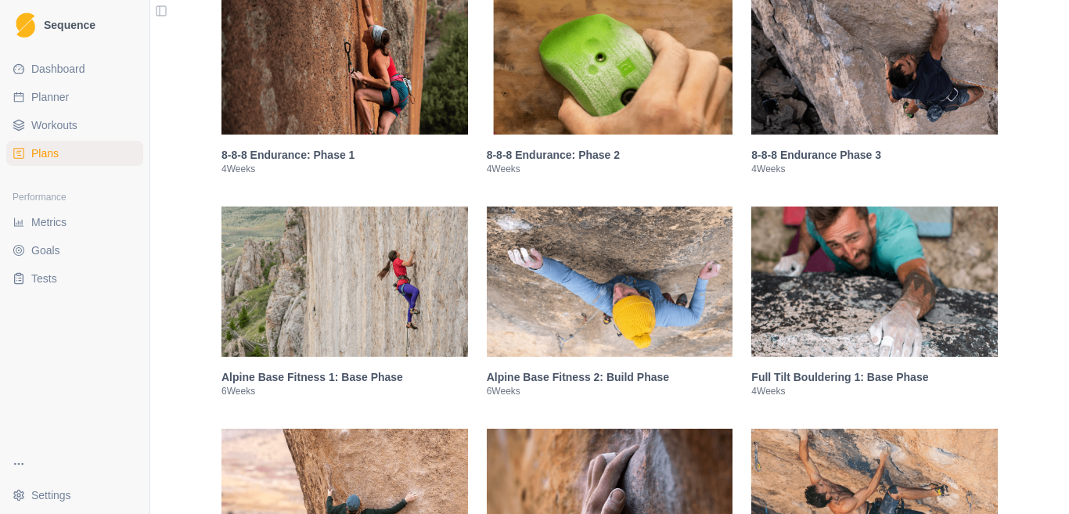
click at [378, 118] on img at bounding box center [344, 59] width 246 height 150
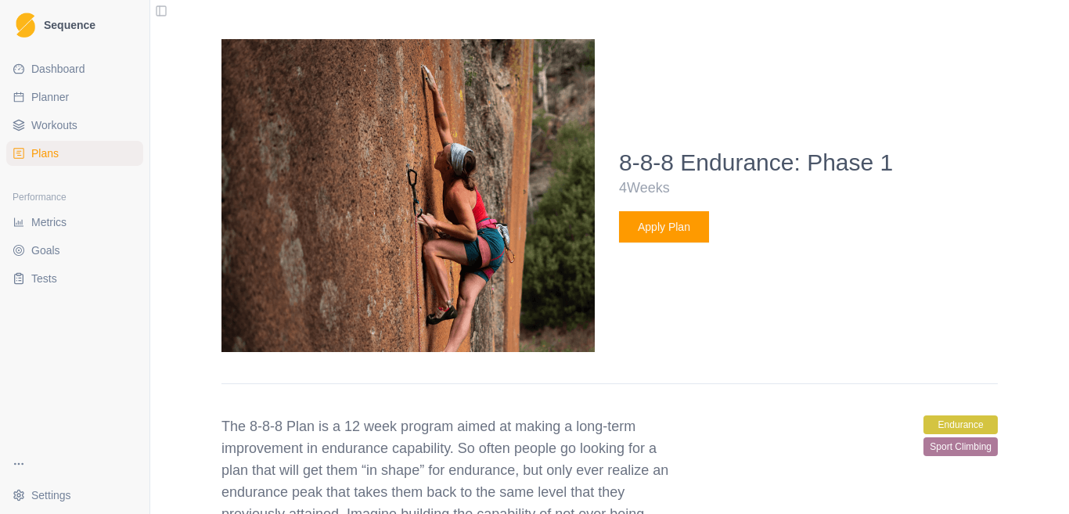
scroll to position [1224, 0]
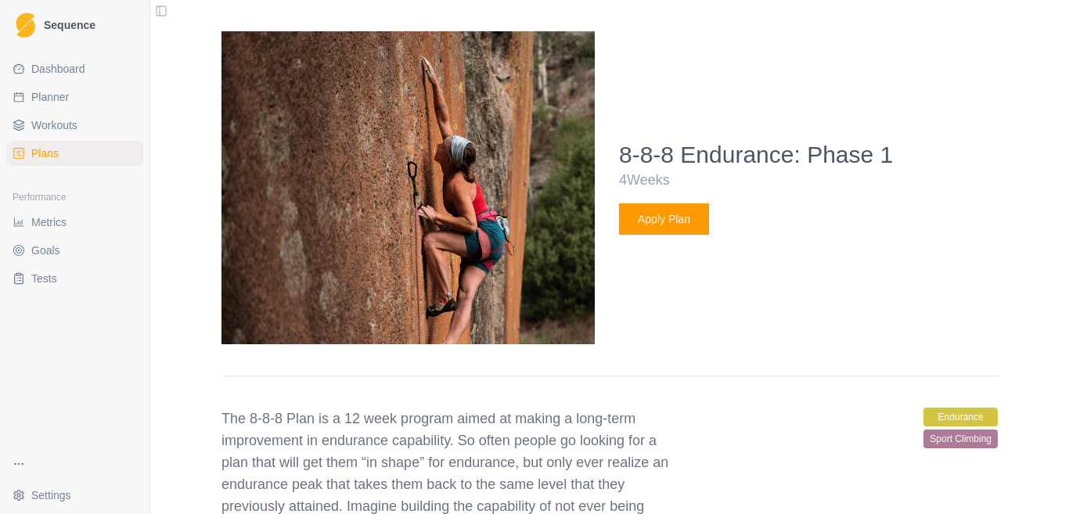
click at [671, 221] on button "Apply Plan" at bounding box center [664, 218] width 90 height 31
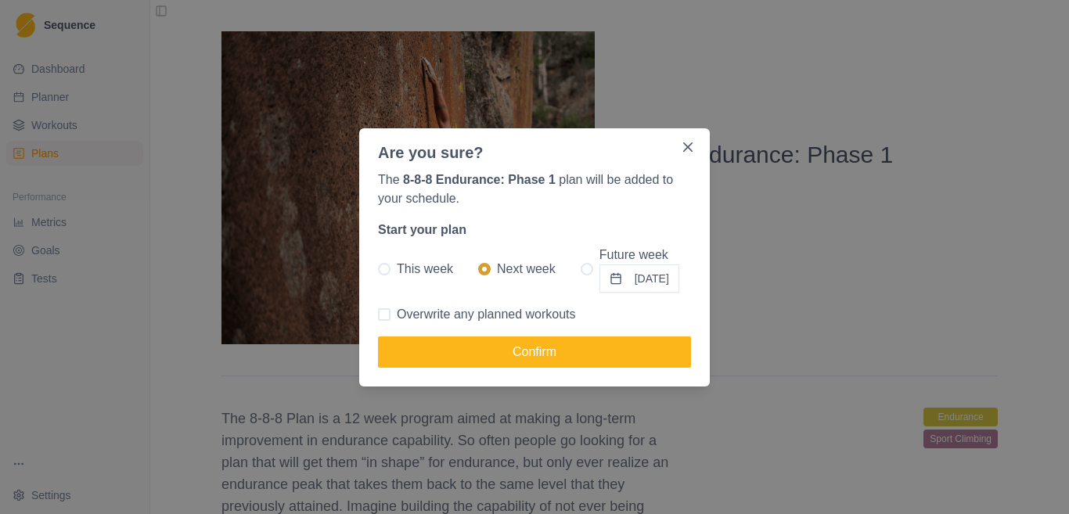
click at [406, 267] on span "This week" at bounding box center [425, 269] width 56 height 19
click at [378, 268] on input "This week" at bounding box center [377, 268] width 1 height 1
radio input "true"
click at [424, 315] on span "Overwrite any planned workouts" at bounding box center [486, 314] width 179 height 19
click at [378, 315] on input "Overwrite any planned workouts" at bounding box center [377, 314] width 1 height 1
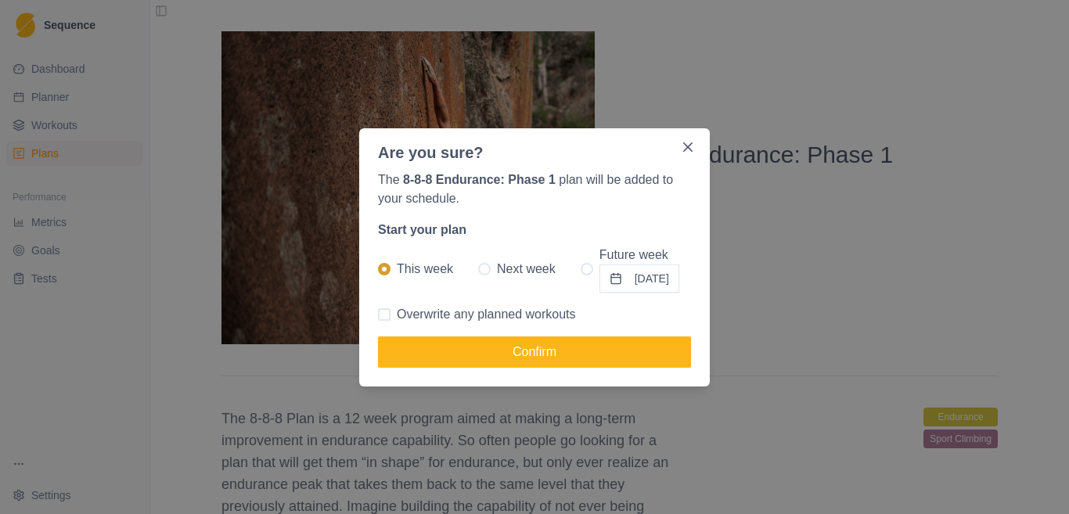
checkbox input "true"
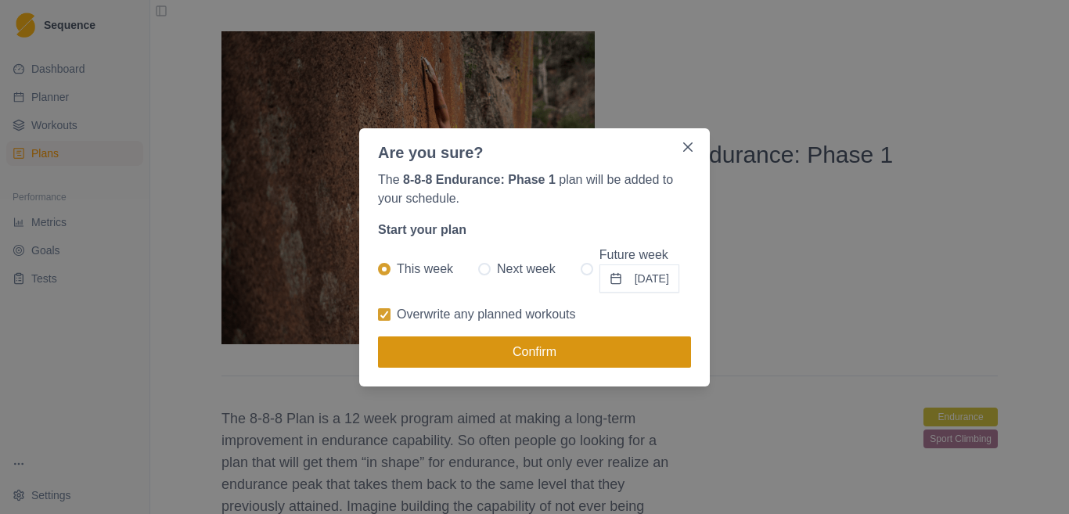
click at [512, 347] on button "Confirm" at bounding box center [534, 351] width 313 height 31
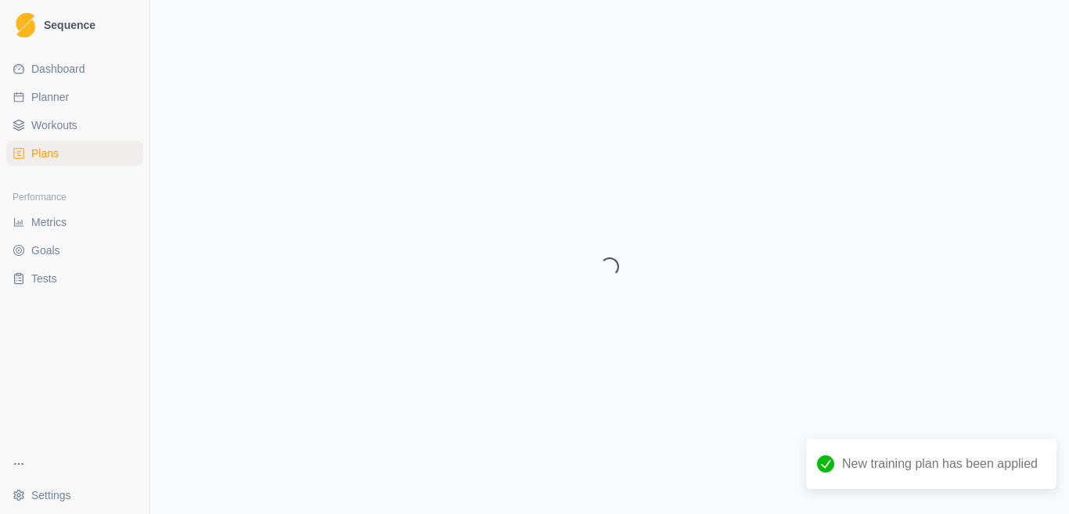
select select "month"
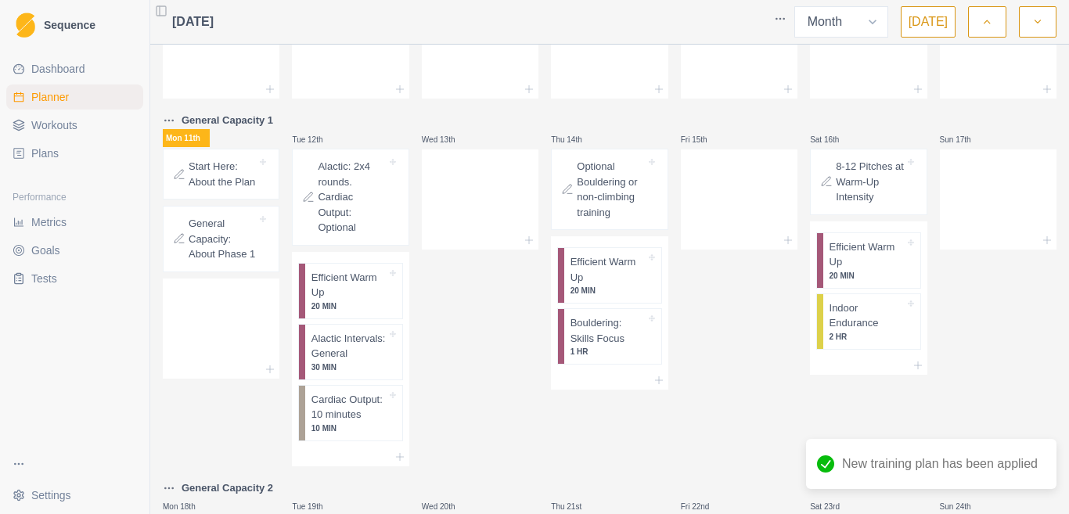
scroll to position [313, 0]
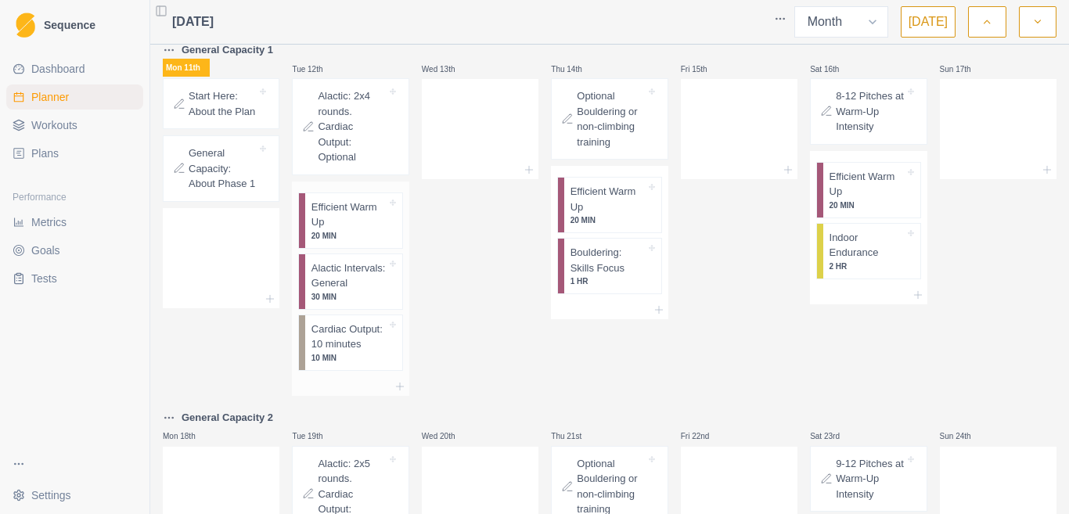
click at [345, 277] on p "Alactic Intervals: General" at bounding box center [348, 276] width 75 height 31
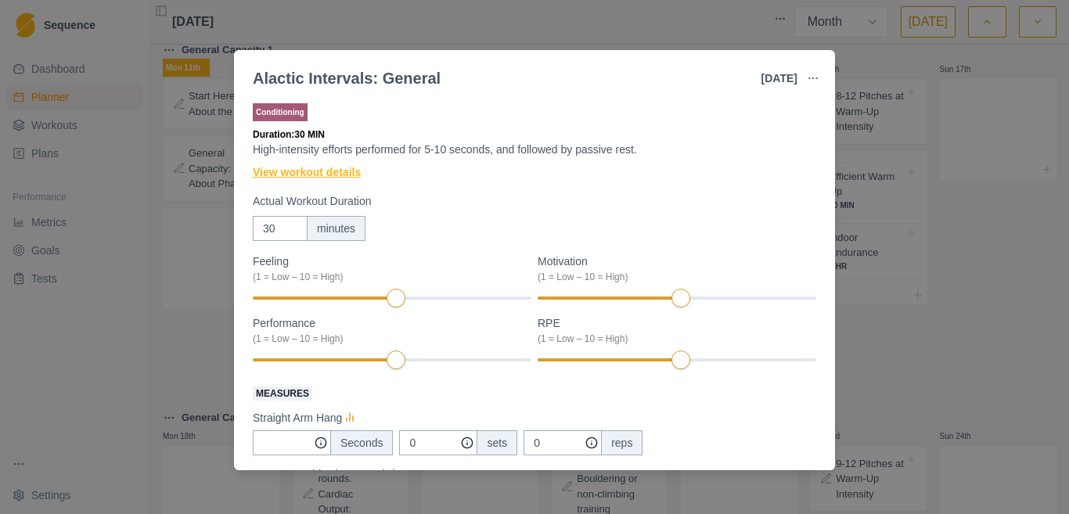
click at [348, 176] on link "View workout details" at bounding box center [307, 172] width 108 height 16
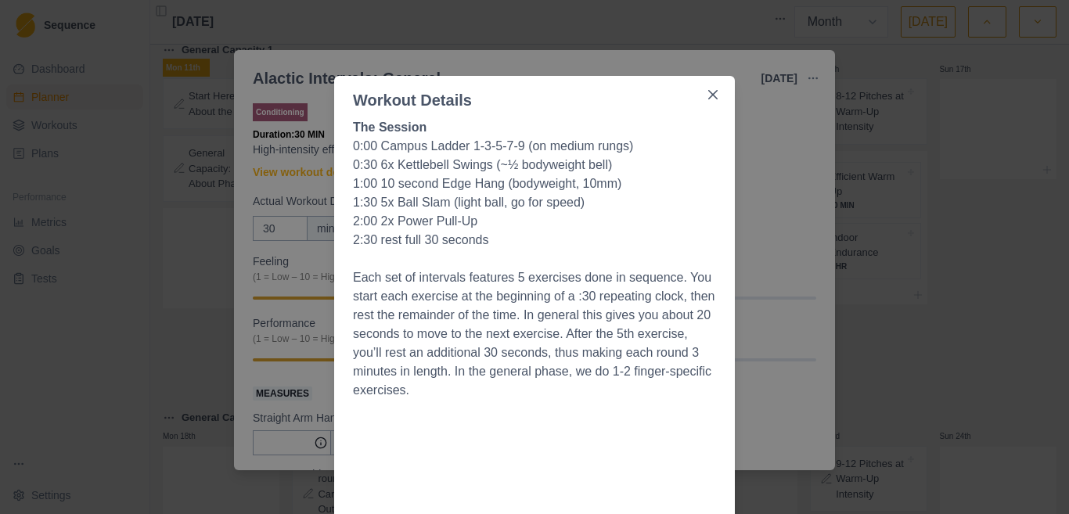
scroll to position [0, 0]
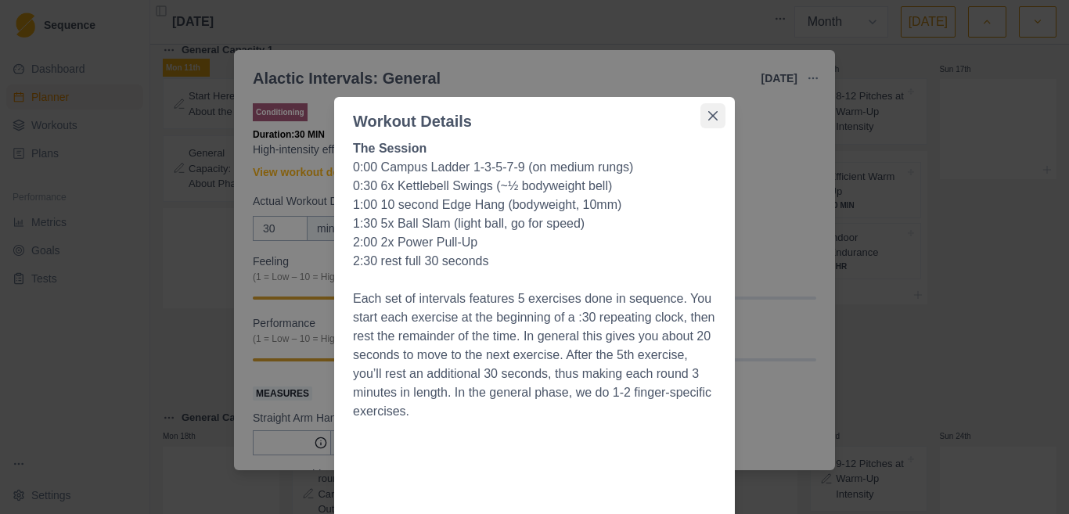
click at [714, 106] on button "Close" at bounding box center [712, 115] width 25 height 25
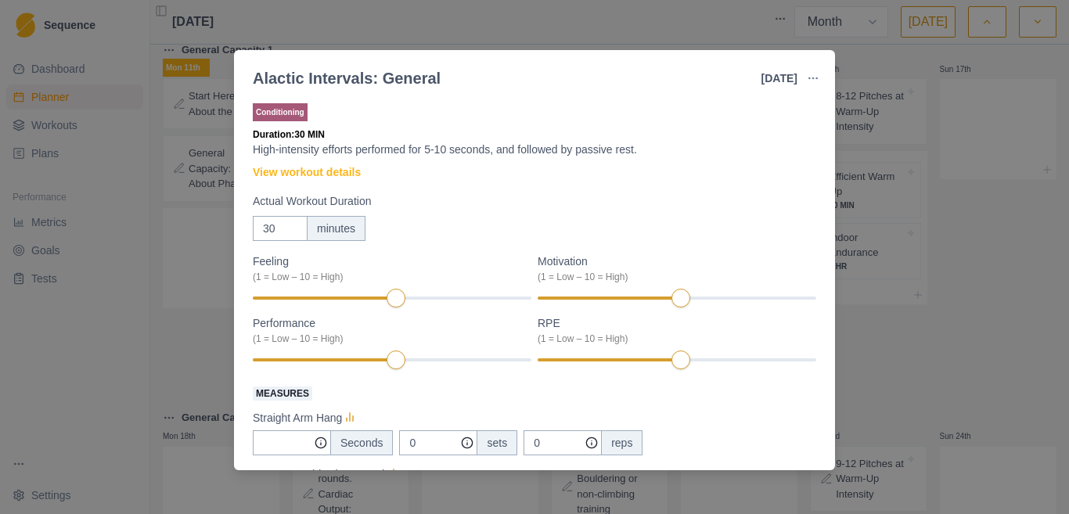
click at [998, 272] on div "Alactic Intervals: General [DATE] Link To Goal View Workout Metrics Edit Origin…" at bounding box center [534, 257] width 1069 height 514
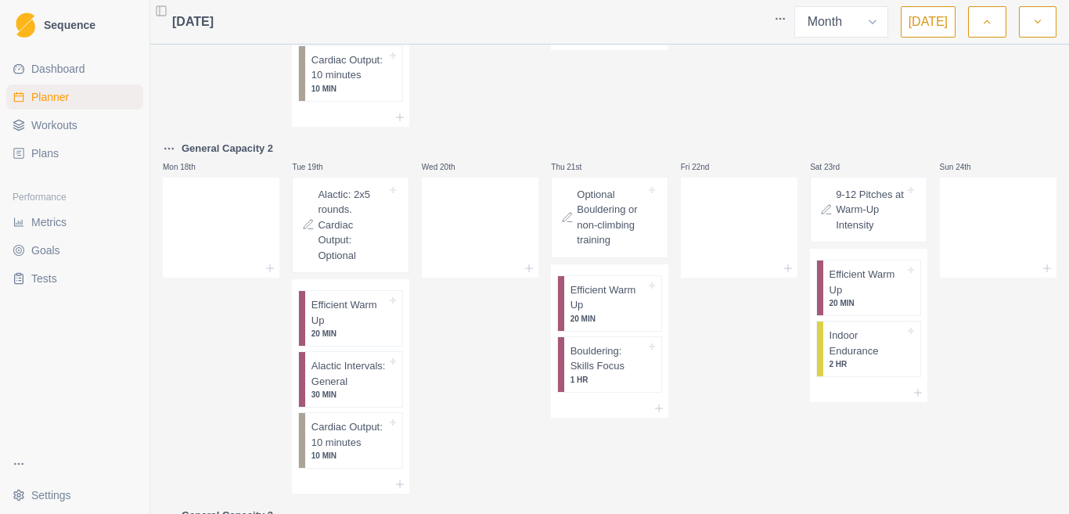
scroll to position [269, 0]
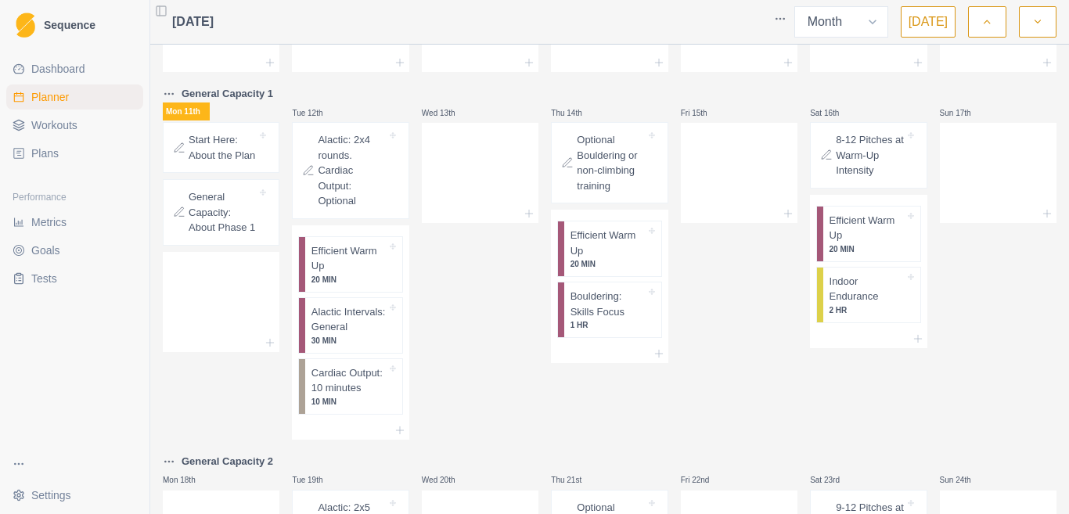
click at [42, 156] on span "Plans" at bounding box center [44, 154] width 27 height 16
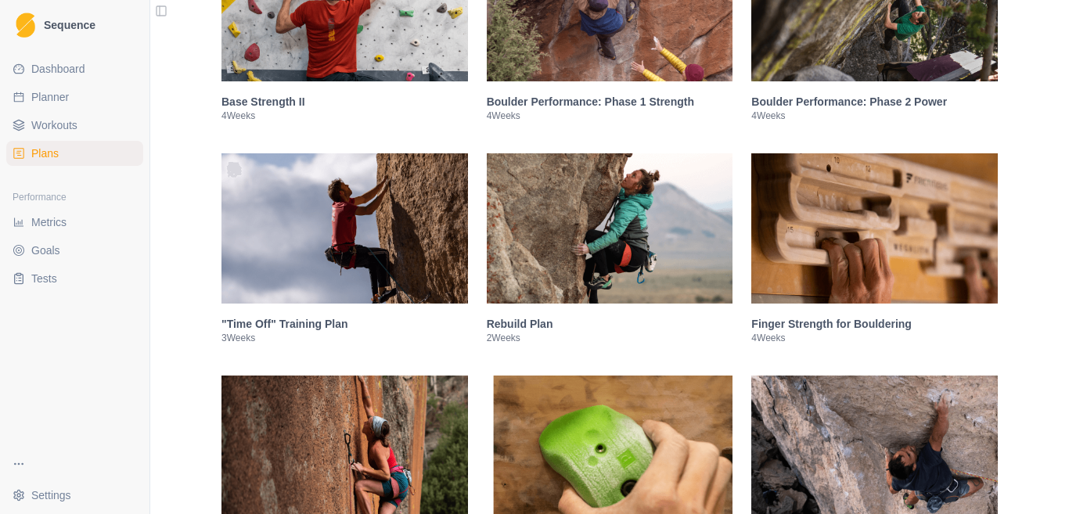
scroll to position [939, 0]
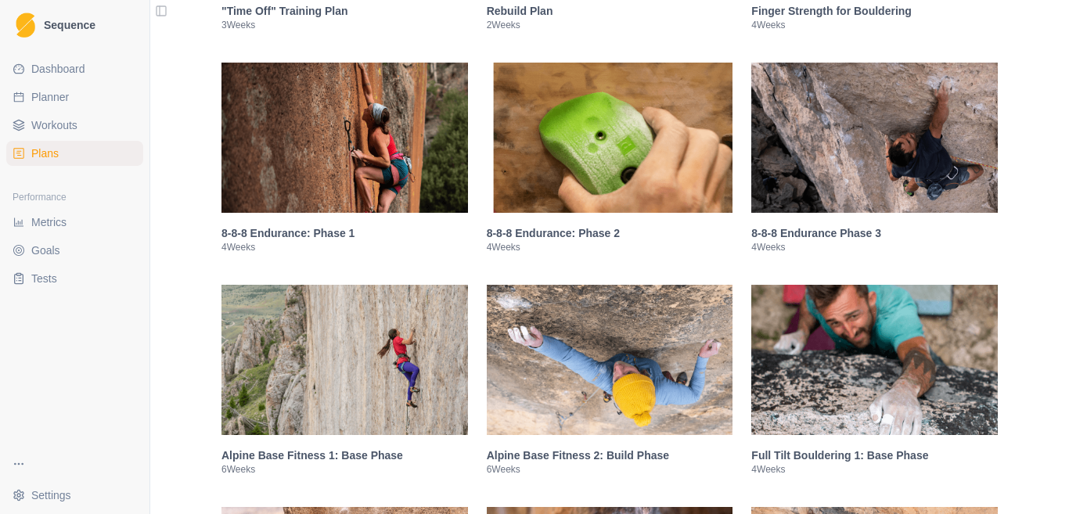
click at [529, 151] on img at bounding box center [610, 138] width 246 height 150
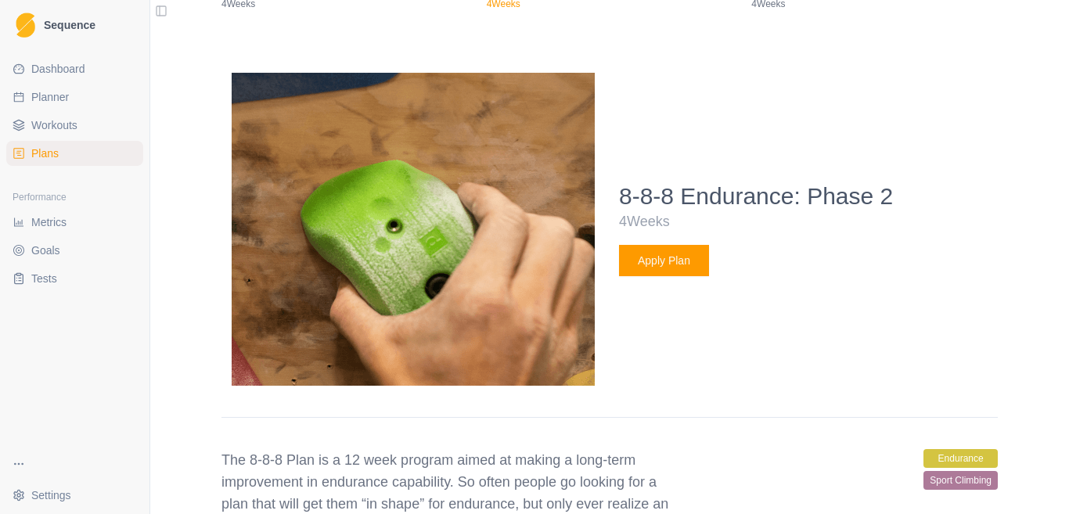
scroll to position [1224, 0]
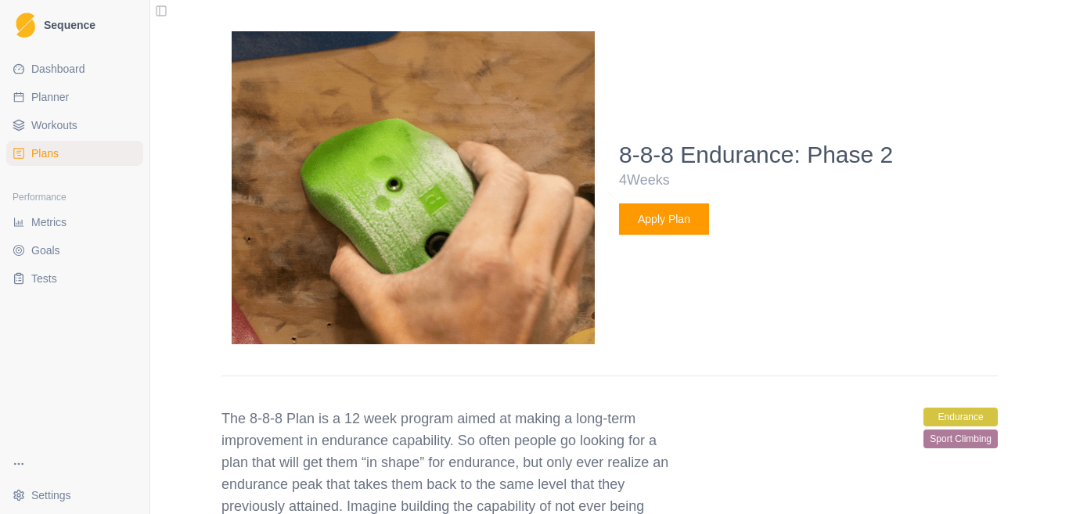
click at [674, 221] on button "Apply Plan" at bounding box center [664, 218] width 90 height 31
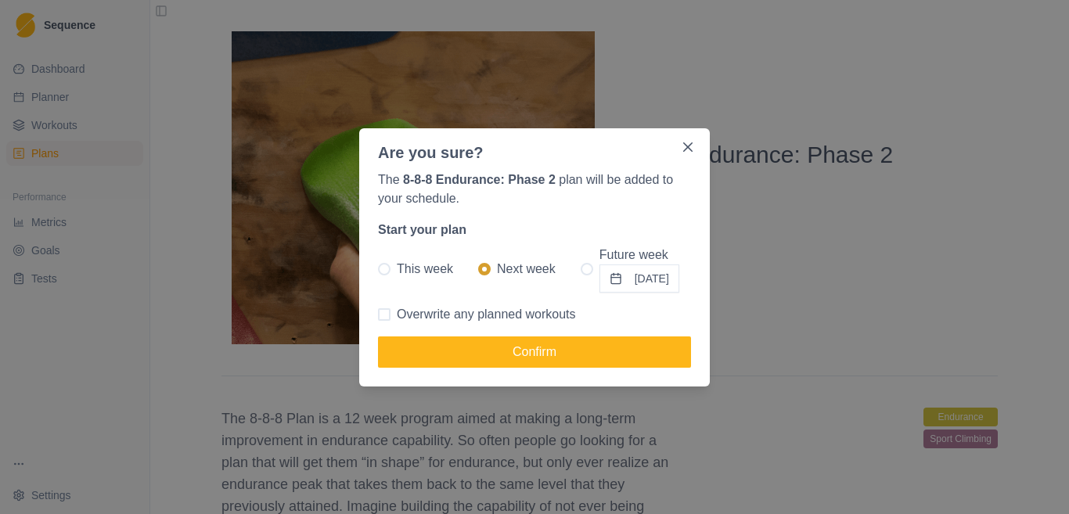
click at [415, 273] on span "This week" at bounding box center [425, 269] width 56 height 19
click at [378, 269] on input "This week" at bounding box center [377, 268] width 1 height 1
radio input "true"
click at [427, 318] on span "Overwrite any planned workouts" at bounding box center [486, 314] width 179 height 19
click at [378, 315] on input "Overwrite any planned workouts" at bounding box center [377, 314] width 1 height 1
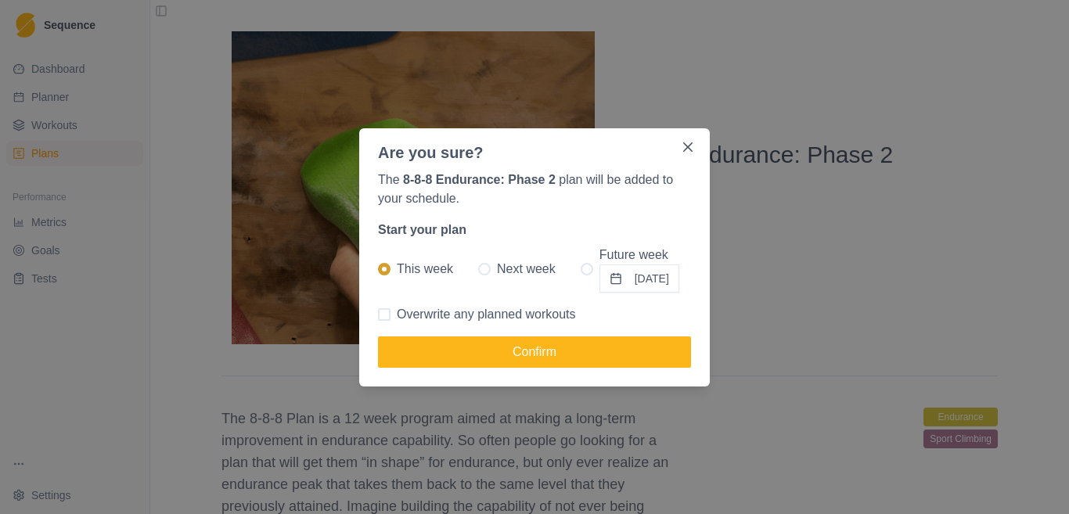
checkbox input "true"
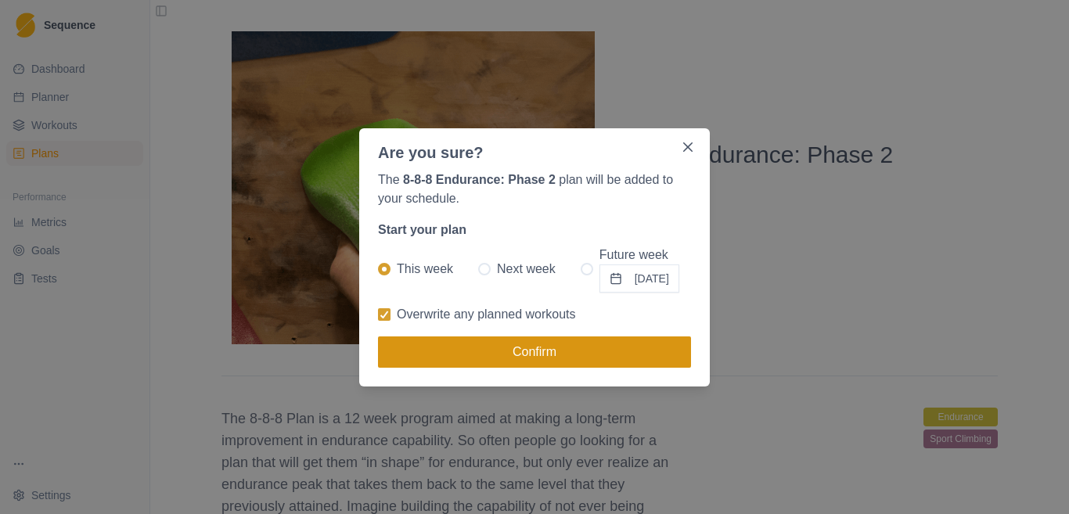
click at [468, 346] on button "Confirm" at bounding box center [534, 351] width 313 height 31
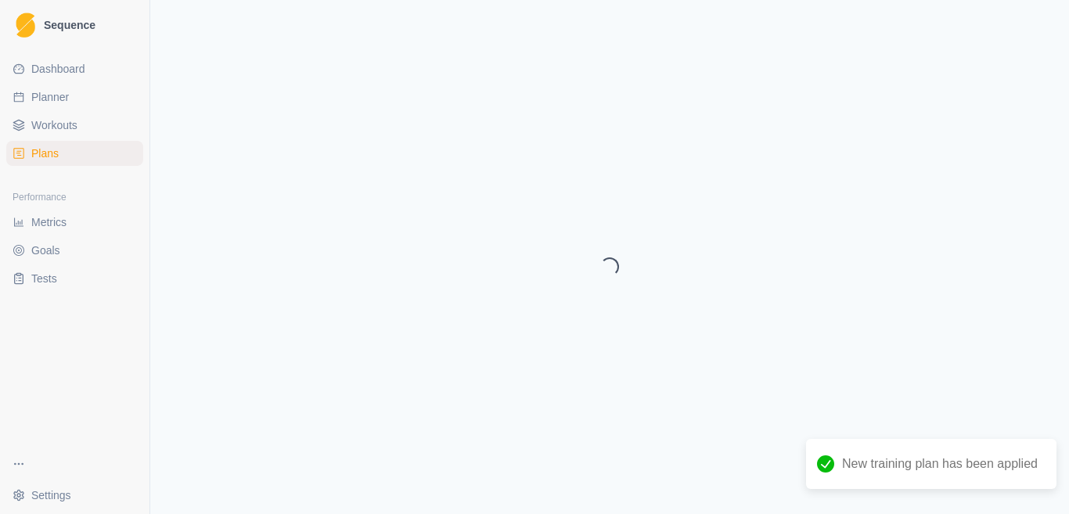
select select "month"
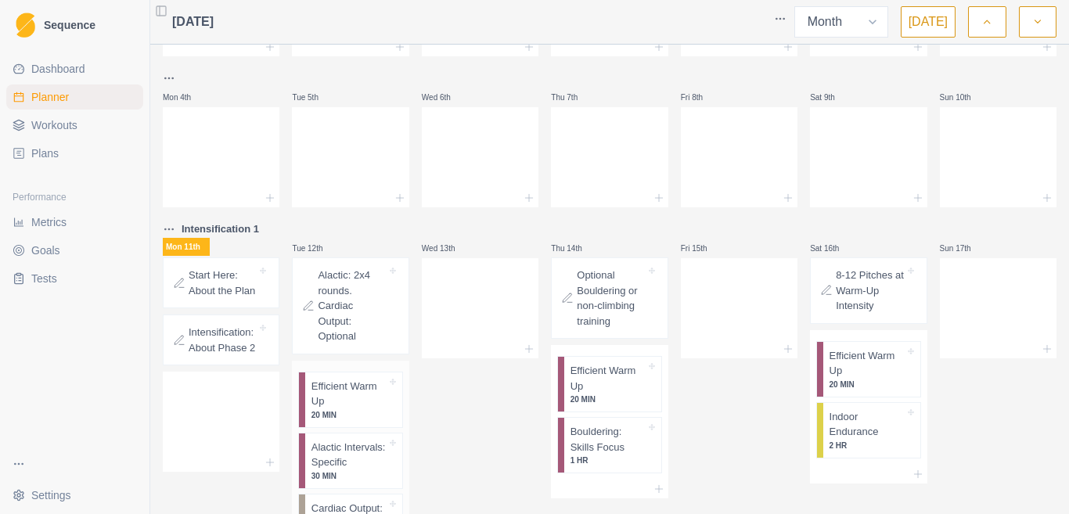
scroll to position [235, 0]
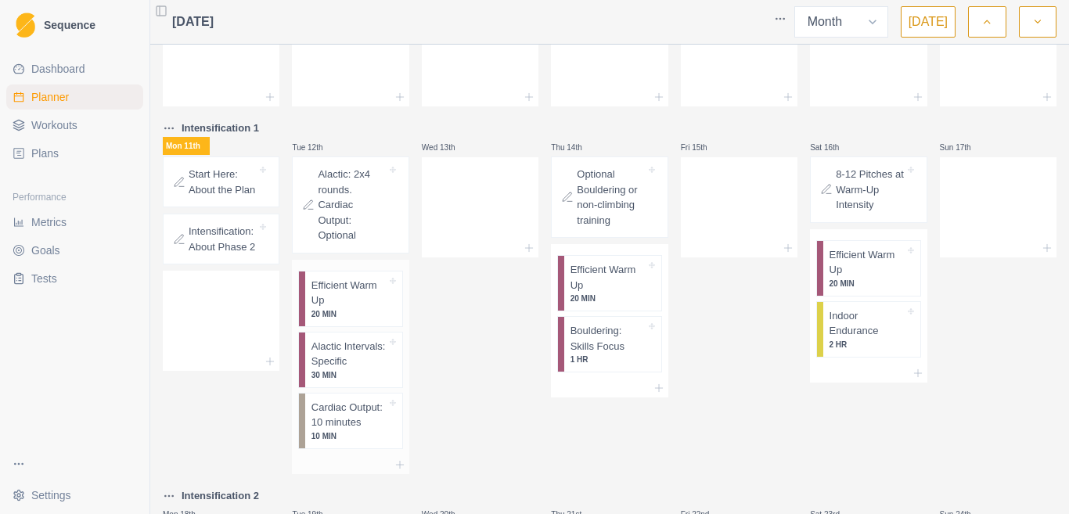
click at [351, 358] on p "Alactic Intervals: Specific" at bounding box center [348, 354] width 75 height 31
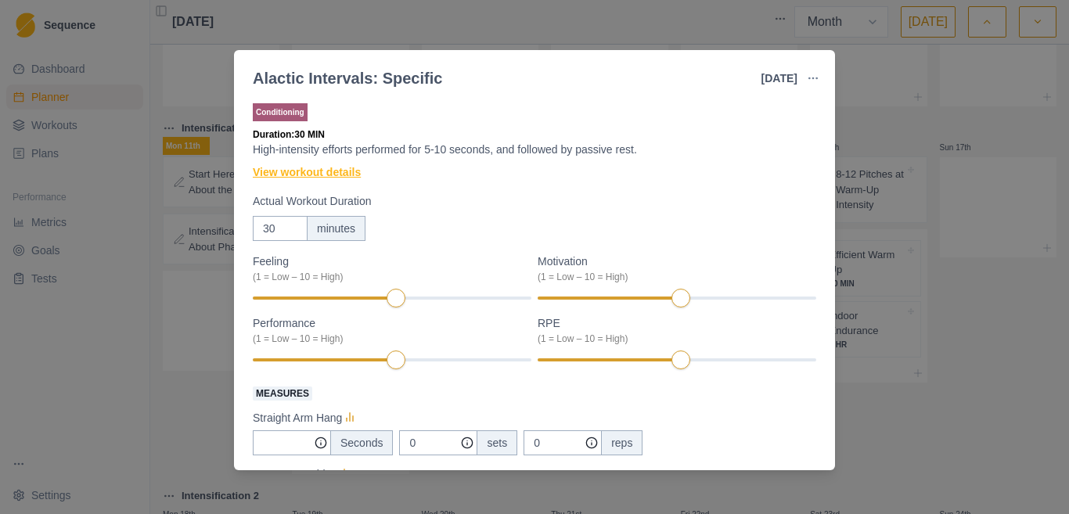
click at [340, 174] on link "View workout details" at bounding box center [307, 172] width 108 height 16
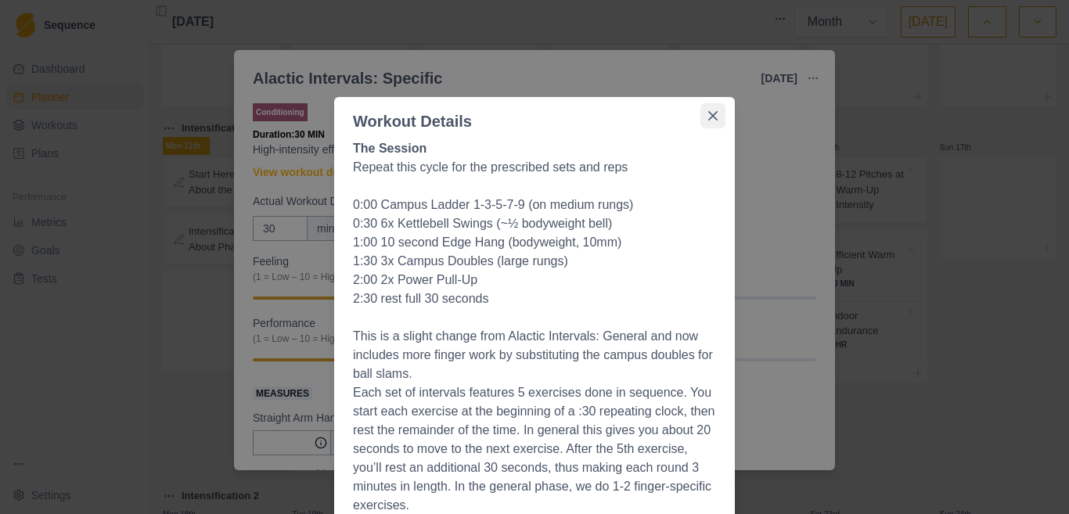
click at [713, 120] on button "Close" at bounding box center [712, 115] width 25 height 25
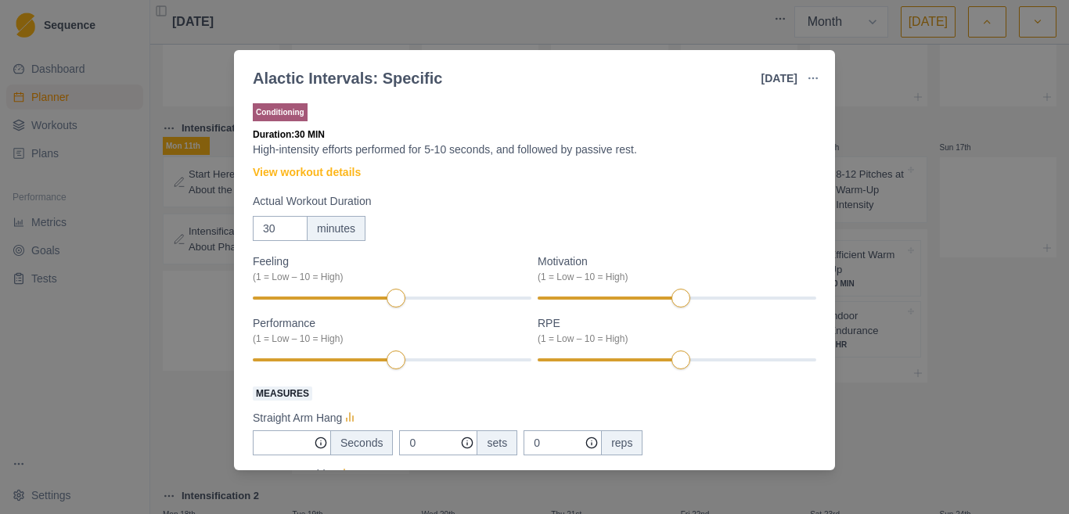
click at [957, 331] on div "Alactic Intervals: Specific [DATE] Link To Goal View Workout Metrics Edit Origi…" at bounding box center [534, 257] width 1069 height 514
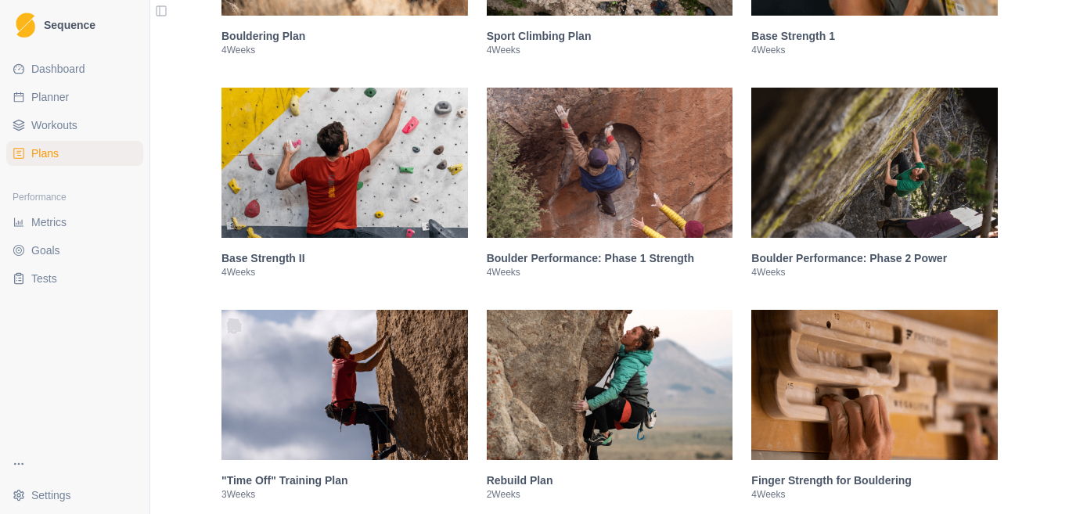
scroll to position [782, 0]
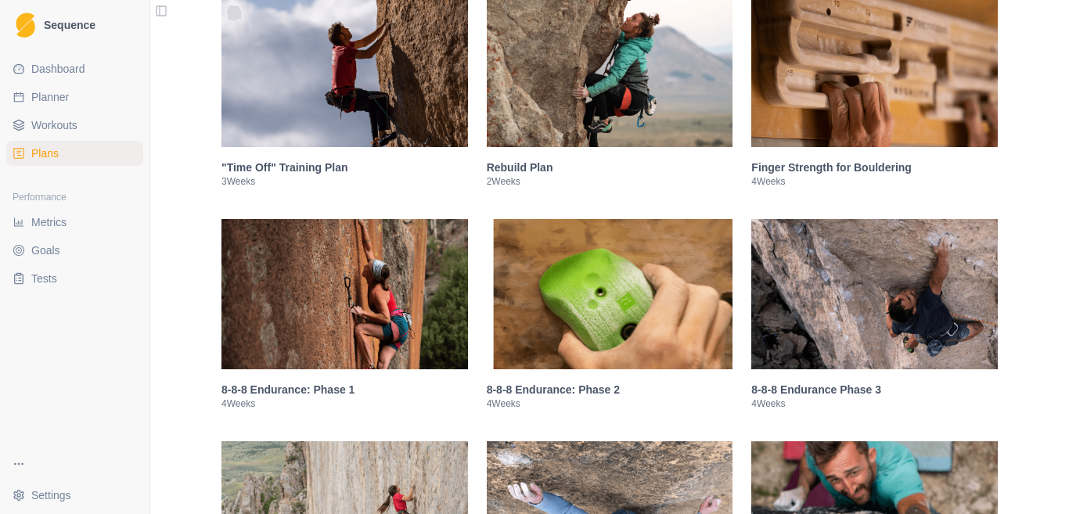
click at [881, 293] on img at bounding box center [874, 294] width 246 height 150
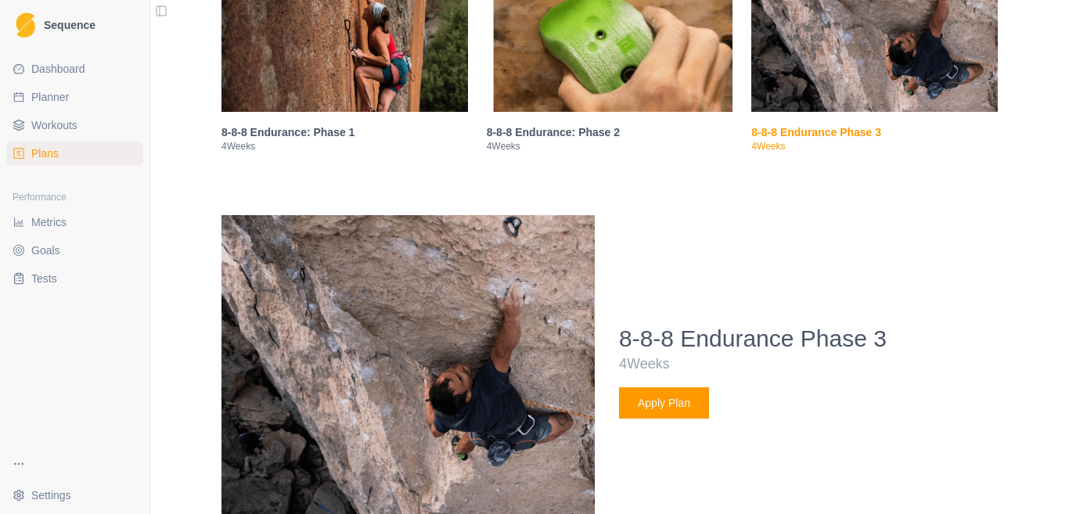
scroll to position [1224, 0]
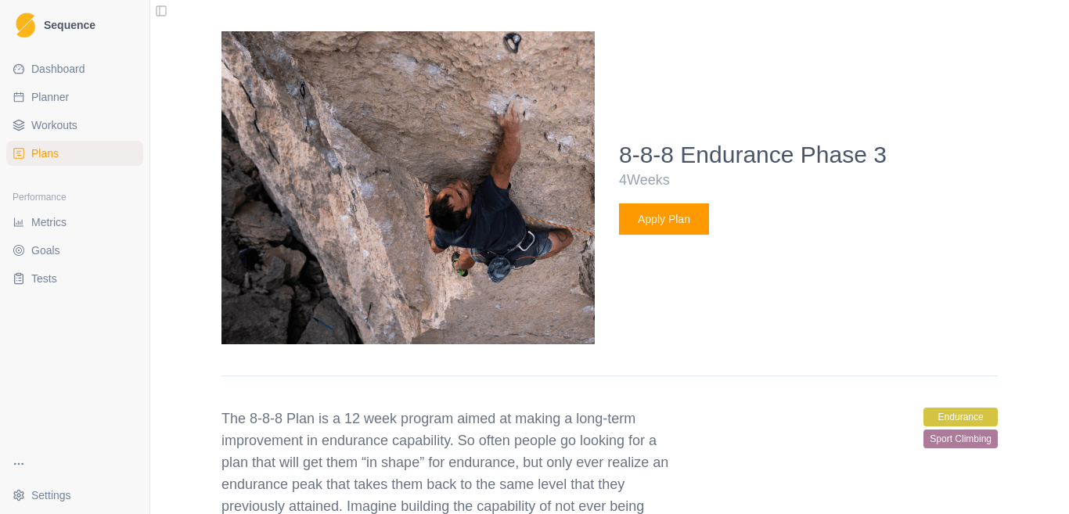
click at [655, 221] on button "Apply Plan" at bounding box center [664, 218] width 90 height 31
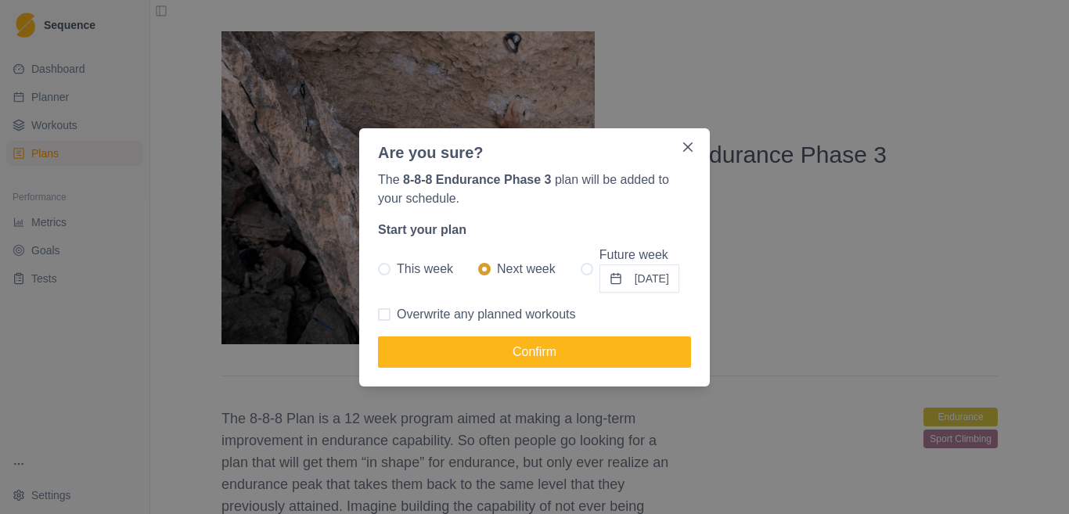
click at [424, 268] on span "This week" at bounding box center [425, 269] width 56 height 19
click at [378, 268] on input "This week" at bounding box center [377, 268] width 1 height 1
radio input "true"
click at [408, 311] on span "Overwrite any planned workouts" at bounding box center [486, 314] width 179 height 19
click at [378, 314] on input "Overwrite any planned workouts" at bounding box center [377, 314] width 1 height 1
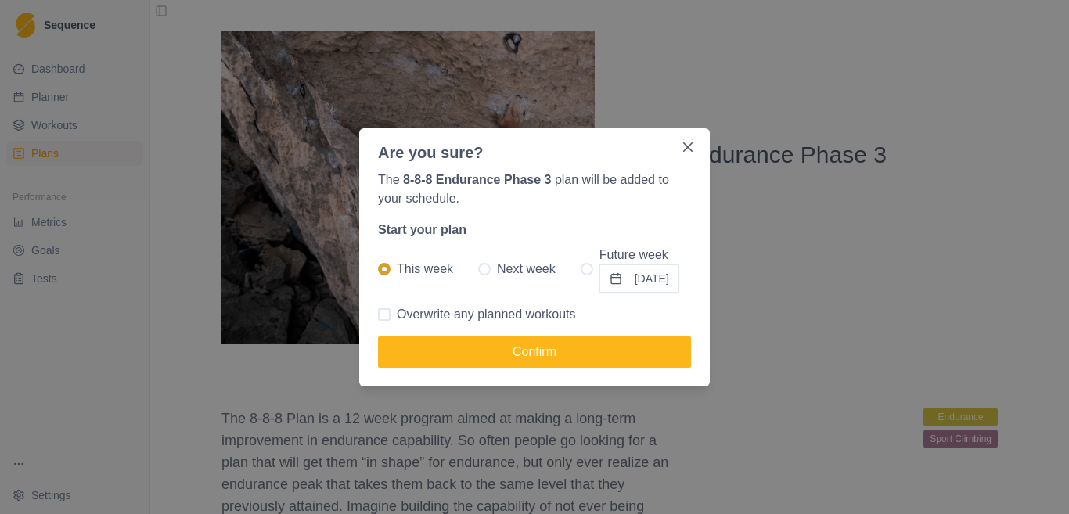
checkbox input "true"
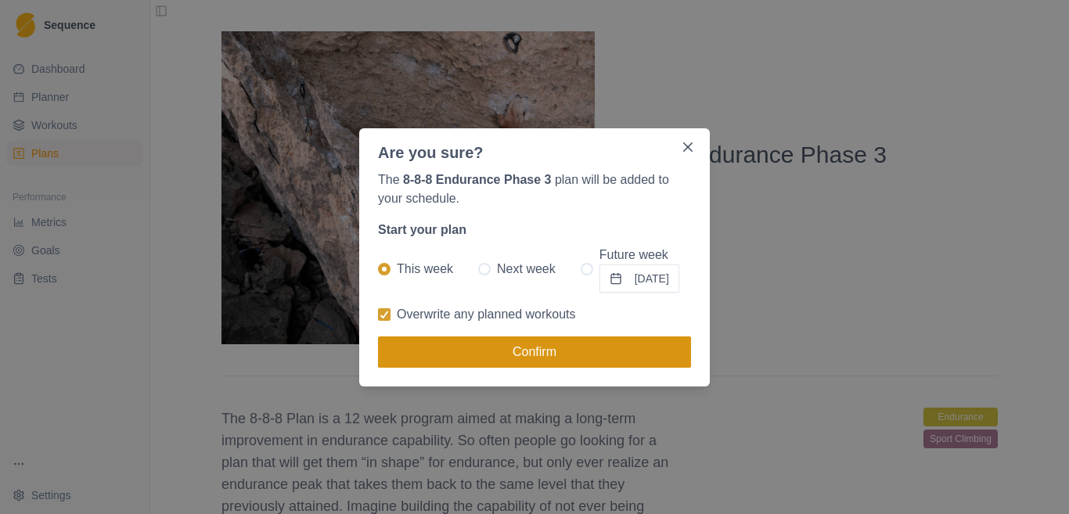
click at [459, 341] on button "Confirm" at bounding box center [534, 351] width 313 height 31
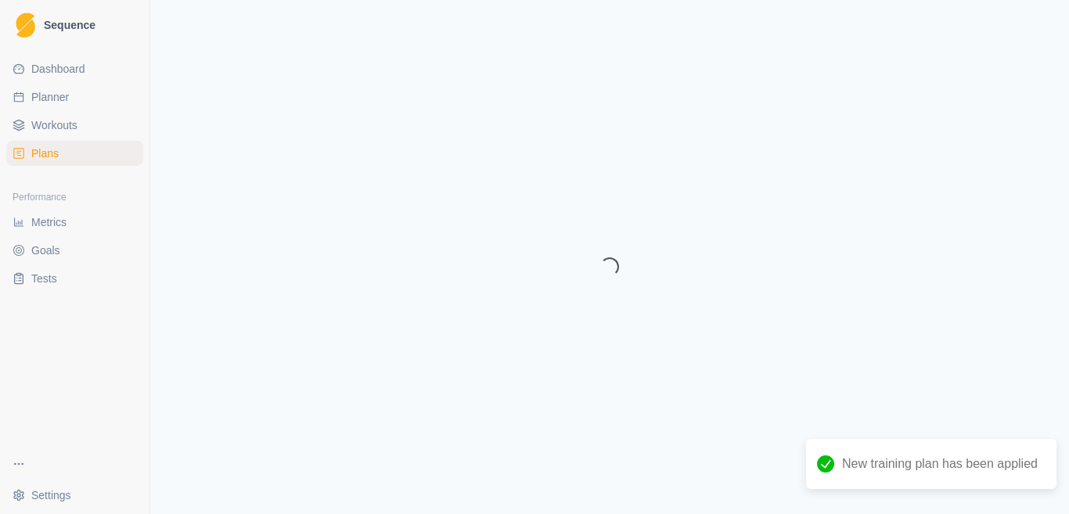
select select "month"
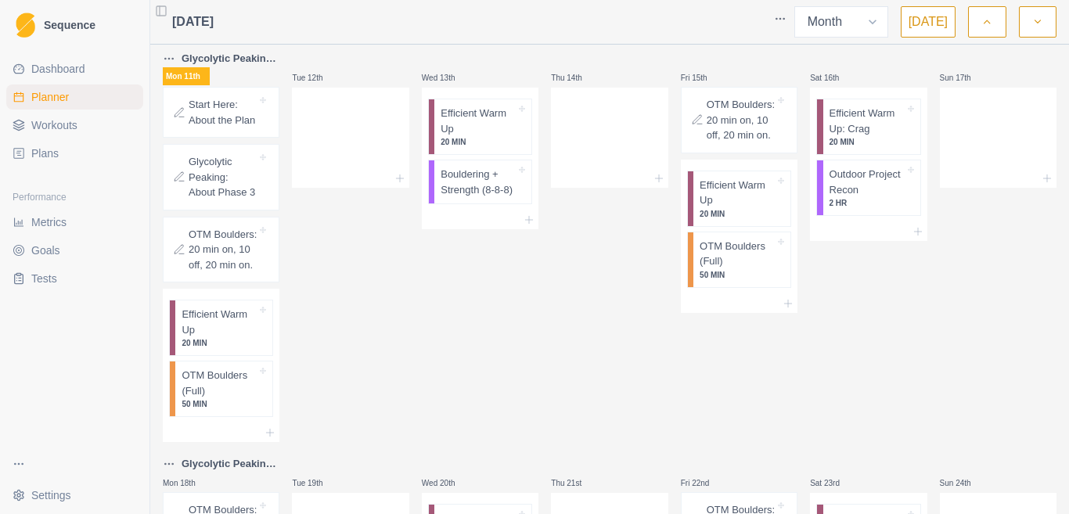
scroll to position [156, 0]
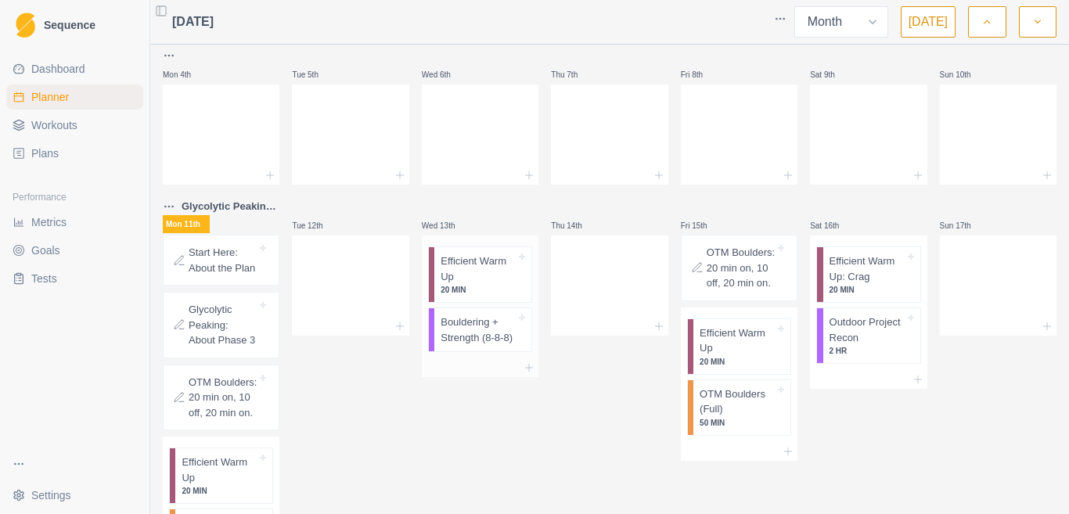
click at [484, 332] on p "Bouldering + Strength (8-8-8)" at bounding box center [478, 330] width 75 height 31
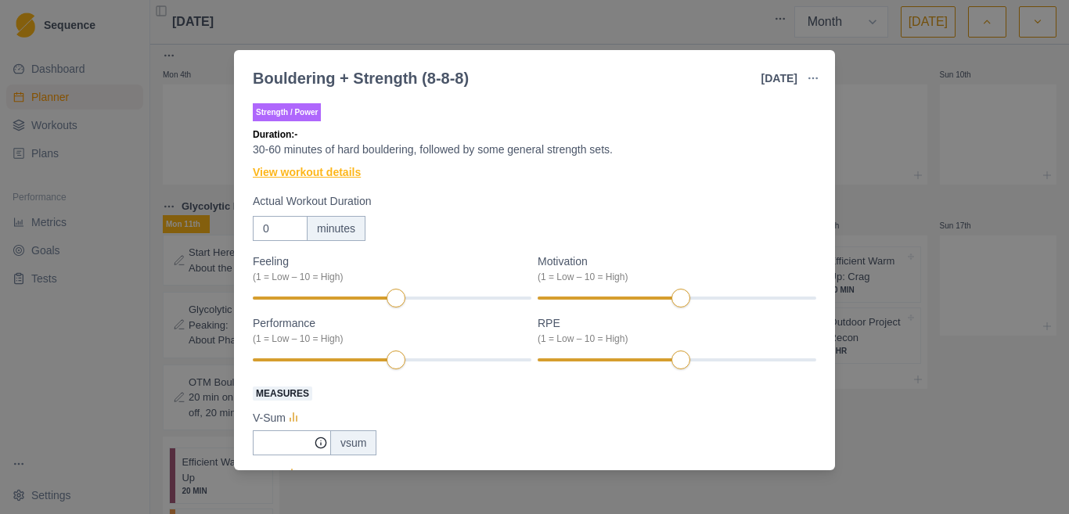
click at [344, 173] on link "View workout details" at bounding box center [307, 172] width 108 height 16
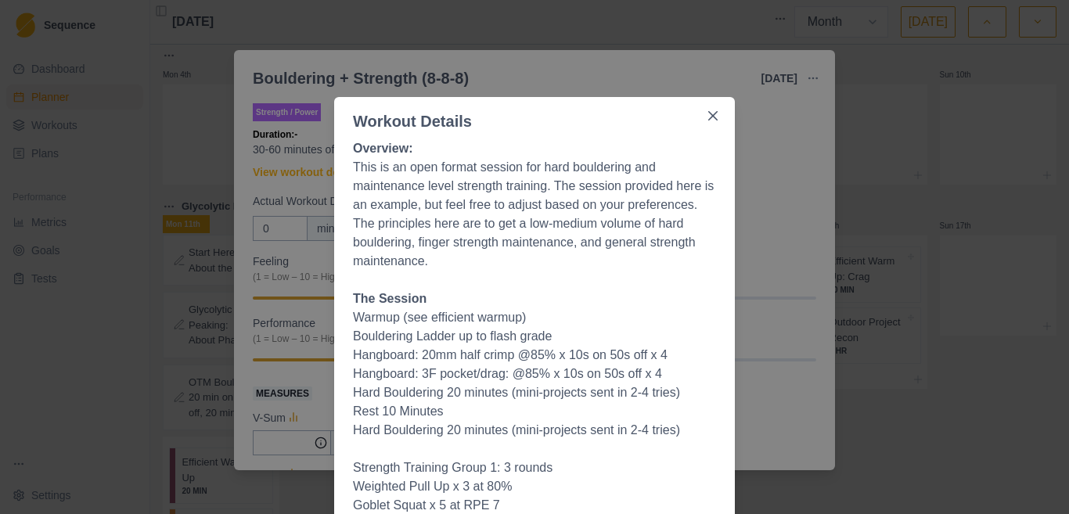
scroll to position [78, 0]
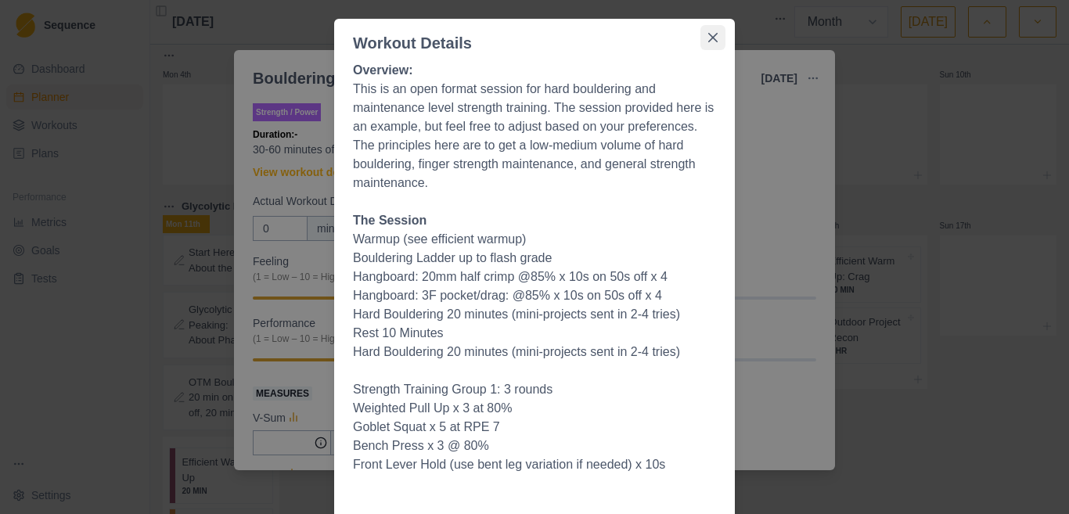
click at [700, 33] on button "Close" at bounding box center [712, 37] width 25 height 25
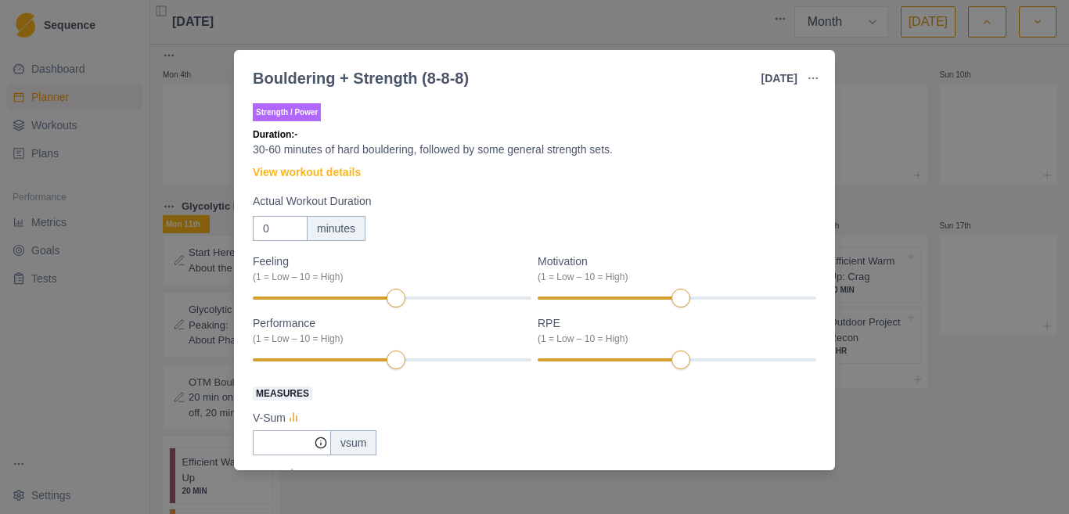
click at [322, 11] on div "Bouldering + Strength (8-8-8) [DATE] Link To Goal View Workout Metrics Edit Ori…" at bounding box center [534, 257] width 1069 height 514
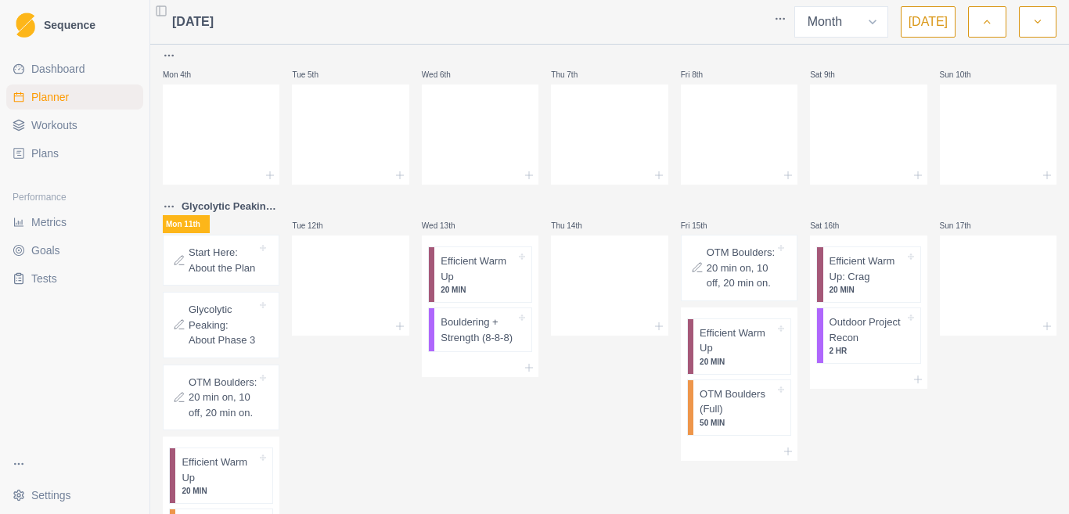
click at [52, 152] on span "Plans" at bounding box center [44, 154] width 27 height 16
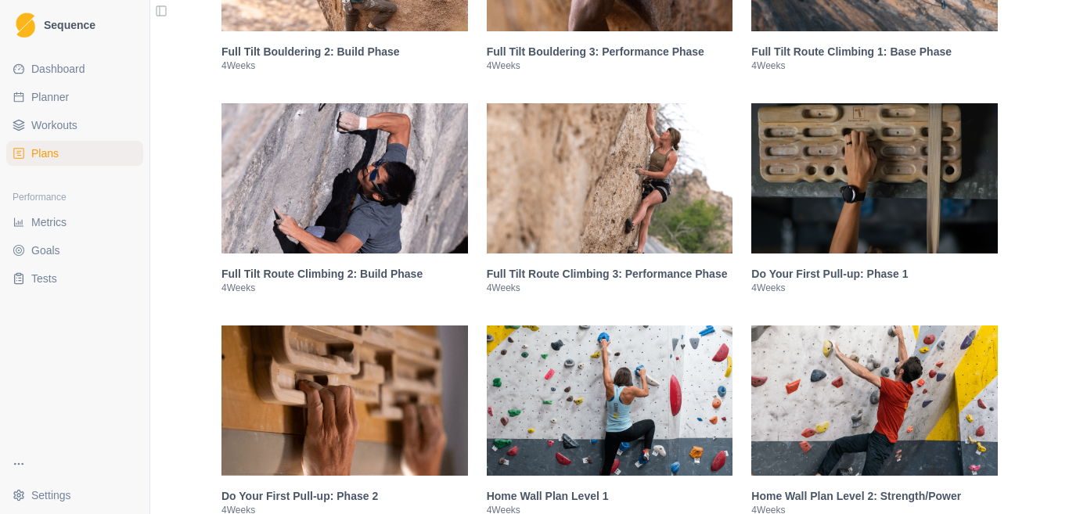
click at [233, 205] on img at bounding box center [344, 178] width 246 height 150
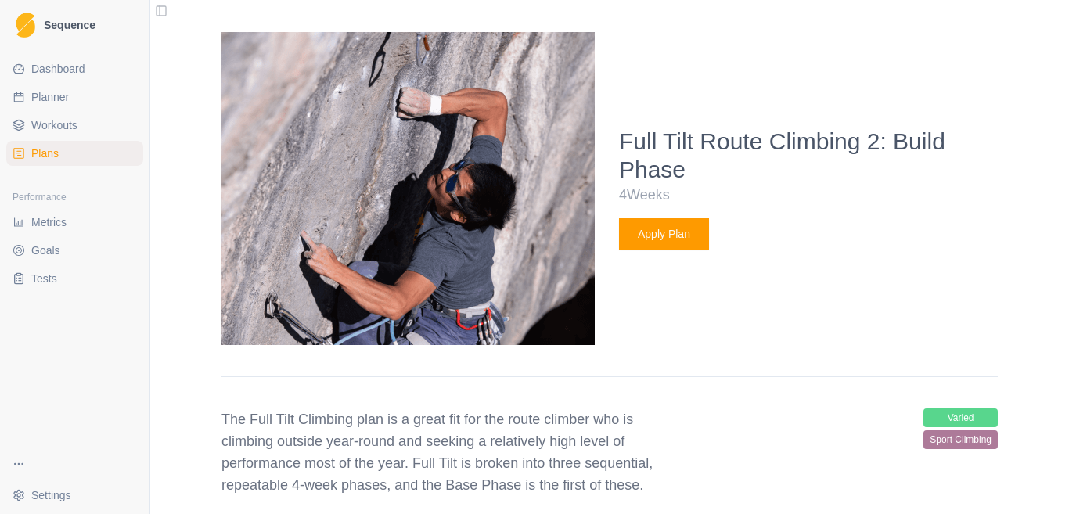
scroll to position [1890, 0]
click at [657, 239] on button "Apply Plan" at bounding box center [664, 233] width 90 height 31
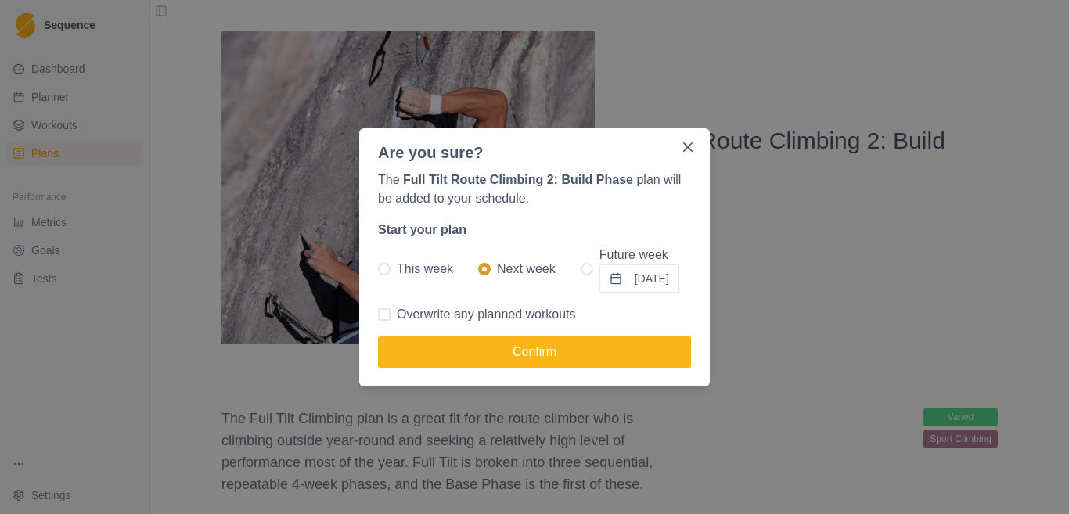
drag, startPoint x: 441, startPoint y: 312, endPoint x: 430, endPoint y: 297, distance: 19.1
click at [441, 312] on span "Overwrite any planned workouts" at bounding box center [486, 314] width 179 height 19
click at [378, 314] on input "Overwrite any planned workouts" at bounding box center [377, 314] width 1 height 1
checkbox input "true"
click at [400, 272] on span "This week" at bounding box center [425, 269] width 56 height 19
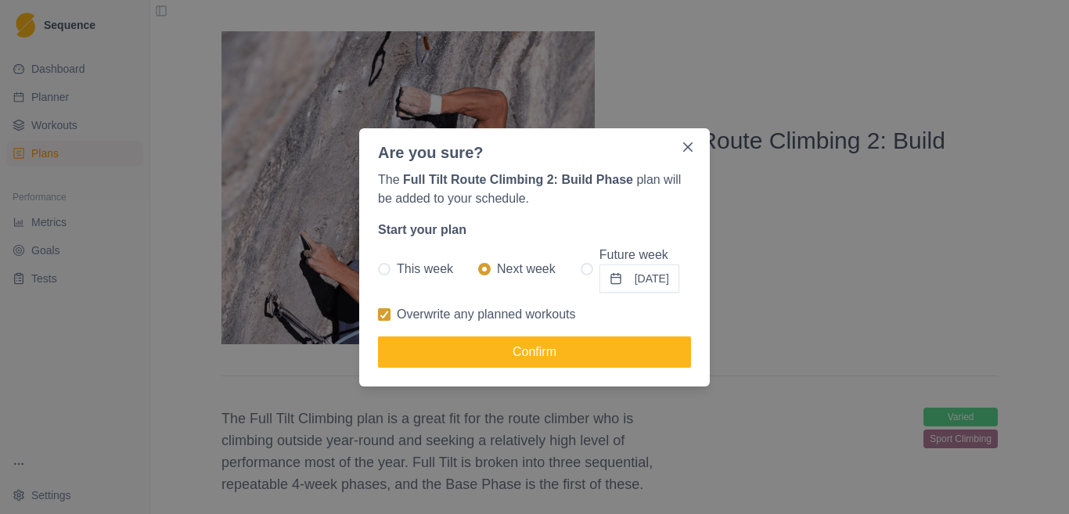
click at [378, 269] on input "This week" at bounding box center [377, 268] width 1 height 1
radio input "true"
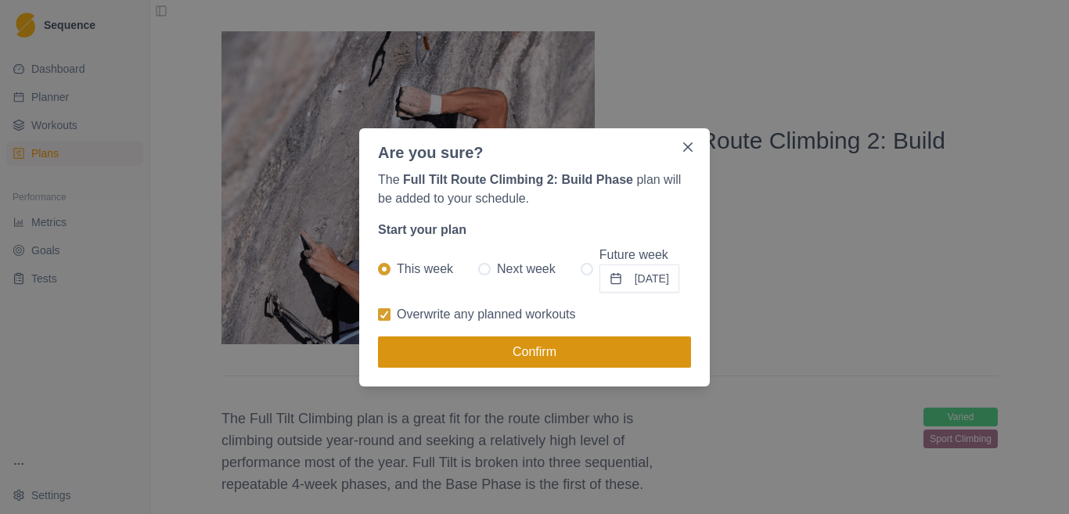
click at [477, 345] on button "Confirm" at bounding box center [534, 351] width 313 height 31
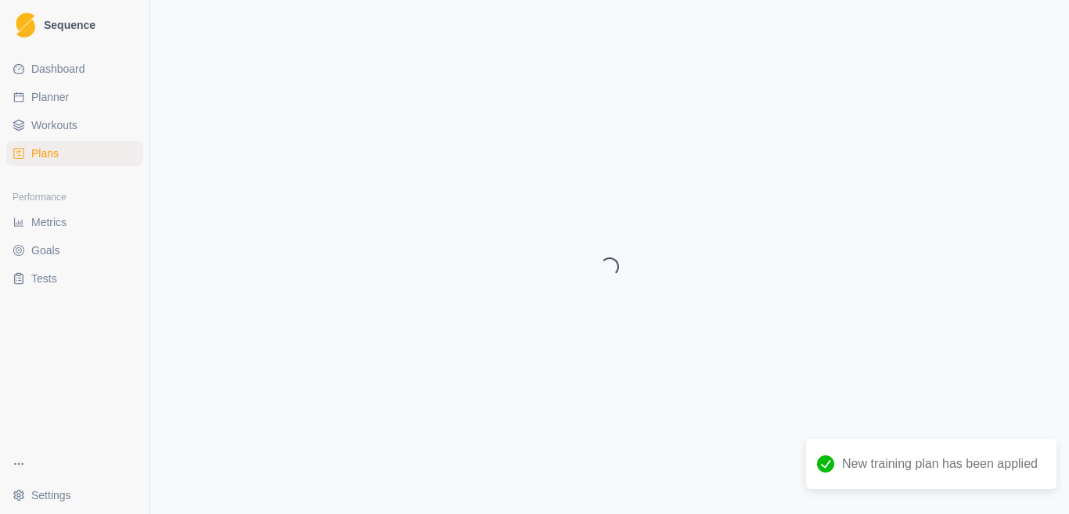
select select "month"
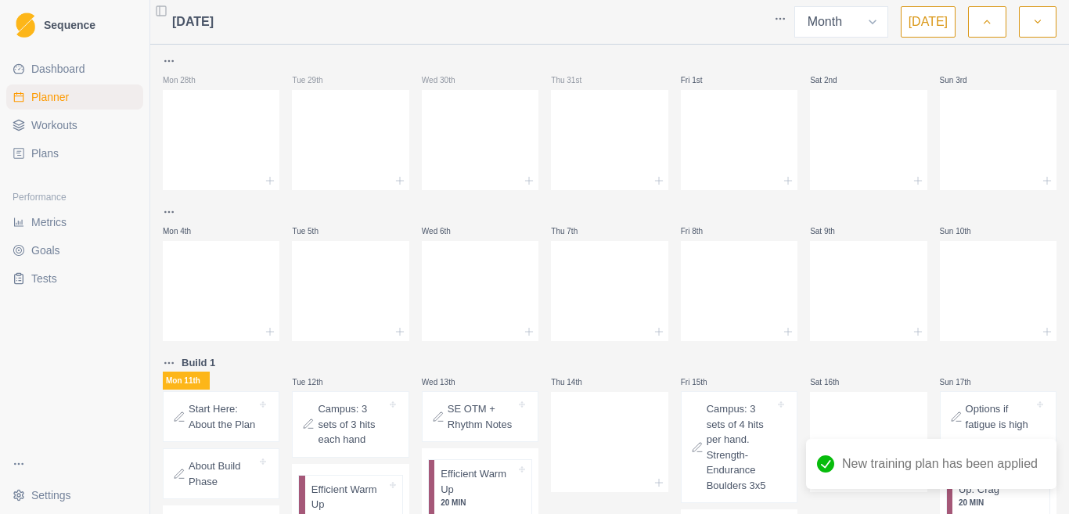
click at [19, 464] on html "Sequence Dashboard Planner Workouts Plans Performance Metrics Goals Tests Setti…" at bounding box center [534, 257] width 1069 height 514
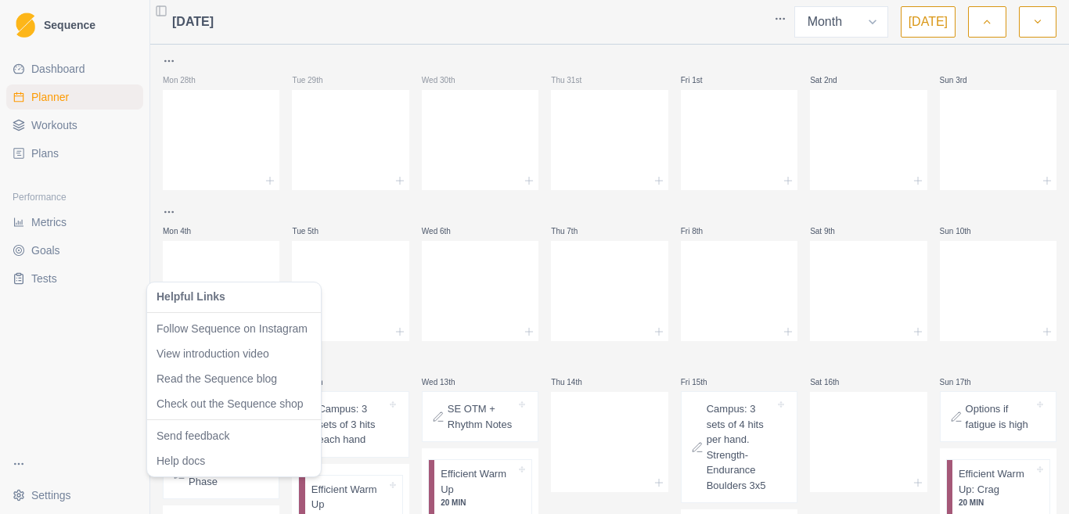
click at [17, 504] on html "Sequence Dashboard Planner Workouts Plans Performance Metrics Goals Tests Setti…" at bounding box center [534, 257] width 1069 height 514
click at [24, 501] on html "Sequence Dashboard Planner Workouts Plans Performance Metrics Goals Tests Setti…" at bounding box center [534, 257] width 1069 height 514
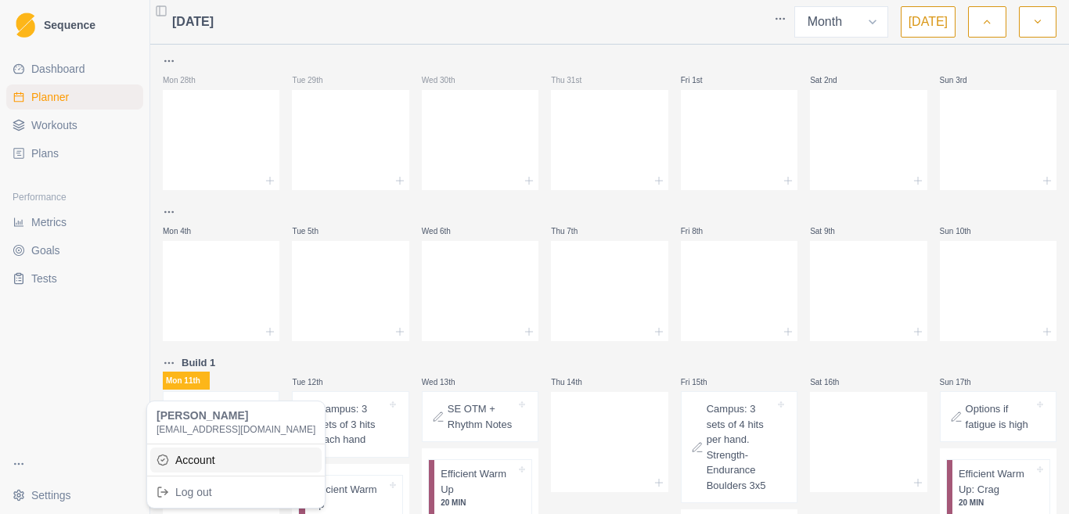
click at [177, 461] on link "Account" at bounding box center [235, 460] width 171 height 25
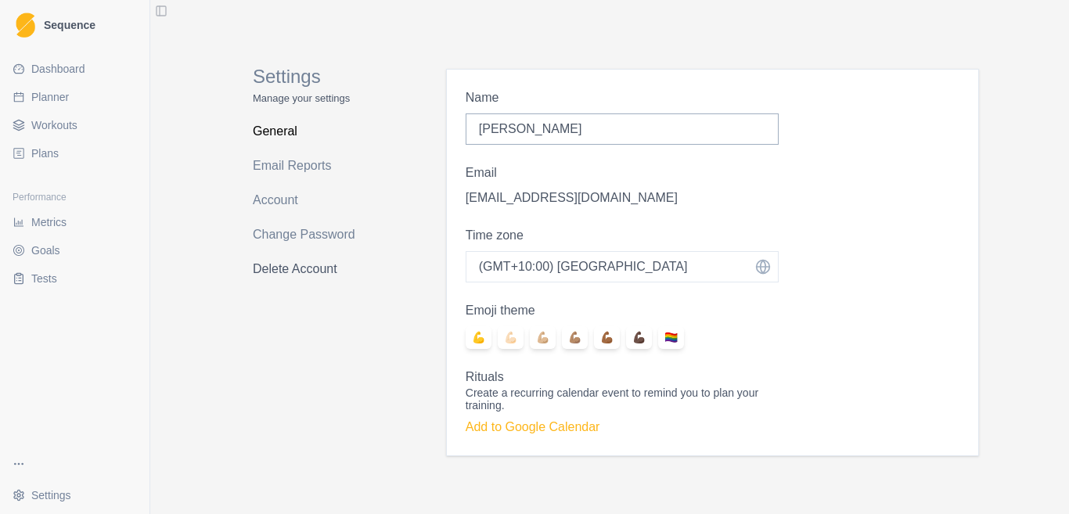
click at [324, 264] on link "Delete Account" at bounding box center [315, 269] width 124 height 25
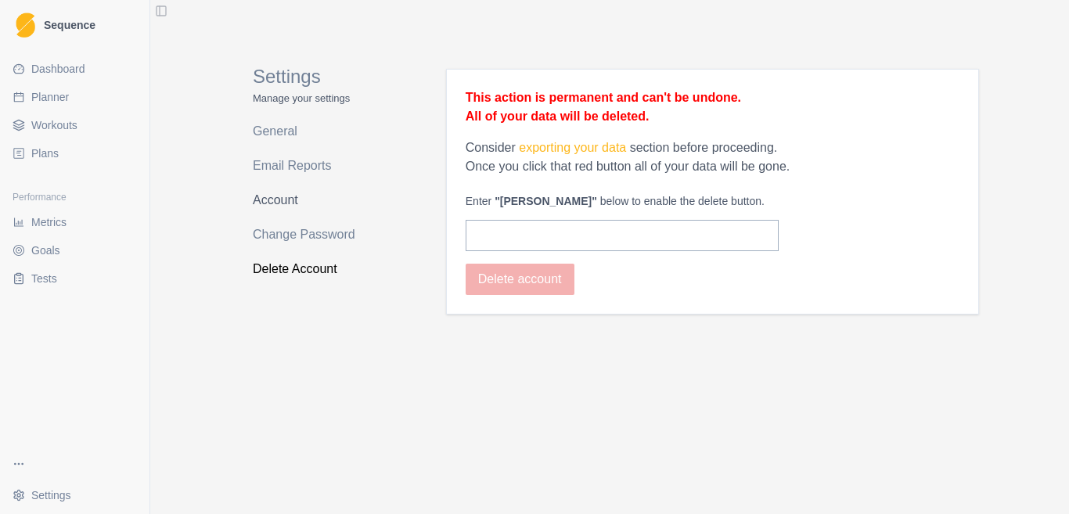
click at [297, 203] on link "Account" at bounding box center [315, 200] width 124 height 25
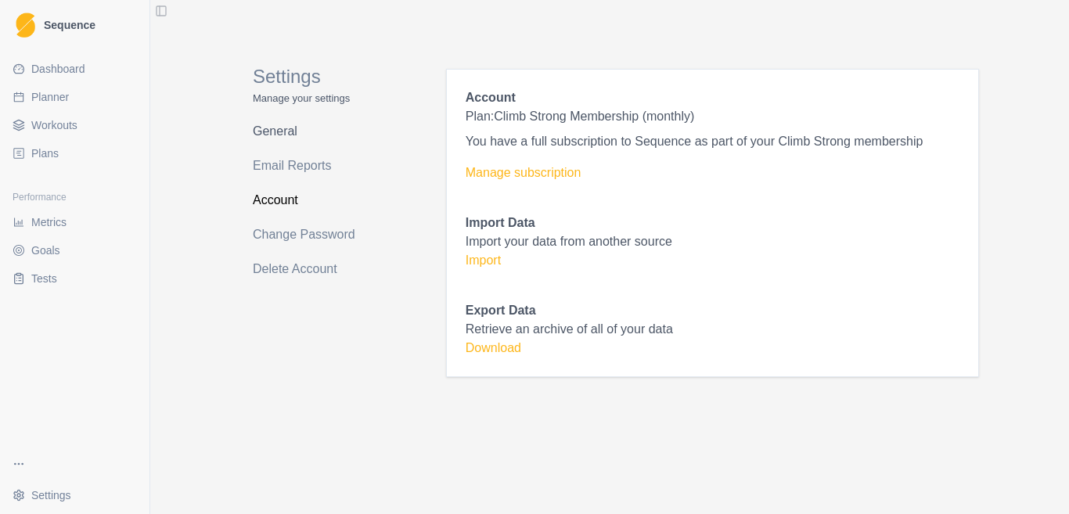
click at [282, 136] on link "General" at bounding box center [315, 131] width 124 height 25
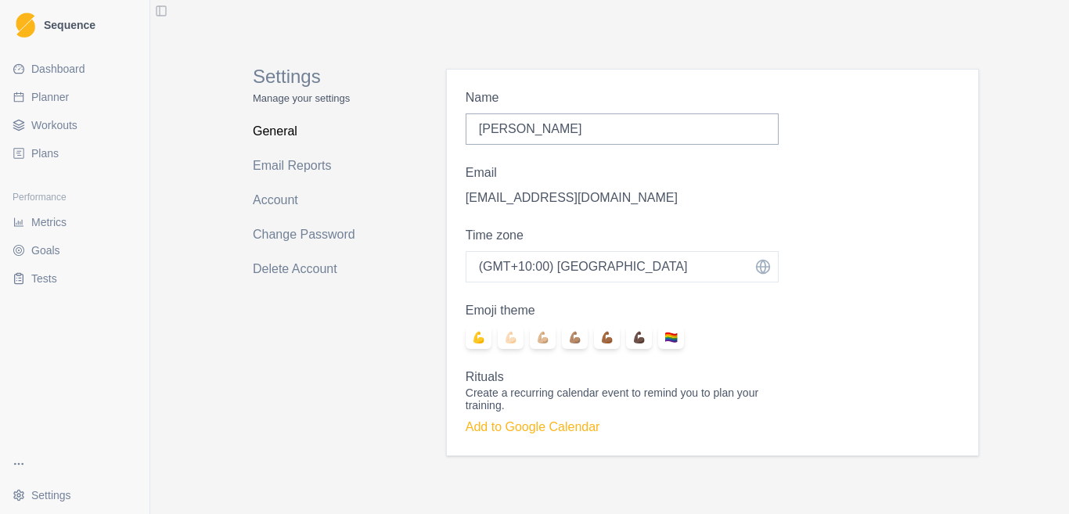
click at [73, 66] on span "Dashboard" at bounding box center [58, 69] width 54 height 16
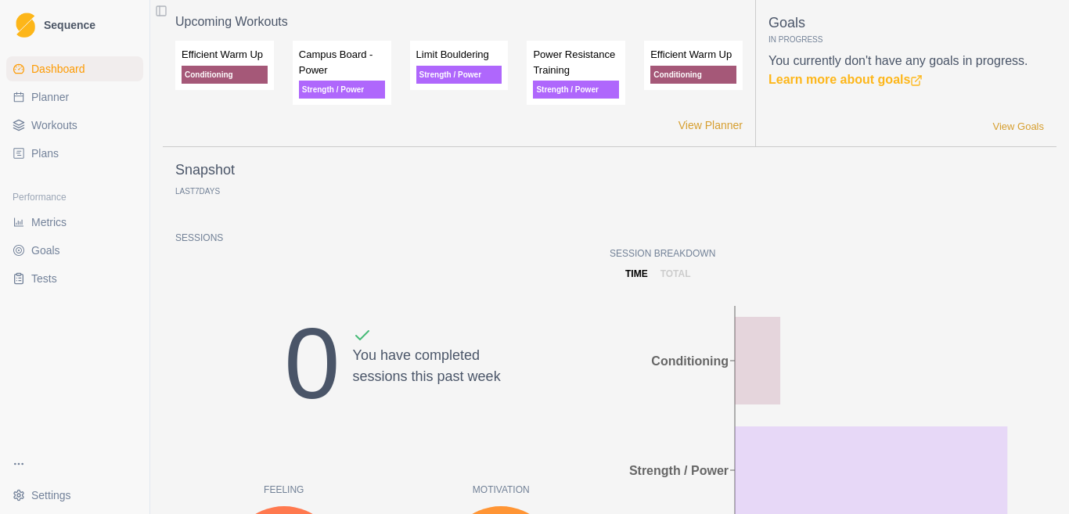
click at [55, 489] on html "Sequence Dashboard Planner Workouts Plans Performance Metrics Goals Tests Setti…" at bounding box center [534, 257] width 1069 height 514
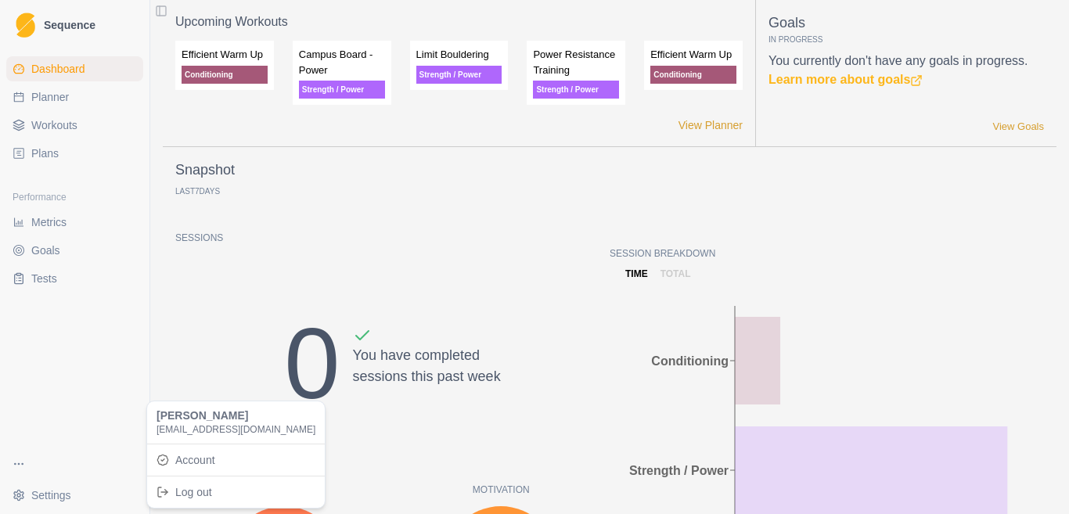
click at [18, 462] on html "Sequence Dashboard Planner Workouts Plans Performance Metrics Goals Tests Setti…" at bounding box center [534, 257] width 1069 height 514
